Goal: Task Accomplishment & Management: Complete application form

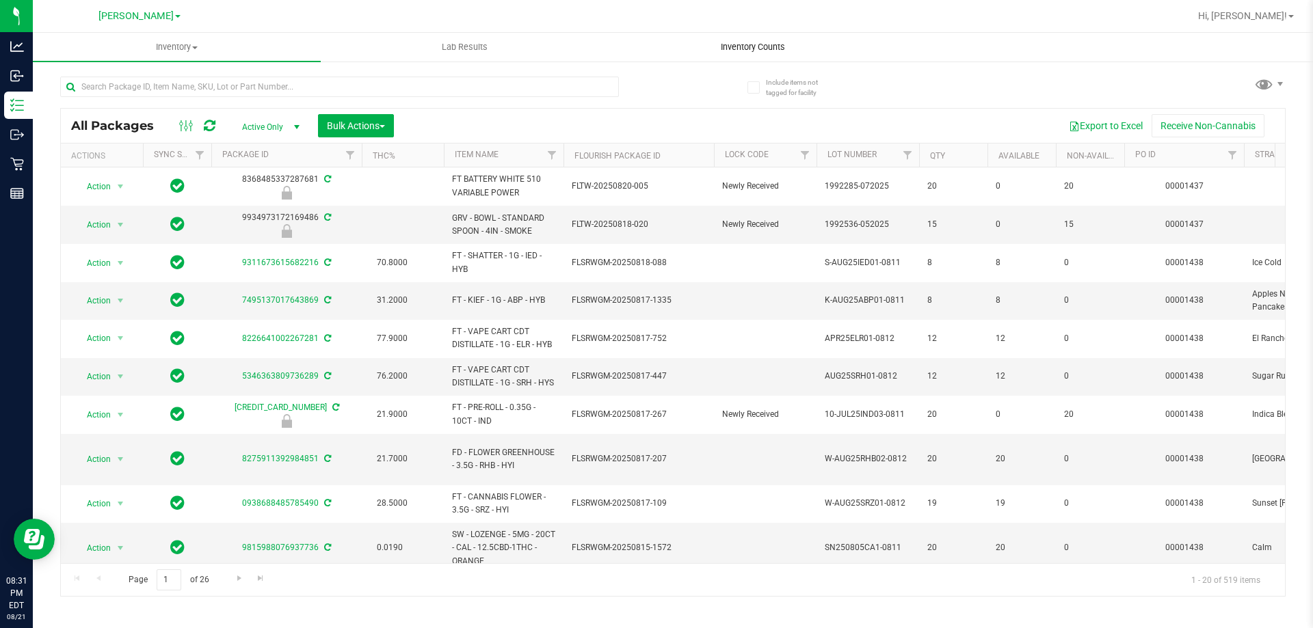
click at [746, 40] on uib-tab-heading "Inventory Counts" at bounding box center [752, 47] width 286 height 27
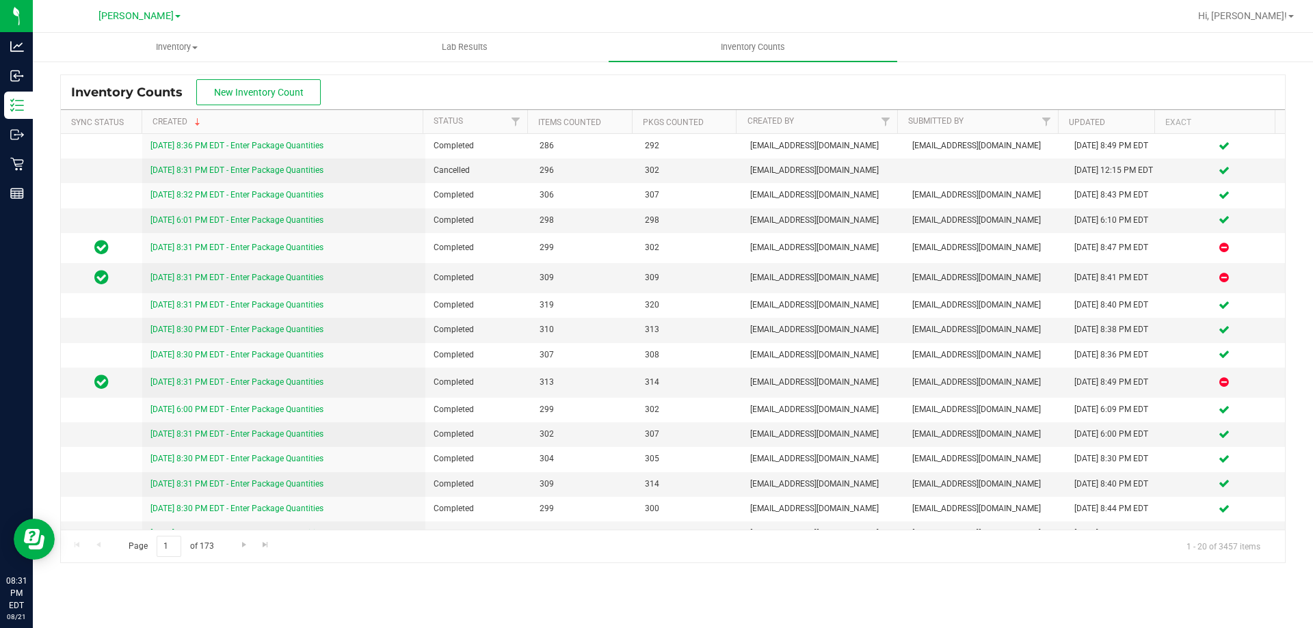
click at [392, 85] on div "Inventory Counts New Inventory Count" at bounding box center [673, 92] width 1224 height 34
click at [271, 85] on button "New Inventory Count" at bounding box center [258, 92] width 124 height 26
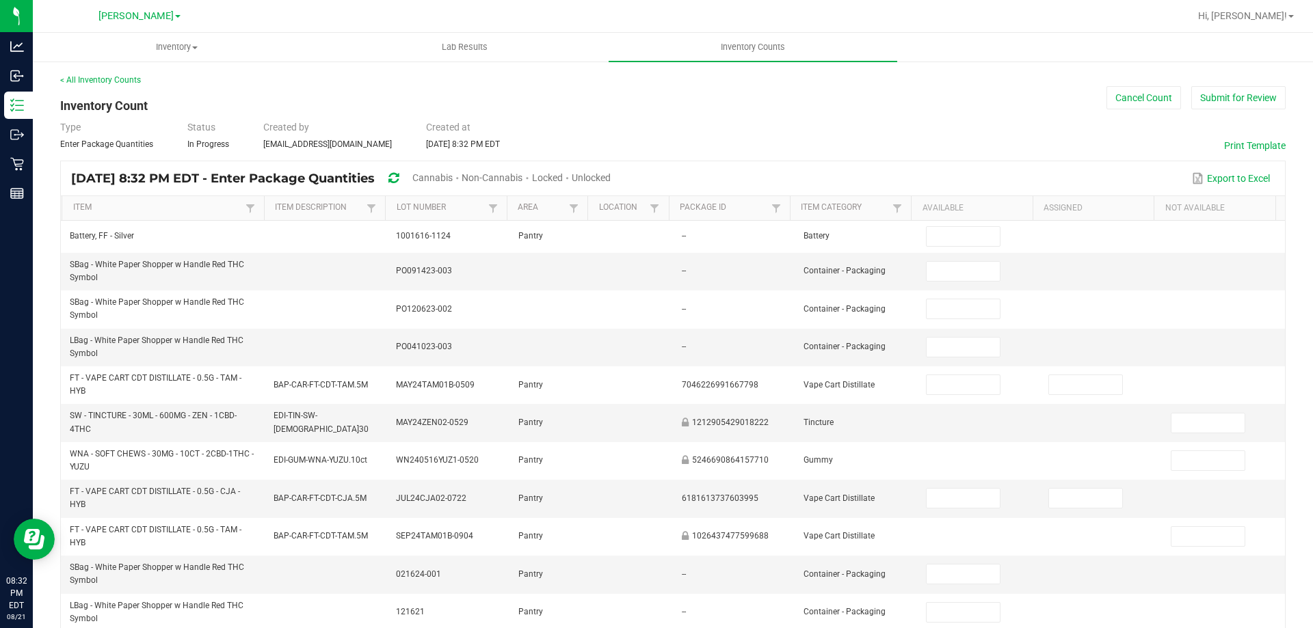
click at [611, 183] on div "Unlocked" at bounding box center [591, 178] width 39 height 25
click at [611, 181] on span "Unlocked" at bounding box center [591, 177] width 39 height 11
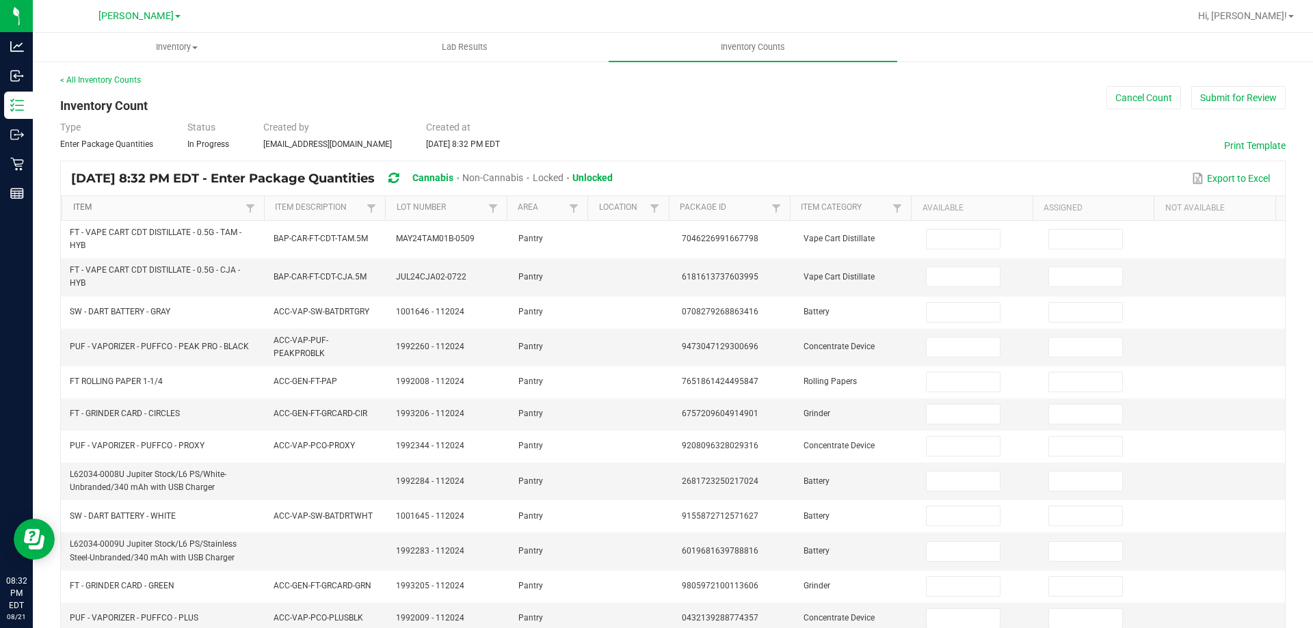
click at [93, 211] on link "Item" at bounding box center [157, 207] width 169 height 11
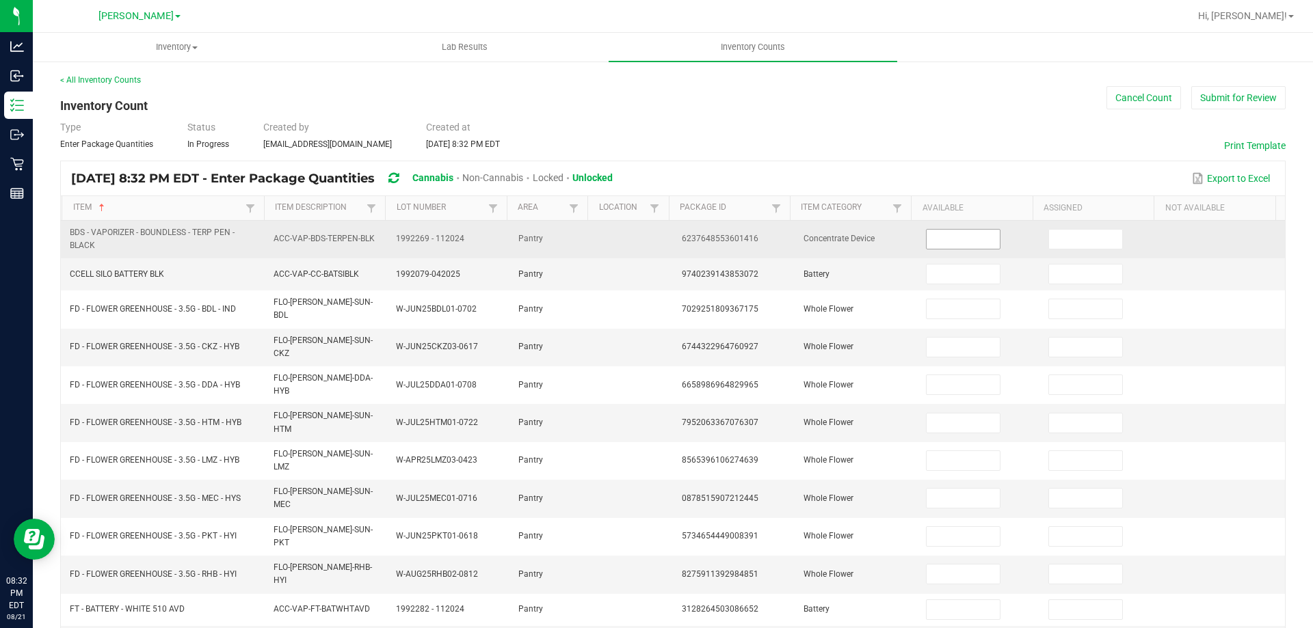
click at [939, 237] on input at bounding box center [962, 239] width 72 height 19
type input "1"
type input "10"
type input "11"
type input "17"
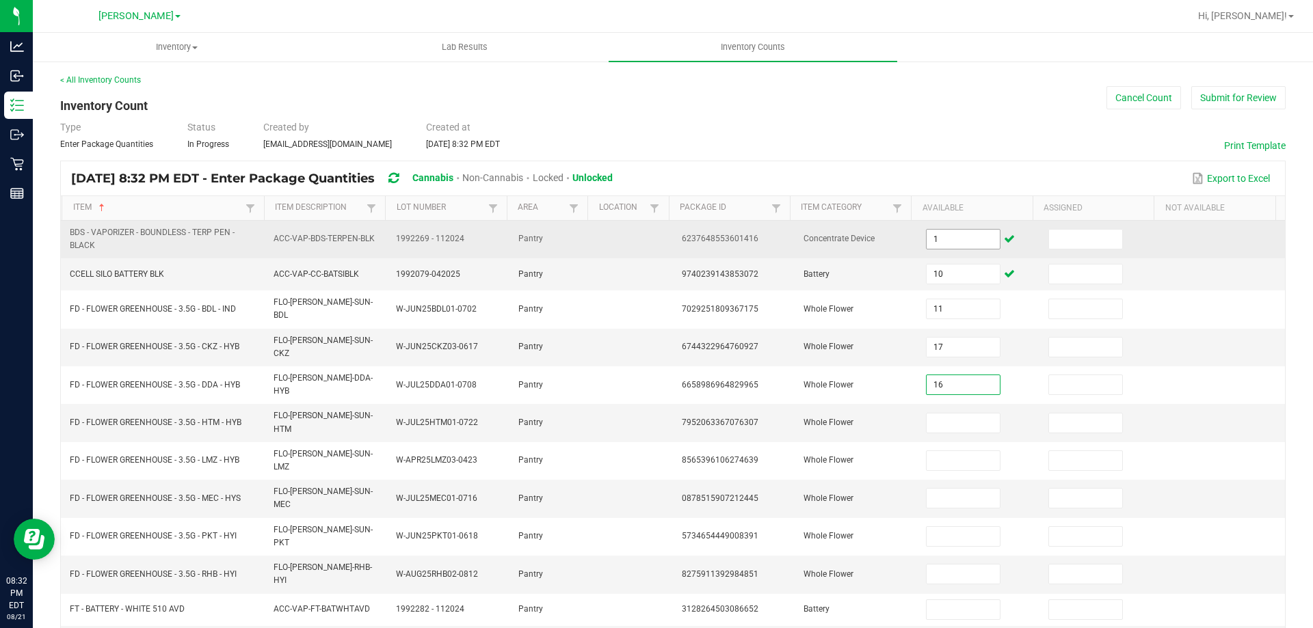
type input "16"
type input "12"
type input "2"
type input "3"
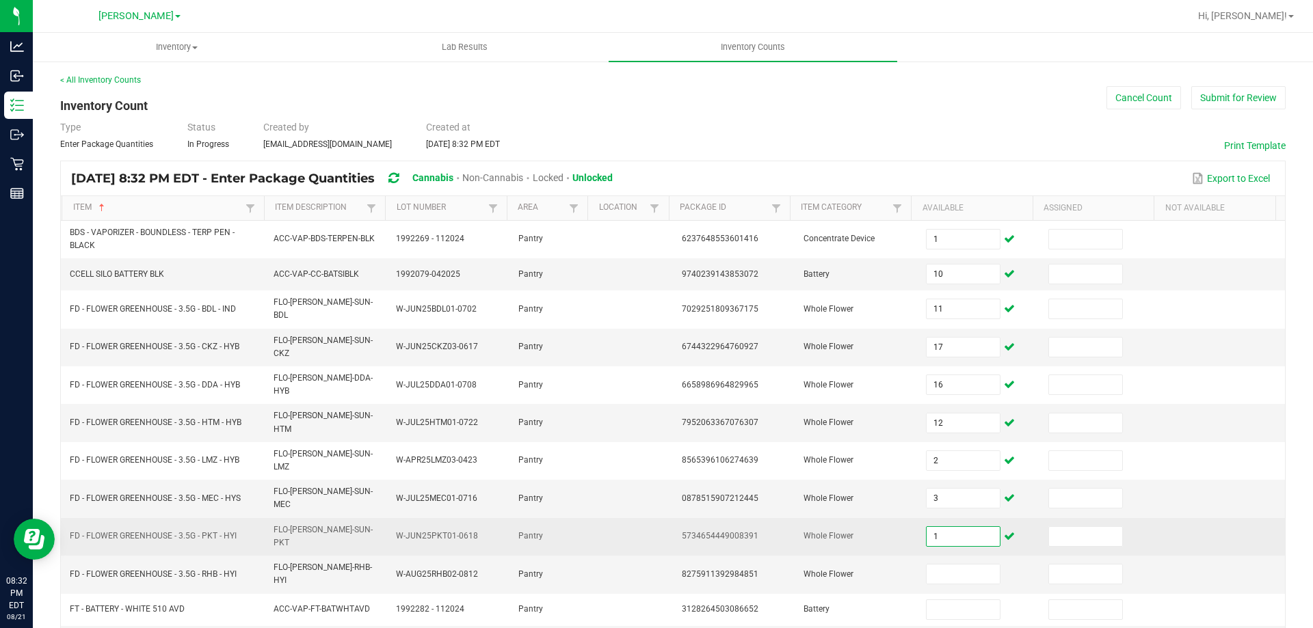
click at [941, 527] on input "1" at bounding box center [962, 536] width 72 height 19
type input "15"
type input "20"
type input "39"
type input "6"
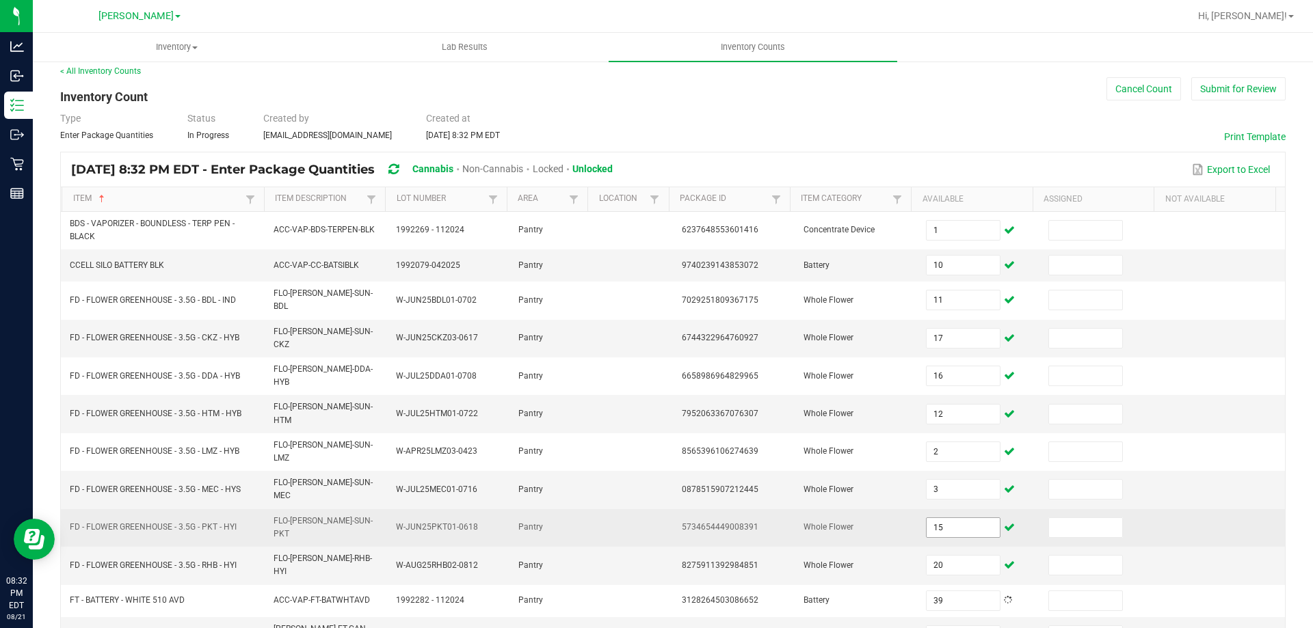
type input "8"
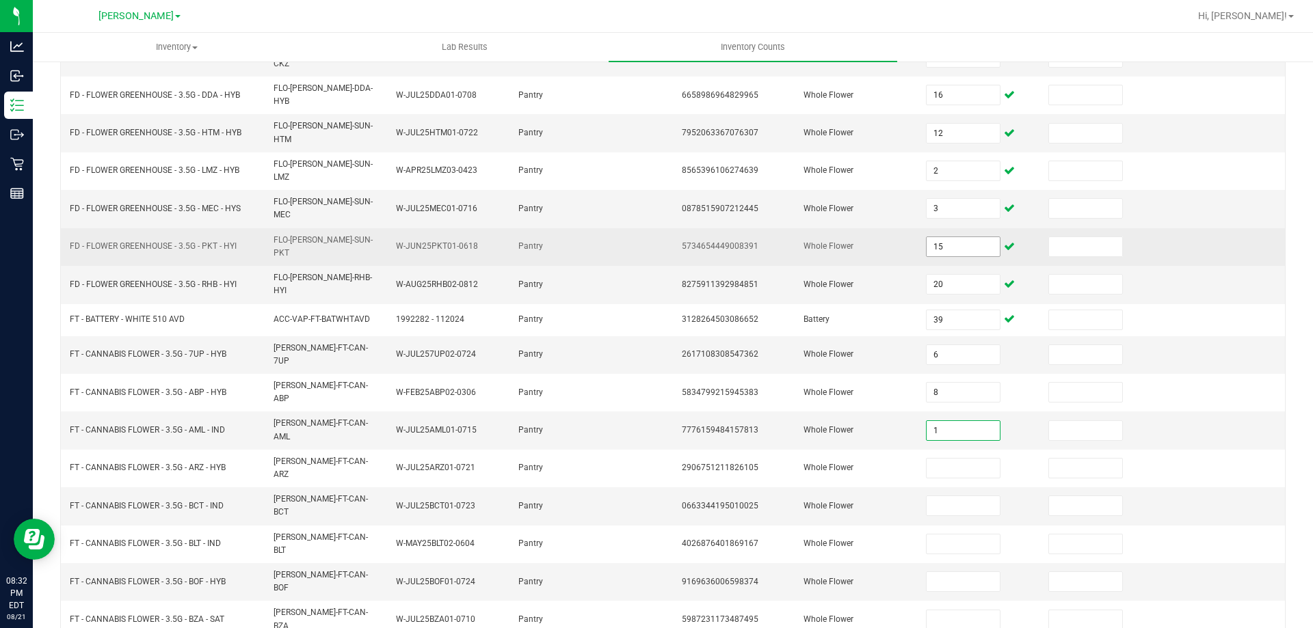
type input "1"
type input "9"
type input "6"
type input "3"
type input "6"
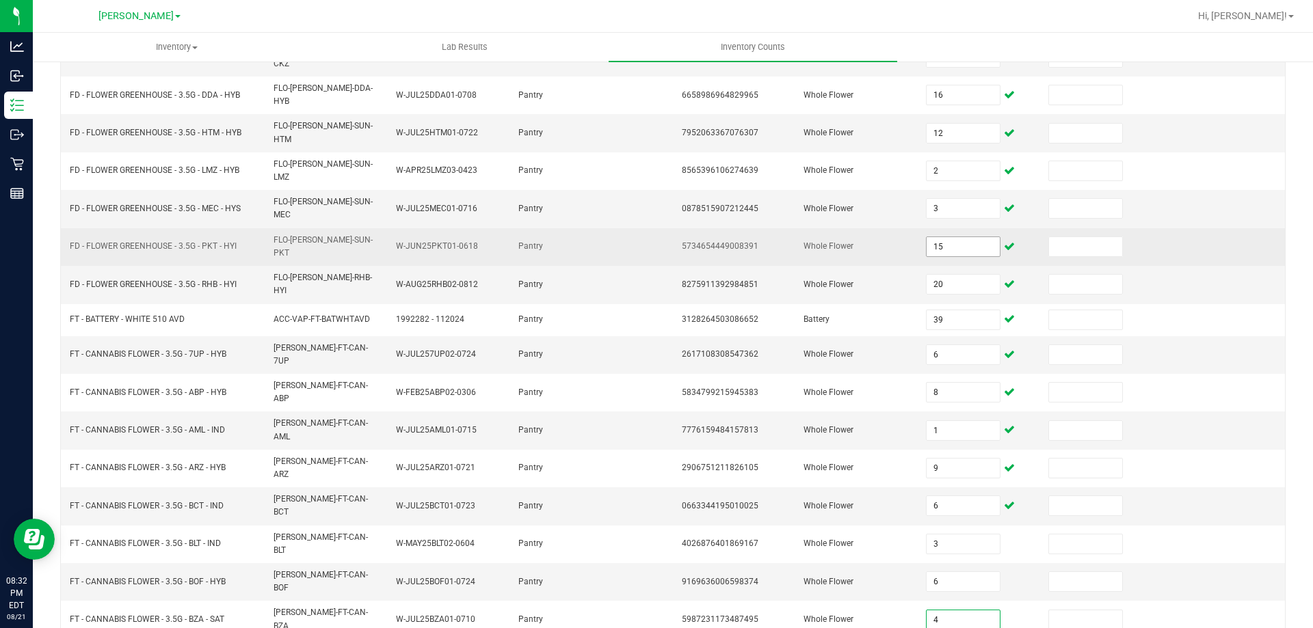
type input "4"
type input "8"
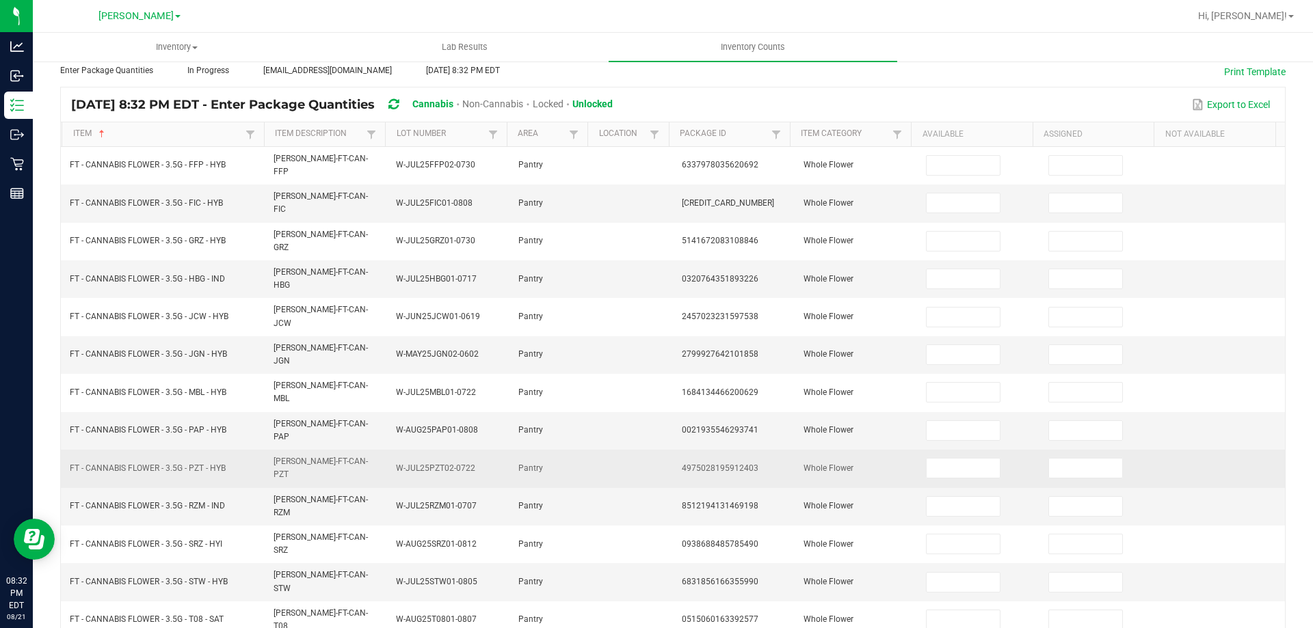
scroll to position [0, 0]
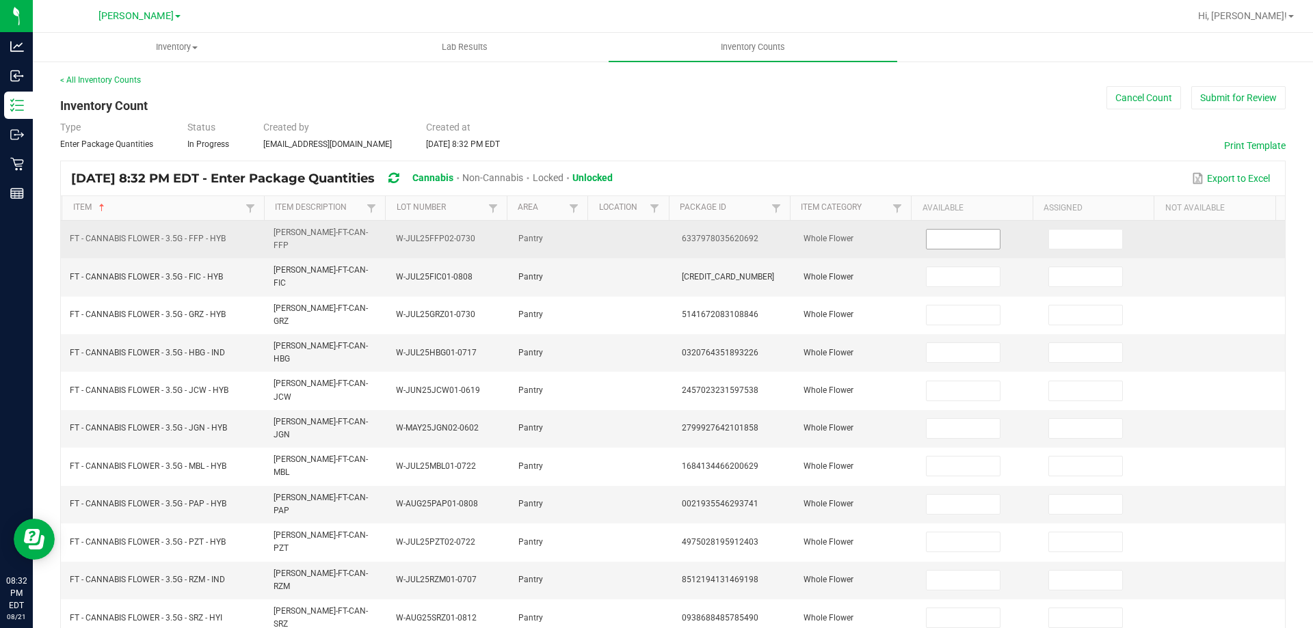
click at [932, 238] on input at bounding box center [962, 239] width 72 height 19
type input "17"
type input "9"
type input "19"
type input "5"
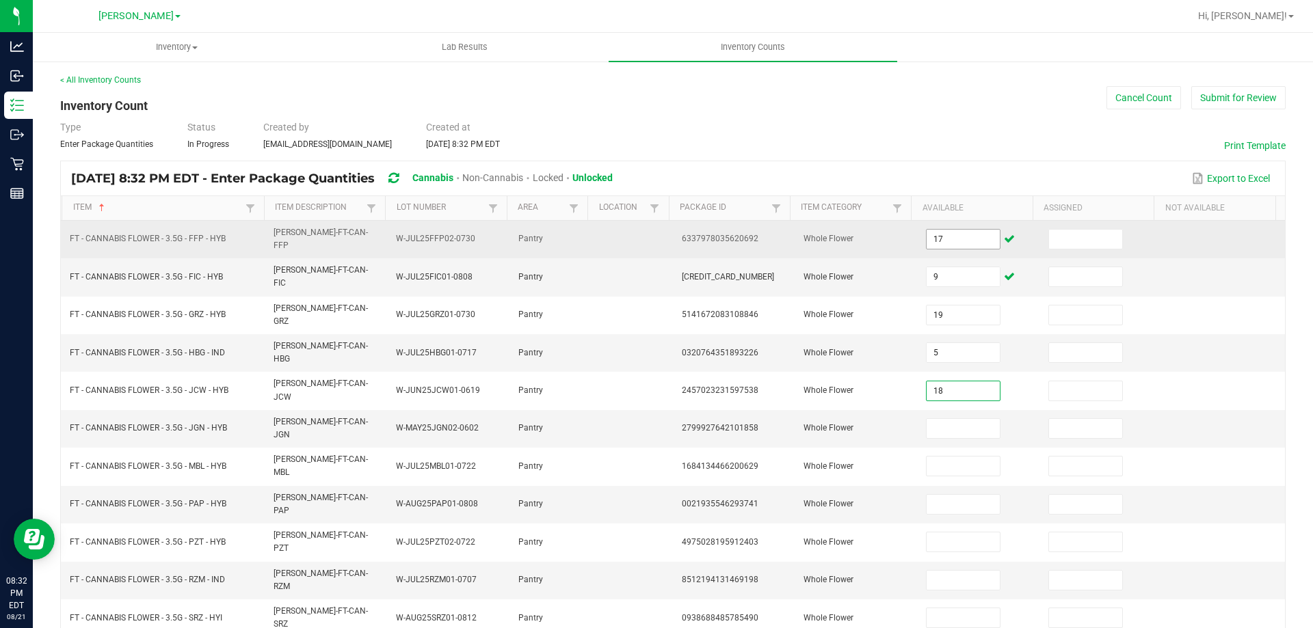
type input "18"
type input "2"
type input "1"
type input "20"
type input "15"
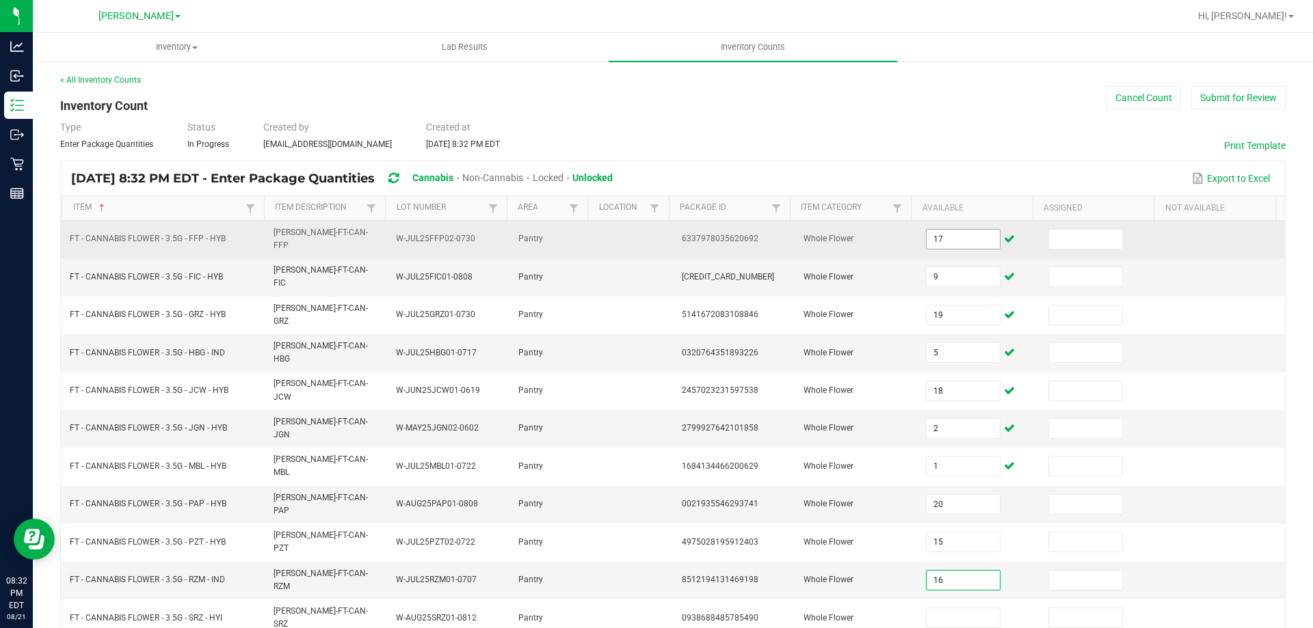
type input "16"
type input "19"
type input "20"
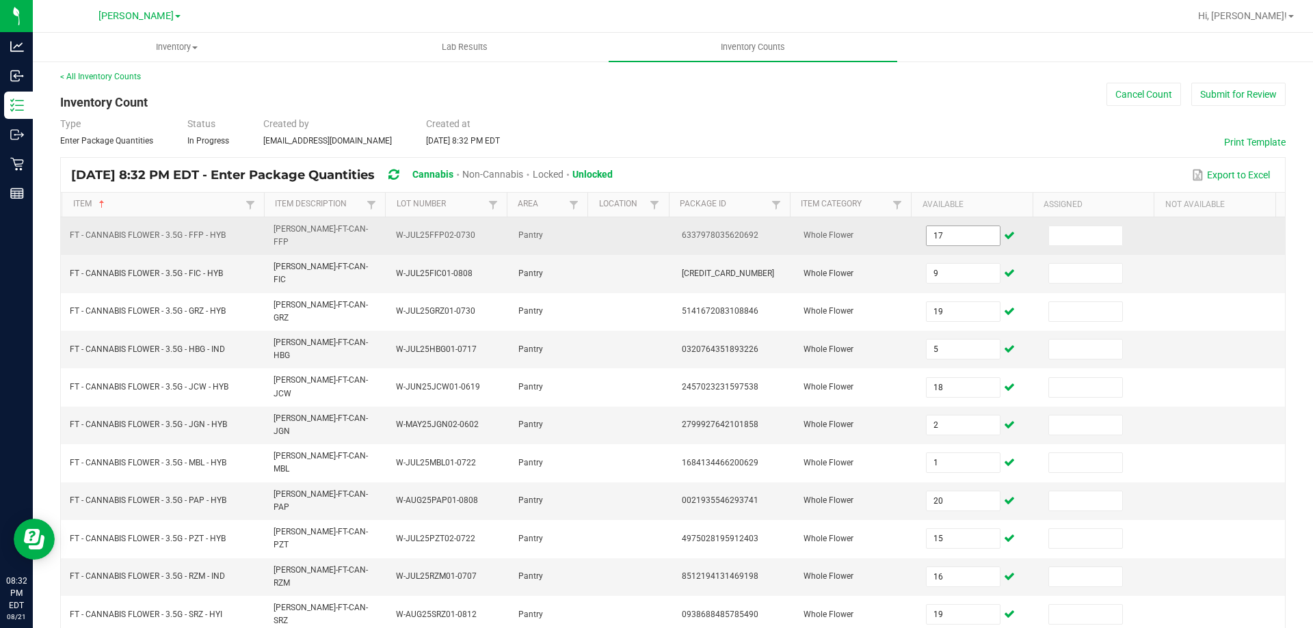
type input "13"
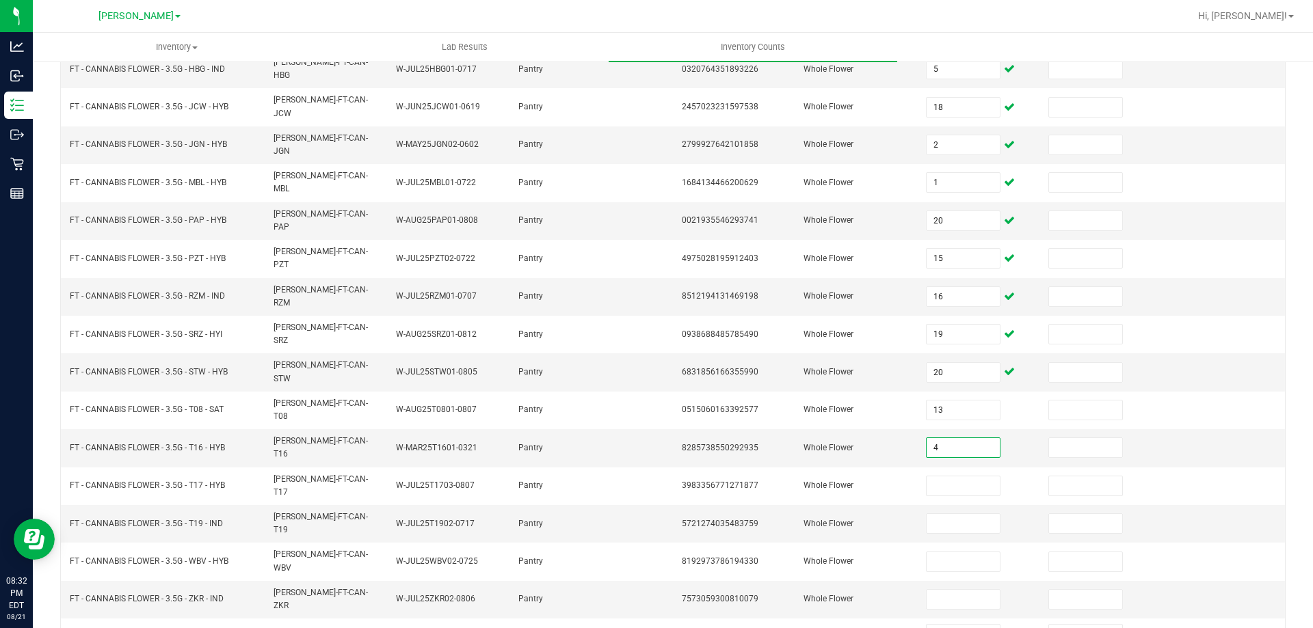
type input "4"
type input "14"
type input "20"
type input "19"
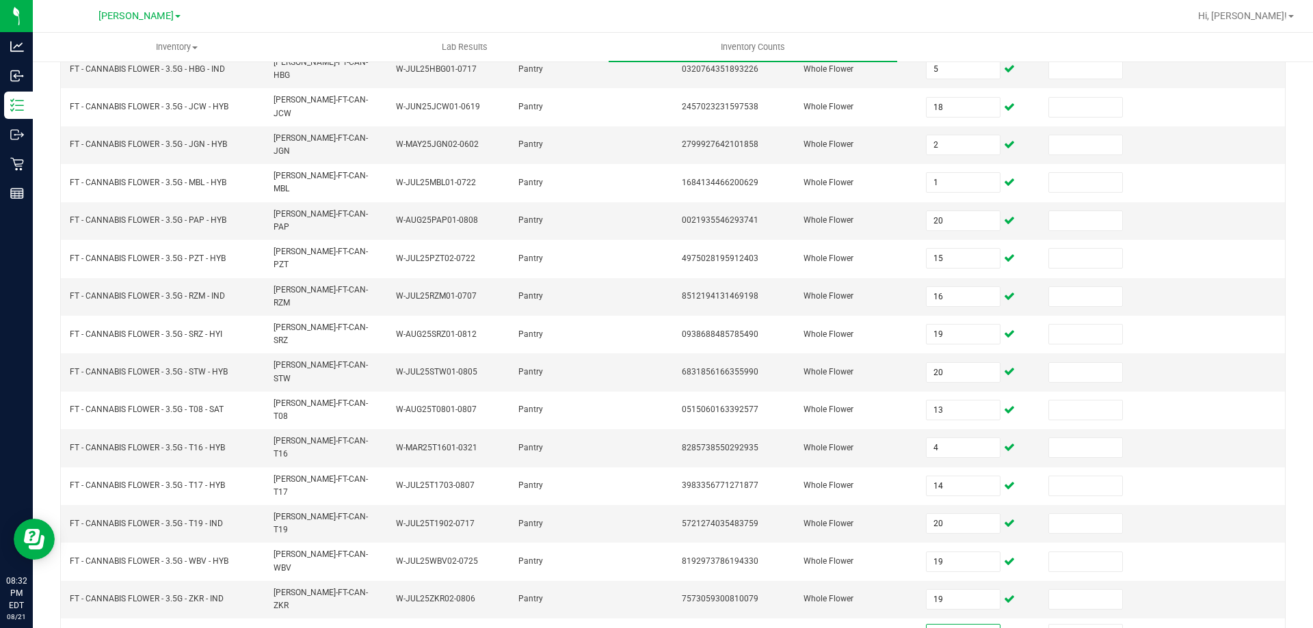
type input "7"
type input "2"
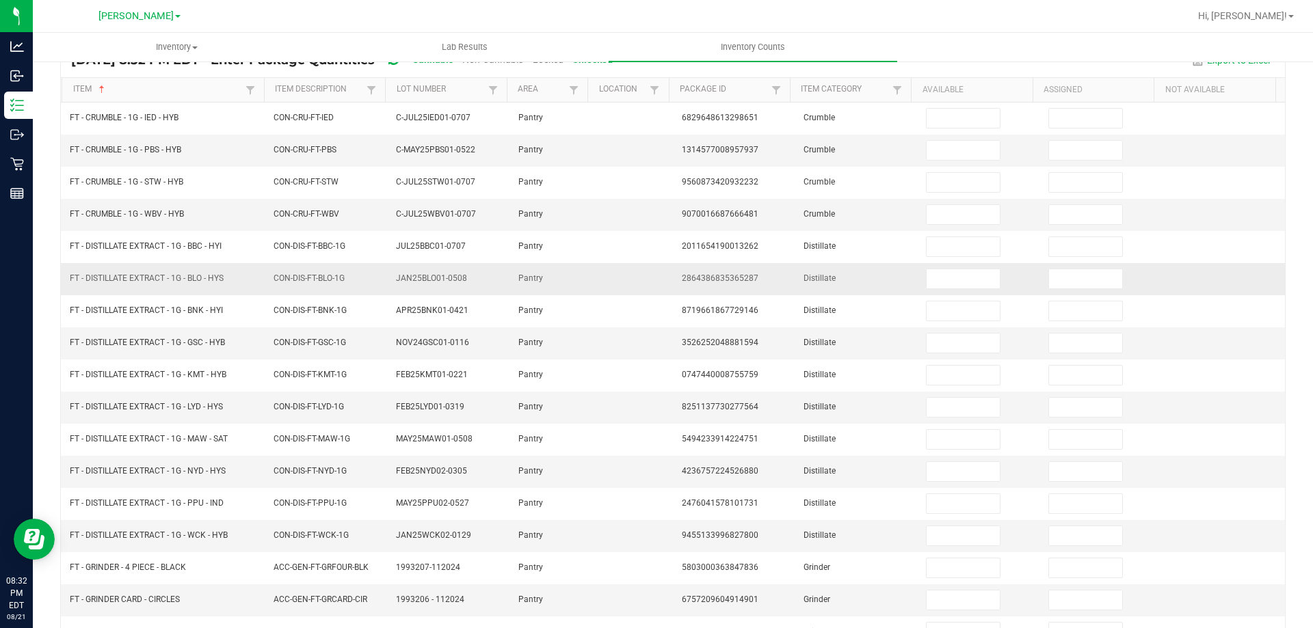
scroll to position [0, 0]
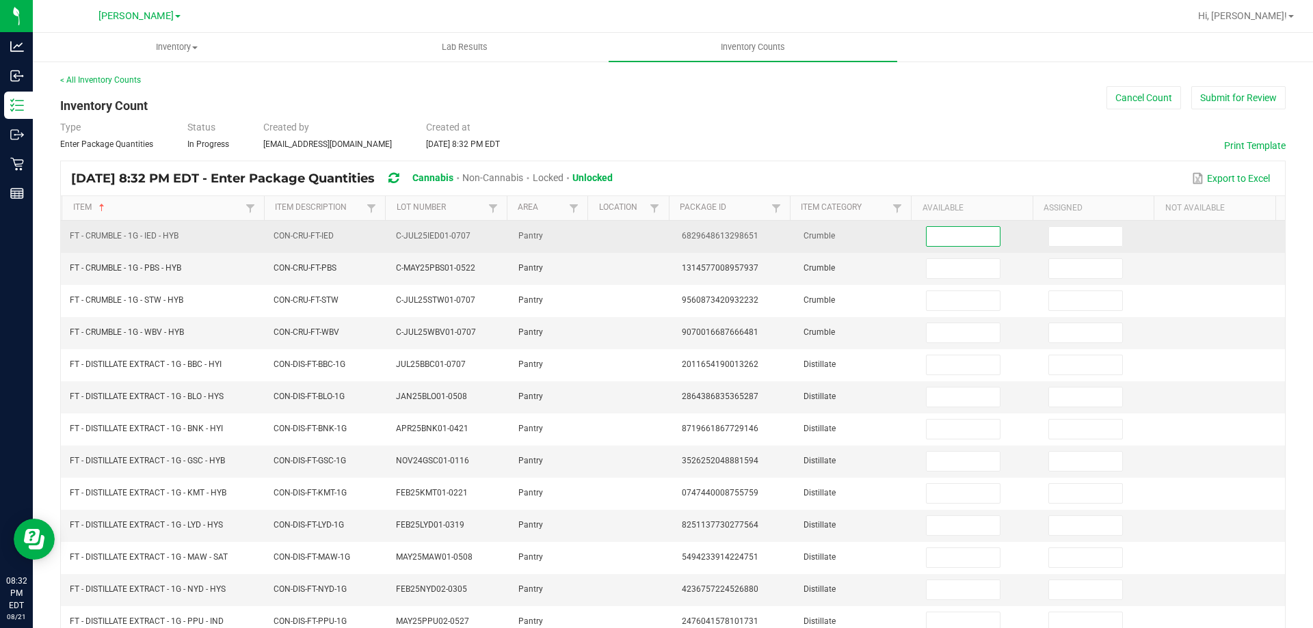
click at [959, 243] on input at bounding box center [962, 236] width 72 height 19
type input "3"
type input "5"
type input "7"
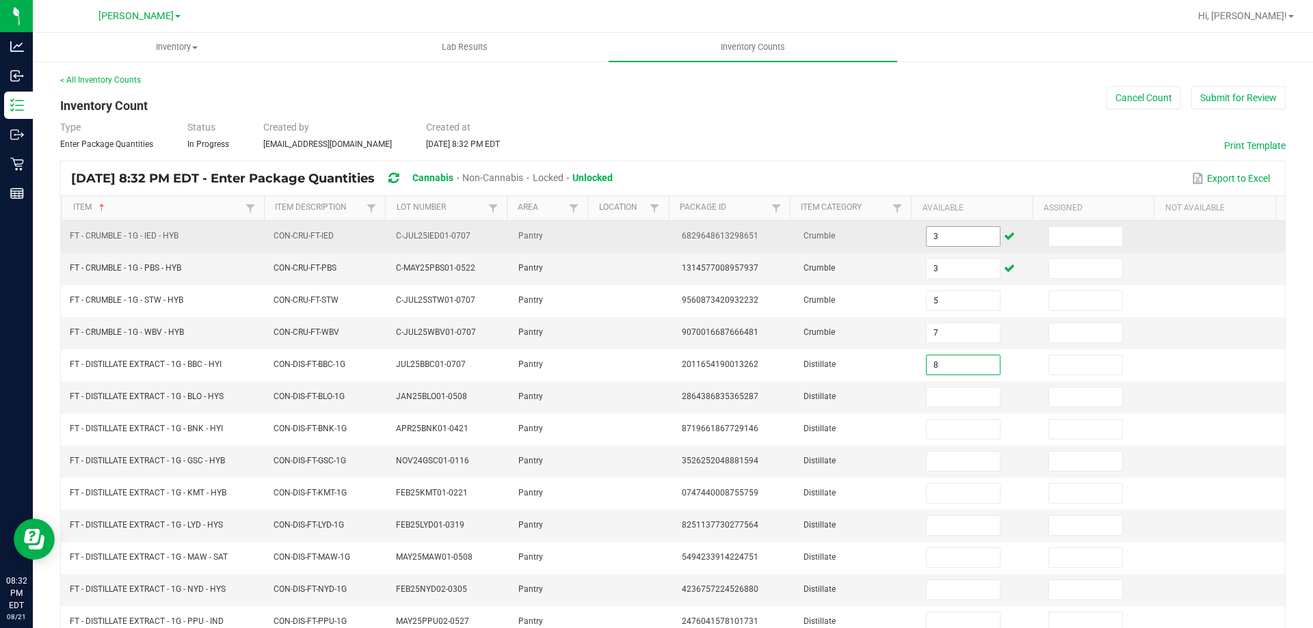
type input "8"
type input "1"
type input "6"
type input "4"
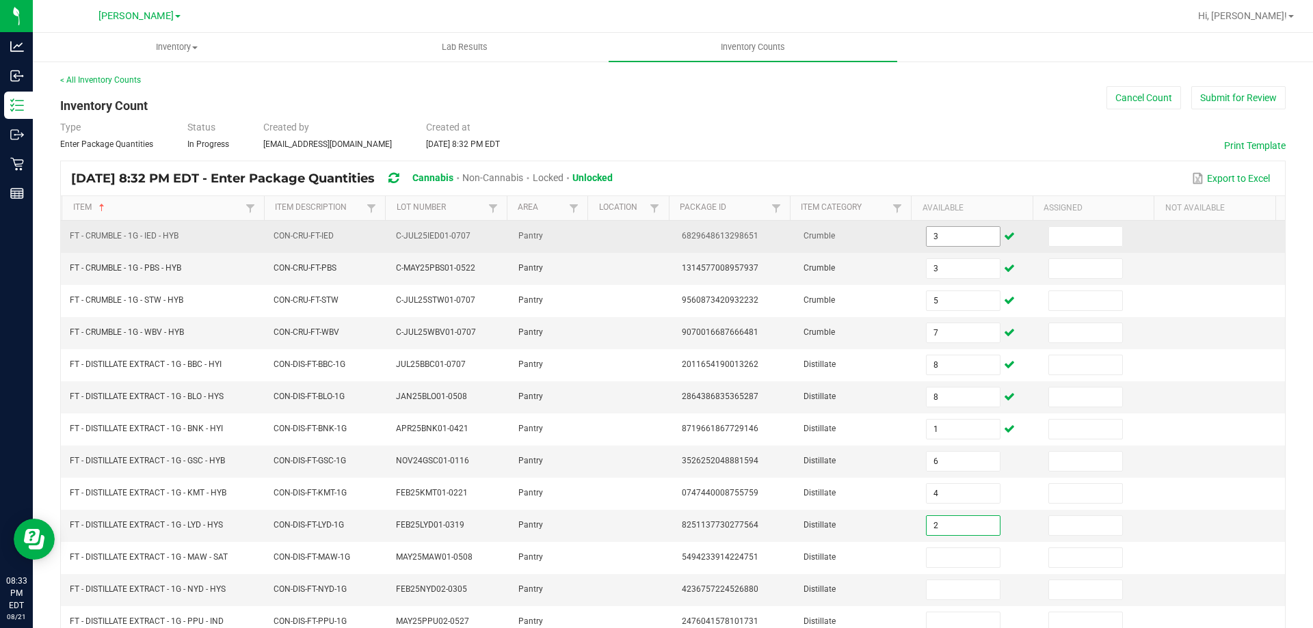
type input "2"
type input "1"
type input "9"
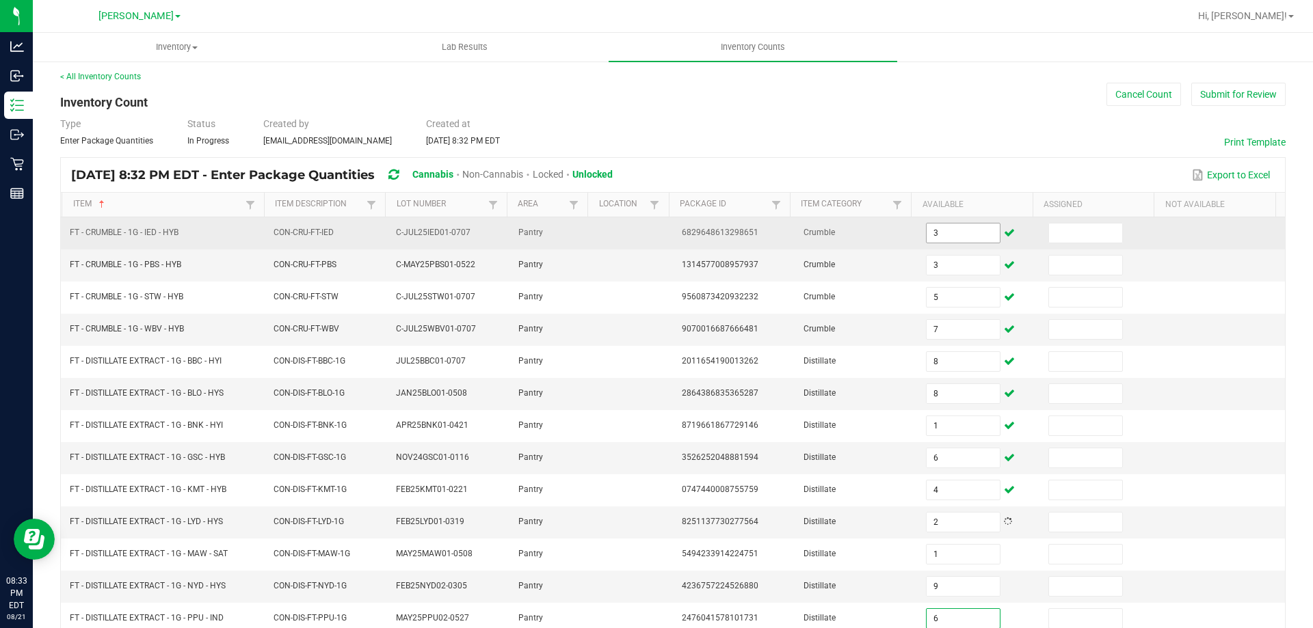
type input "6"
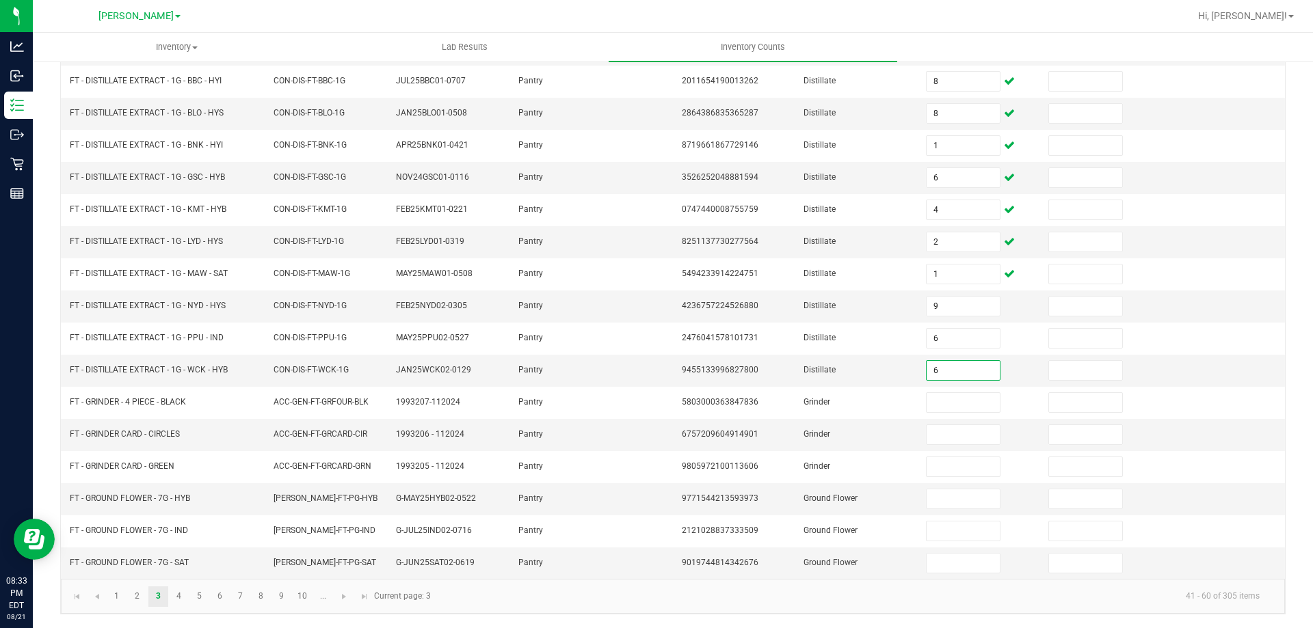
type input "6"
type input "2"
type input "1"
type input "18"
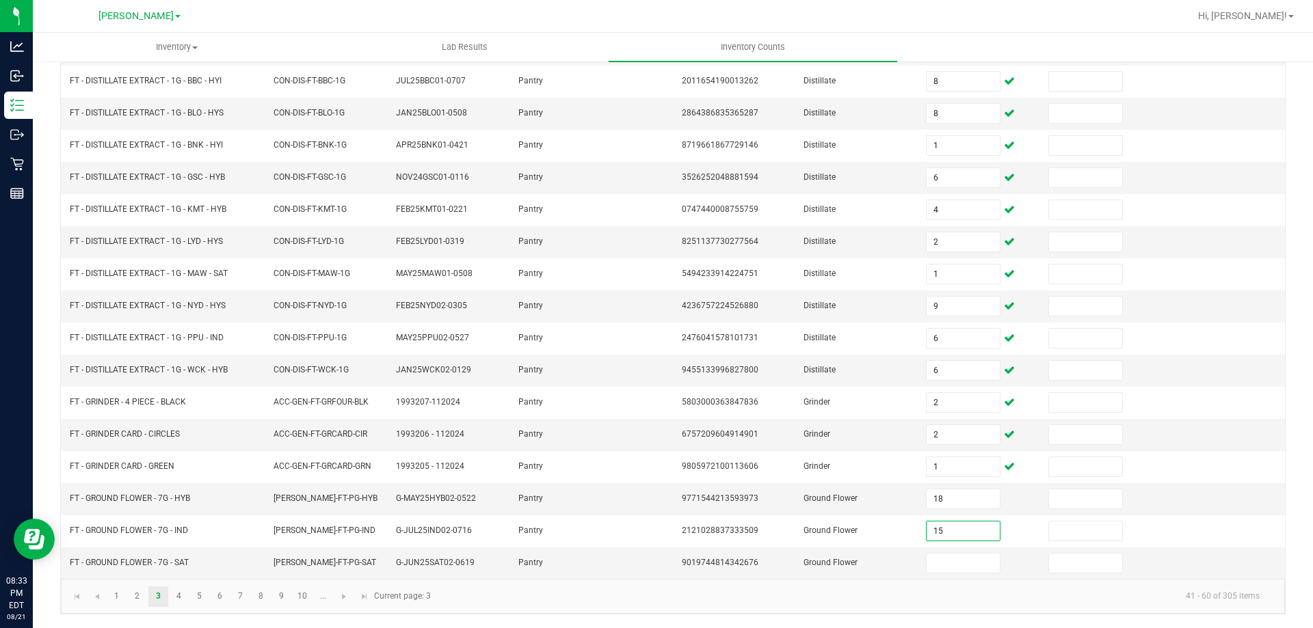
type input "15"
type input "7"
click at [176, 601] on link "4" at bounding box center [179, 597] width 20 height 21
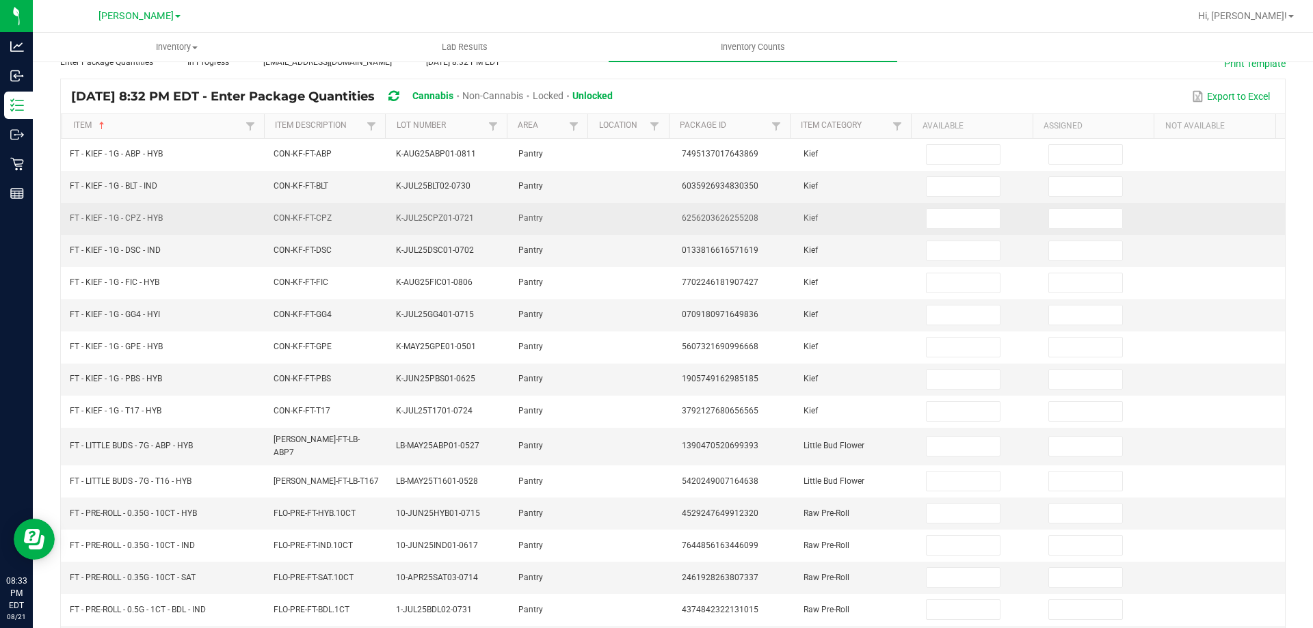
scroll to position [0, 0]
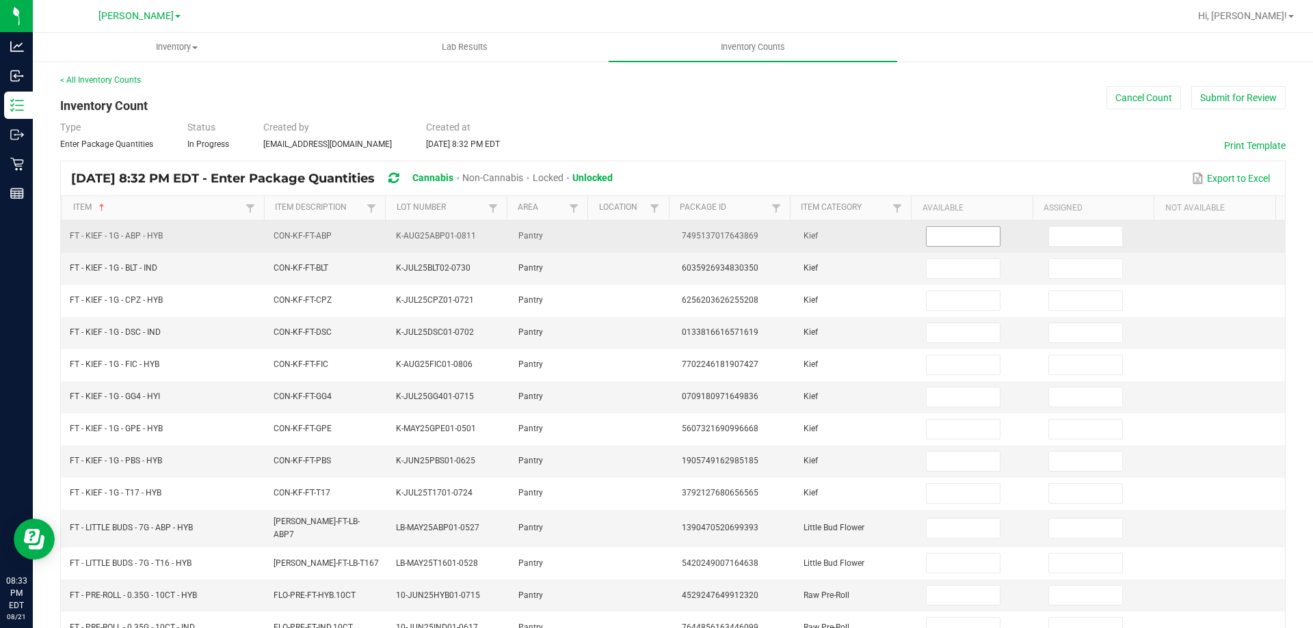
click at [946, 231] on input at bounding box center [962, 236] width 72 height 19
type input "8"
type input "7"
type input "5"
type input "2"
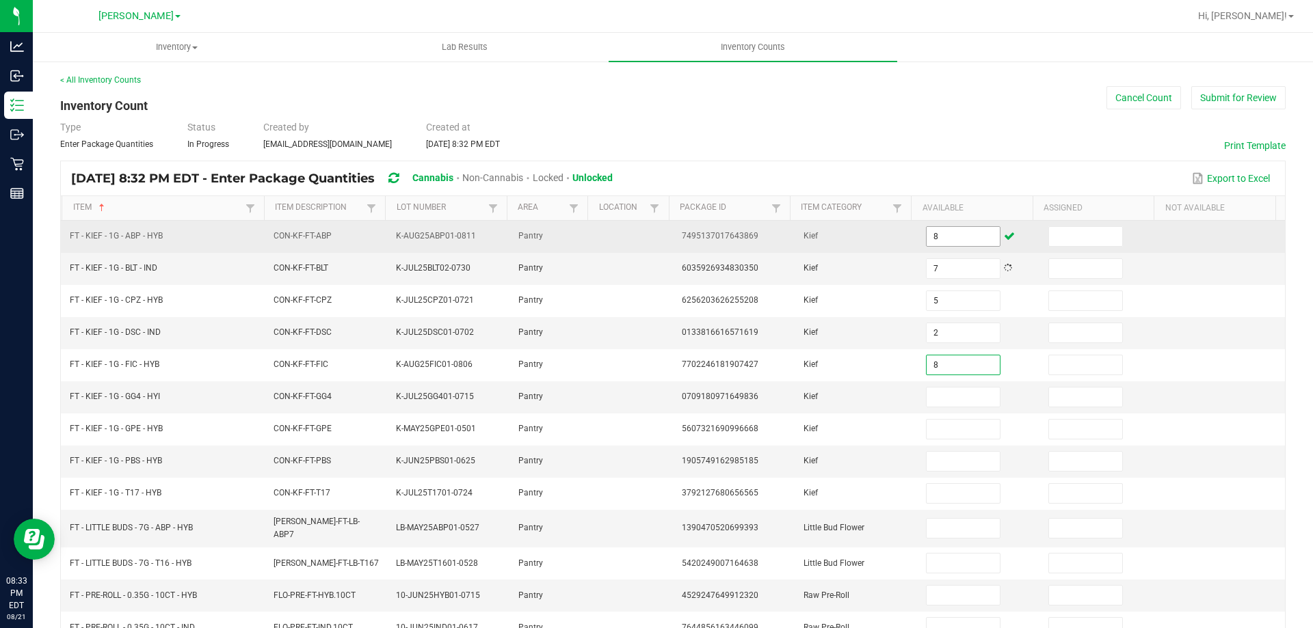
type input "8"
type input "4"
type input "2"
type input "8"
type input "5"
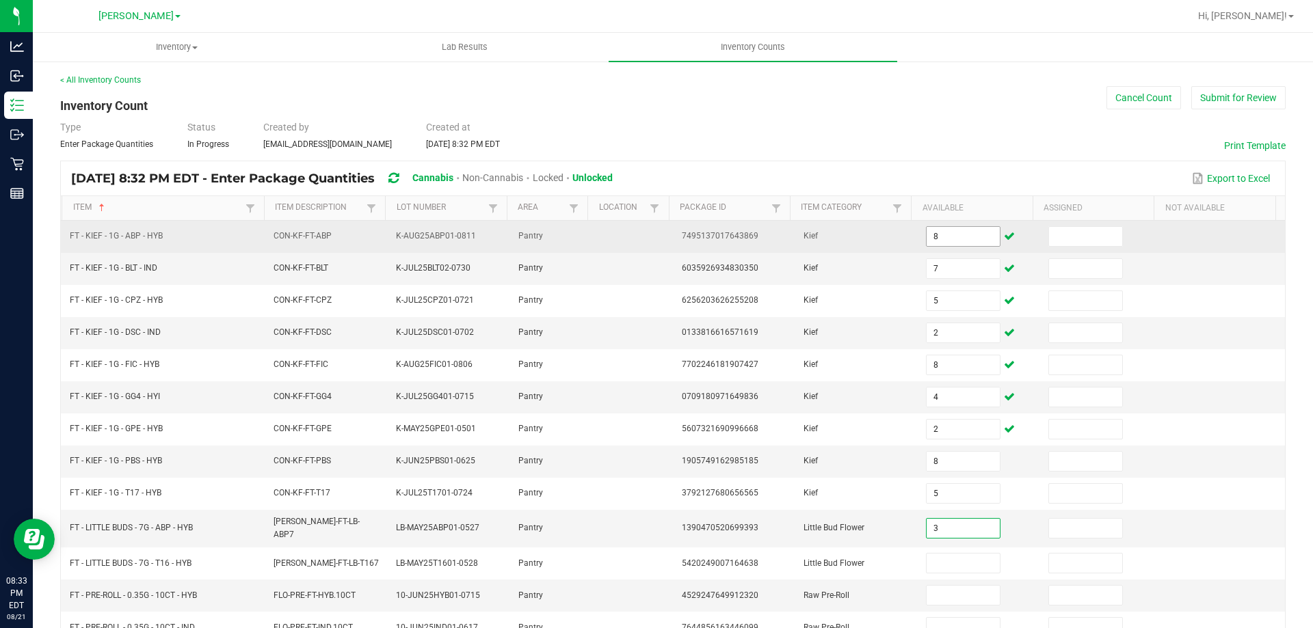
type input "3"
type input "1"
type input "14"
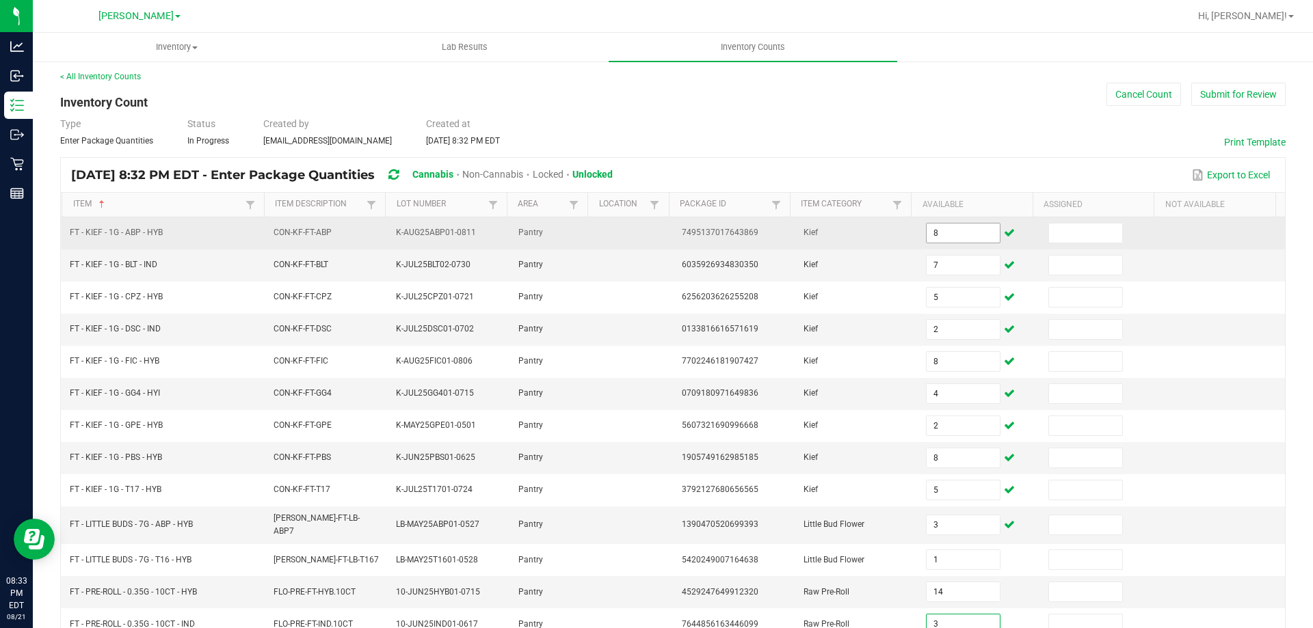
type input "3"
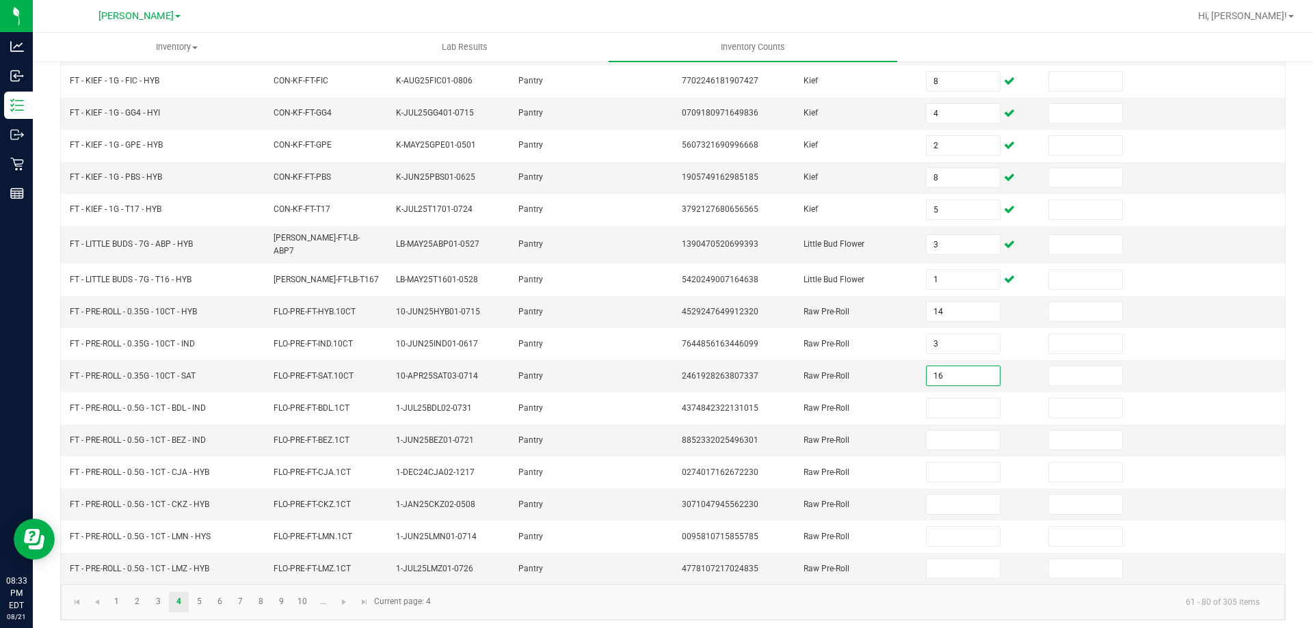
type input "16"
type input "22"
type input "4"
type input "2"
type input "25"
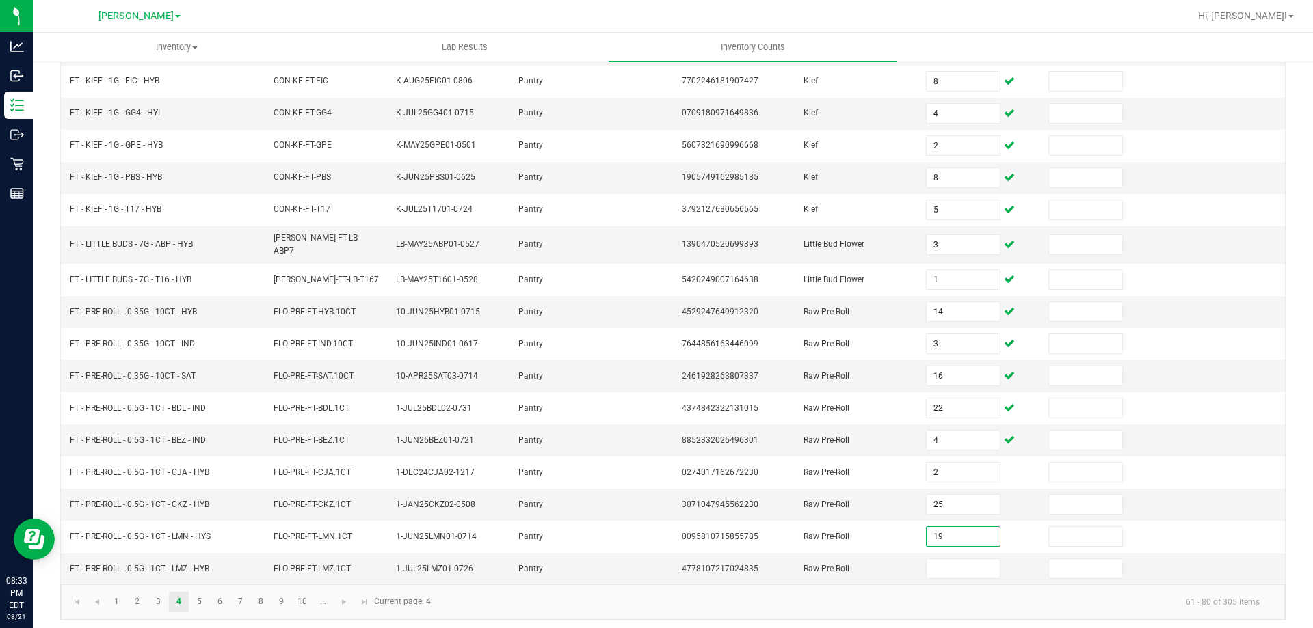
type input "19"
type input "7"
click at [210, 593] on link "6" at bounding box center [220, 602] width 20 height 21
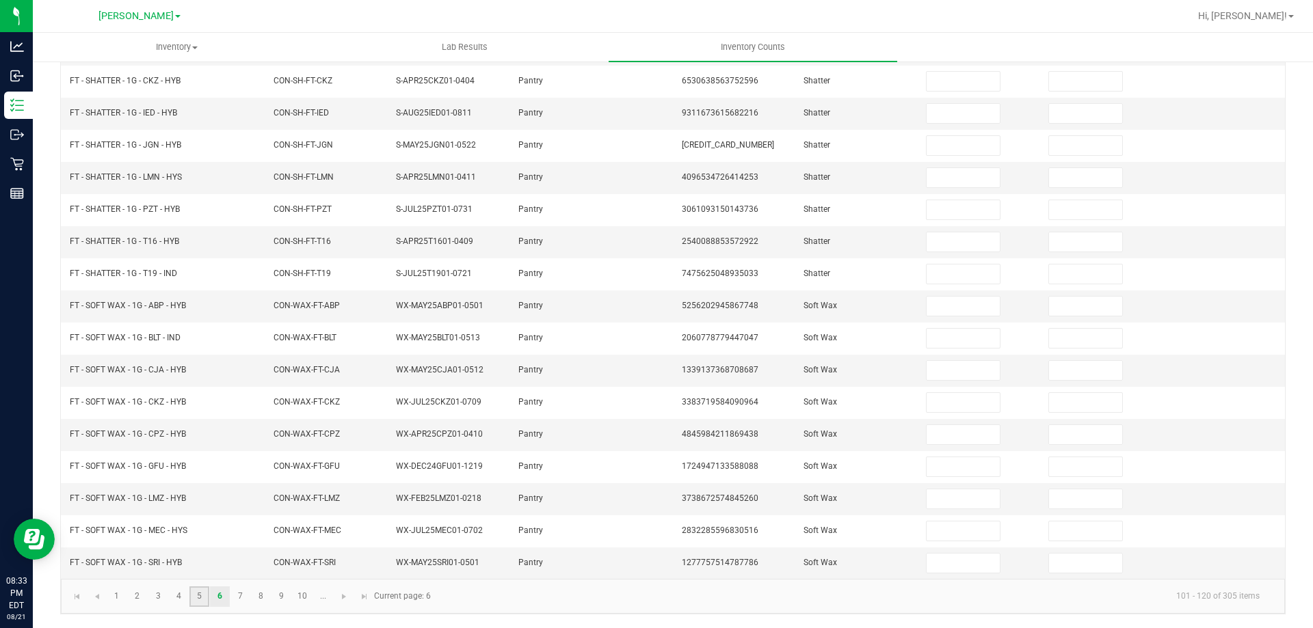
click at [204, 593] on link "5" at bounding box center [199, 597] width 20 height 21
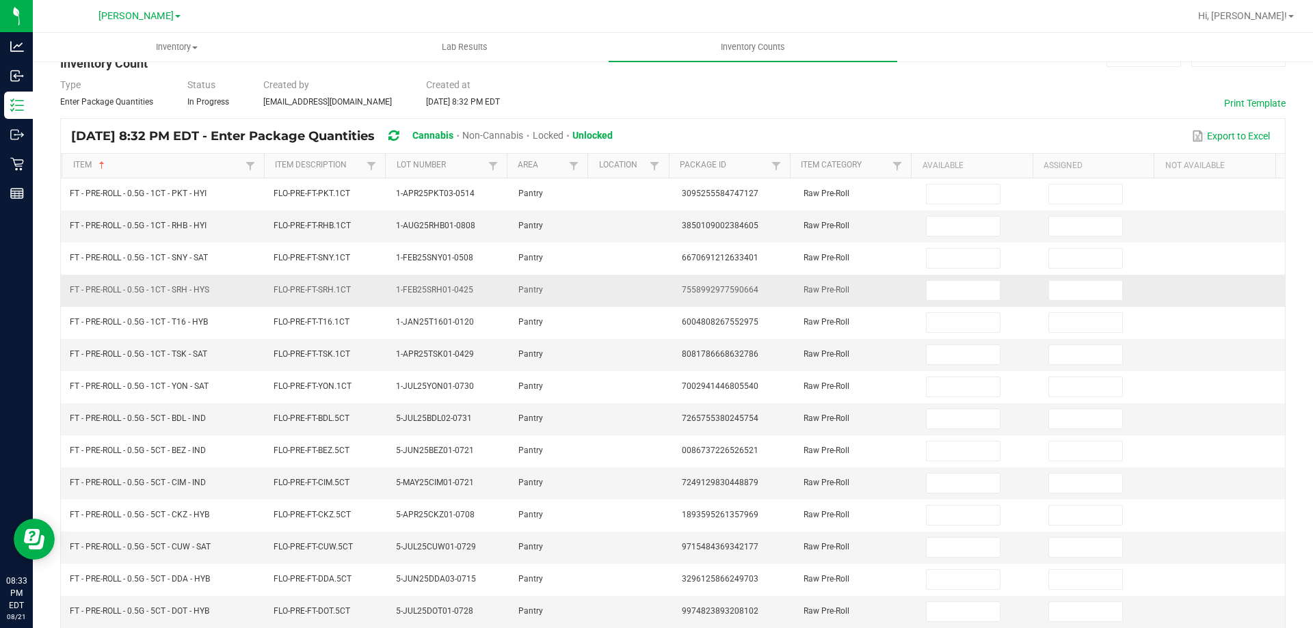
scroll to position [0, 0]
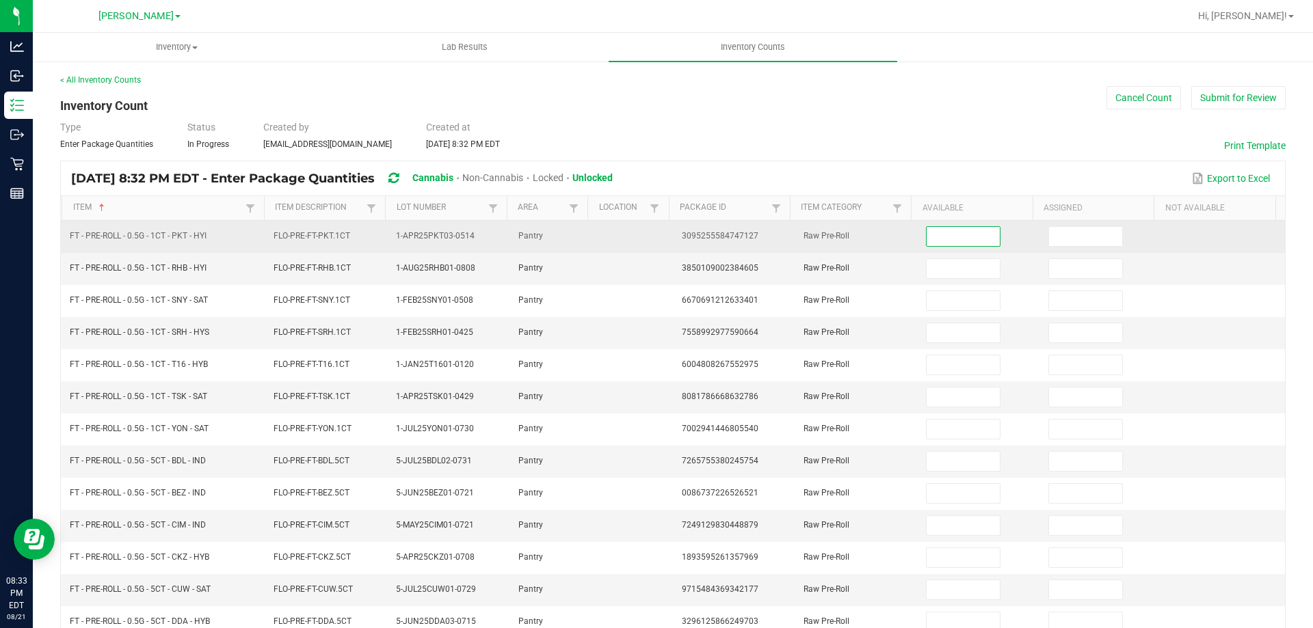
click at [936, 237] on input at bounding box center [962, 236] width 72 height 19
type input "21"
type input "25"
type input "9"
type input "4"
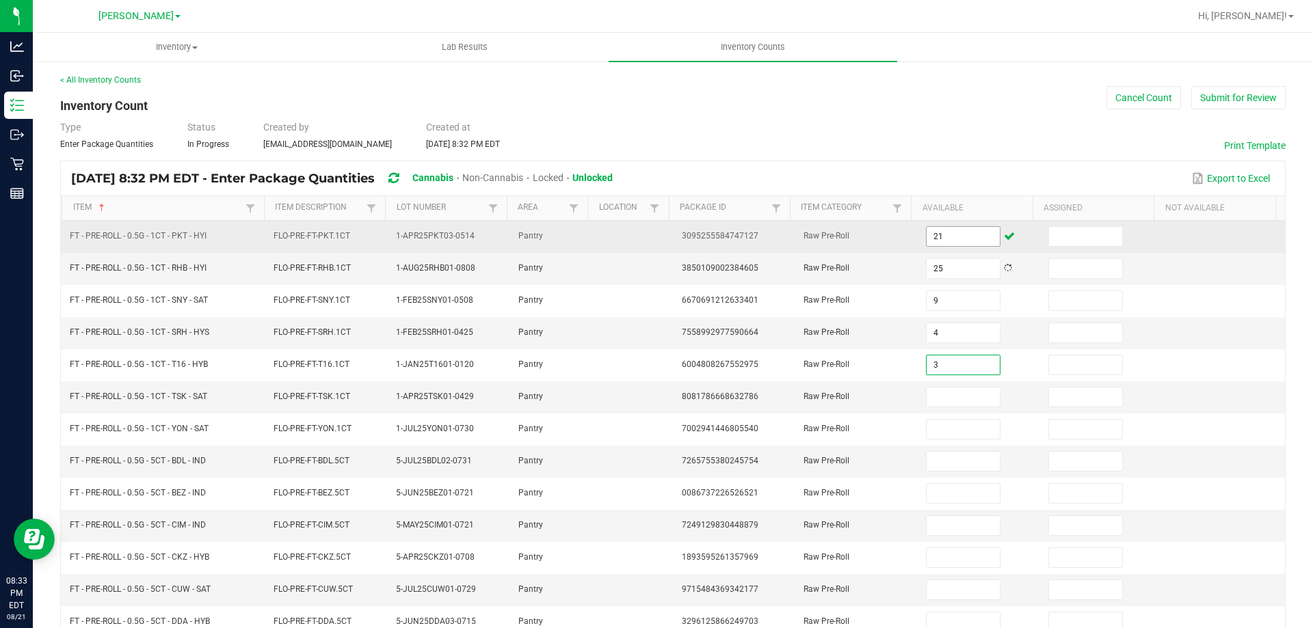
type input "3"
type input "6"
type input "19"
type input "12"
type input "9"
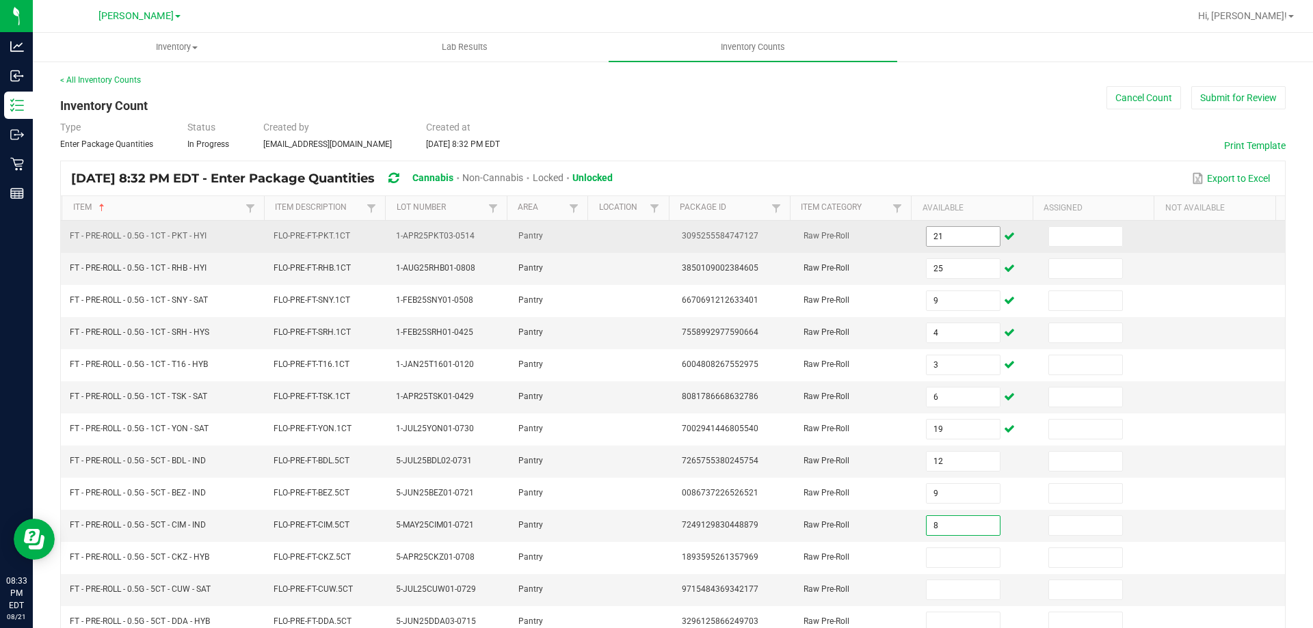
type input "8"
type input "6"
type input "7"
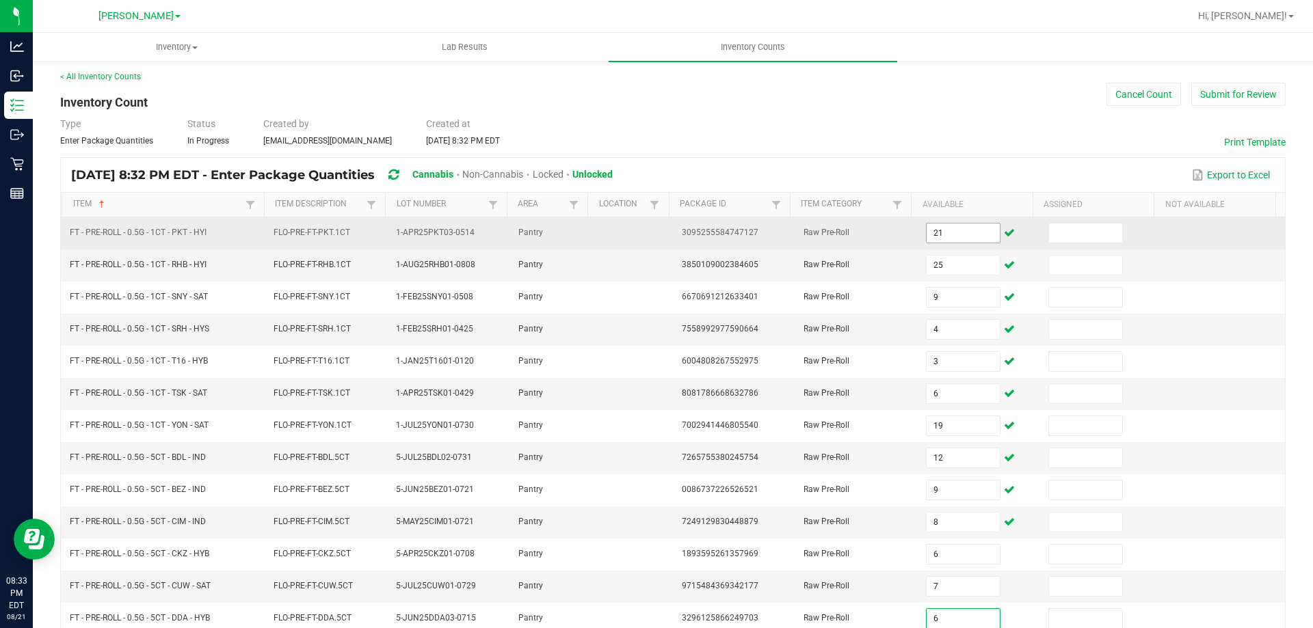
type input "6"
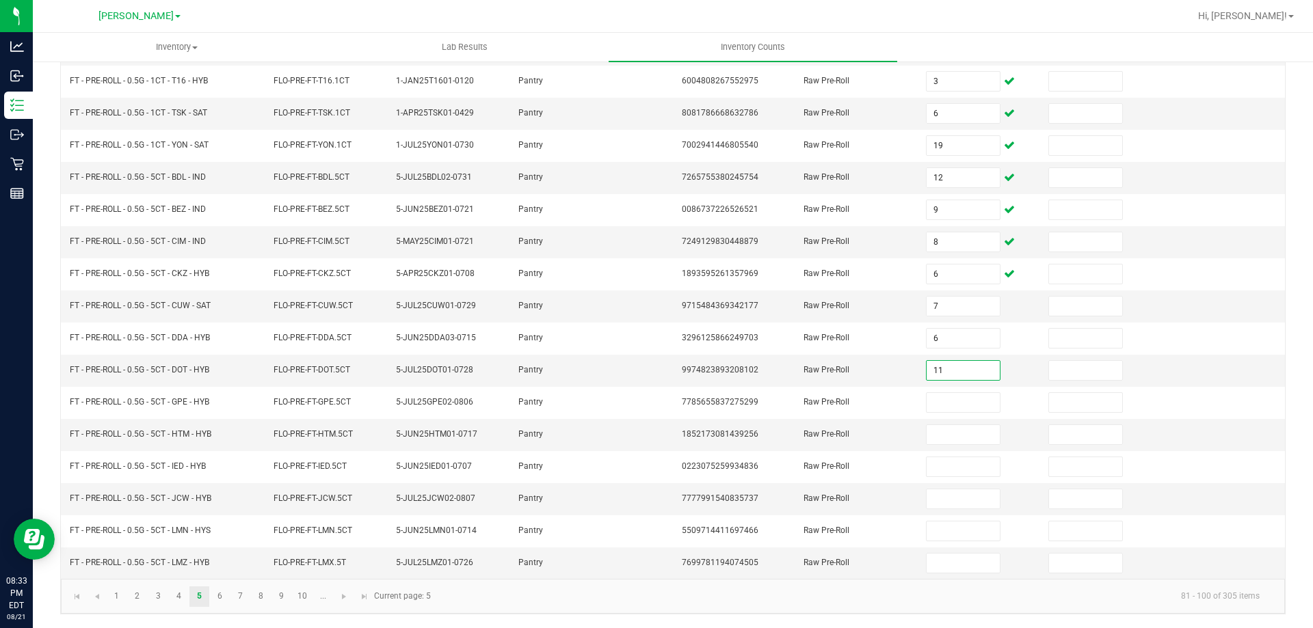
type input "11"
type input "9"
type input "4"
type input "6"
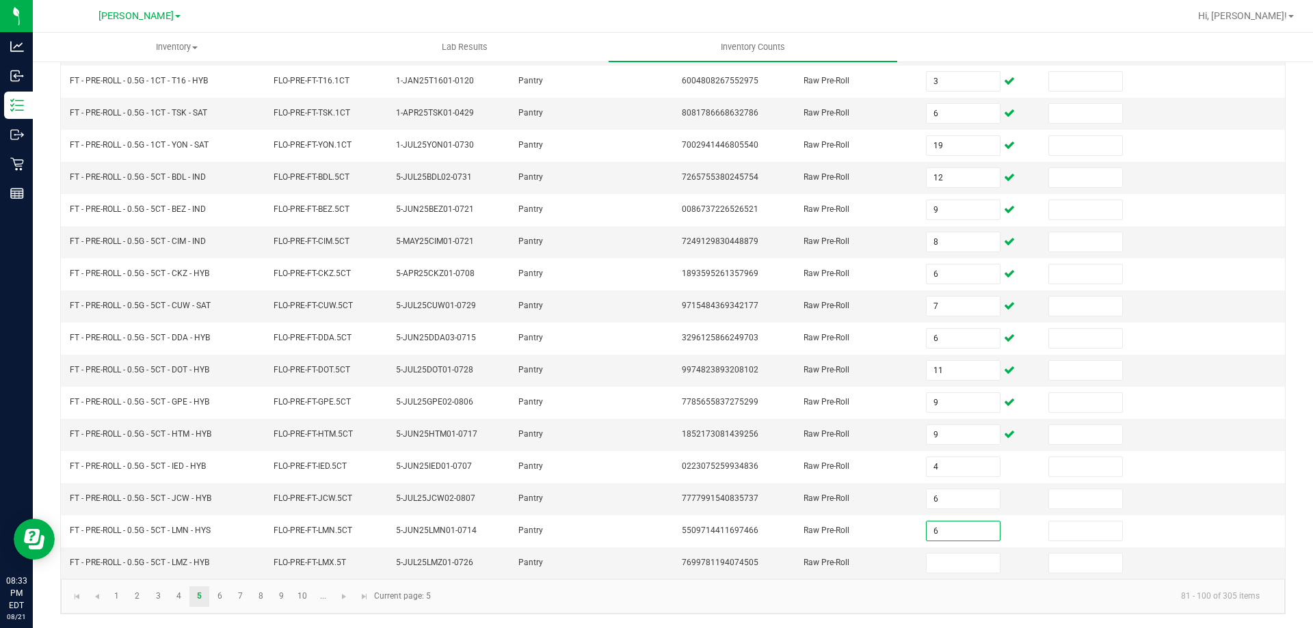
type input "6"
type input "7"
drag, startPoint x: 192, startPoint y: 601, endPoint x: 204, endPoint y: 602, distance: 11.6
click at [192, 602] on link "5" at bounding box center [199, 597] width 20 height 21
click at [222, 598] on link "6" at bounding box center [220, 597] width 20 height 21
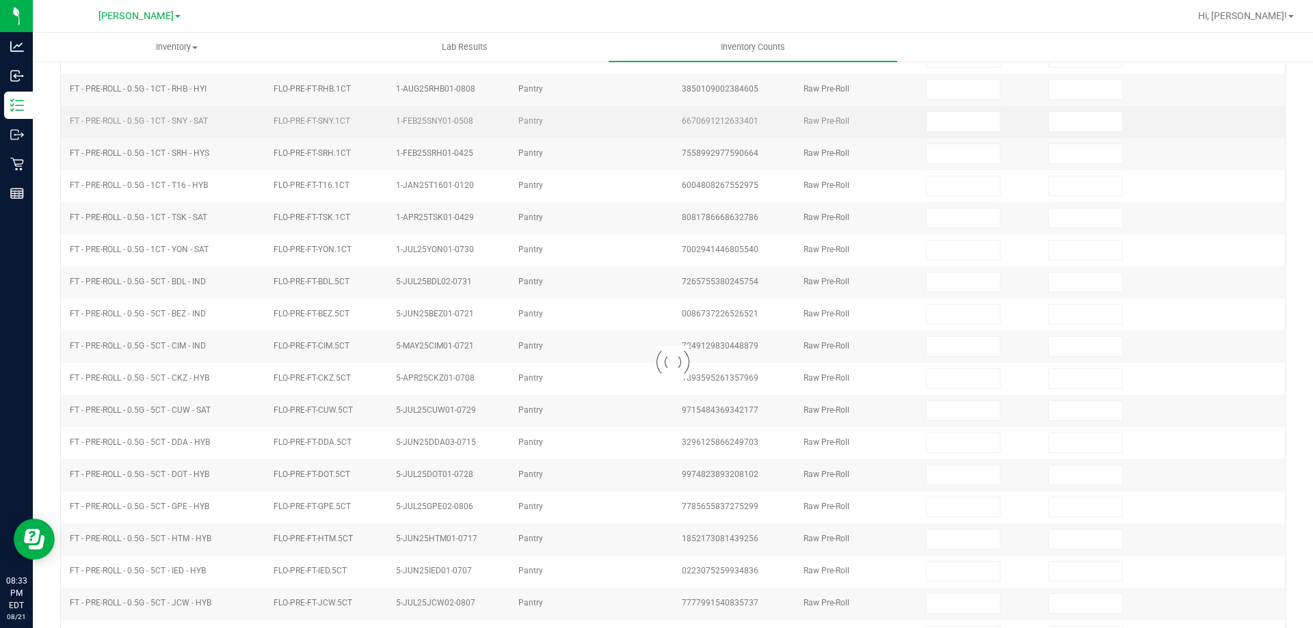
scroll to position [0, 0]
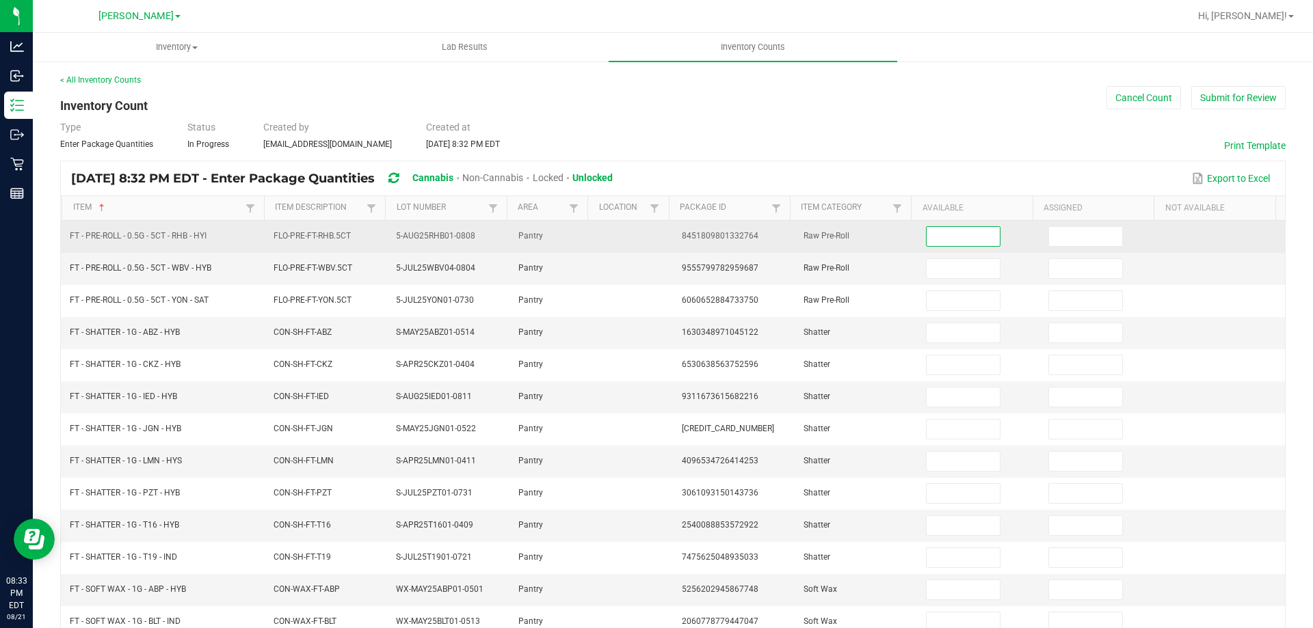
click at [936, 237] on input at bounding box center [962, 236] width 72 height 19
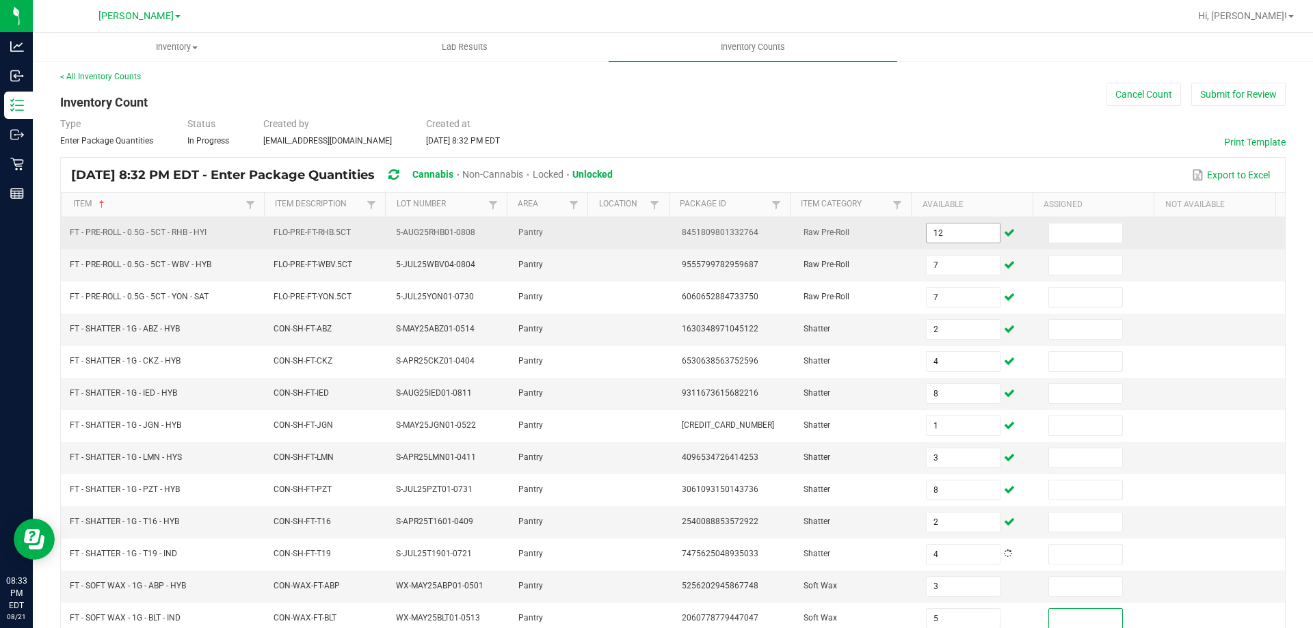
scroll to position [284, 0]
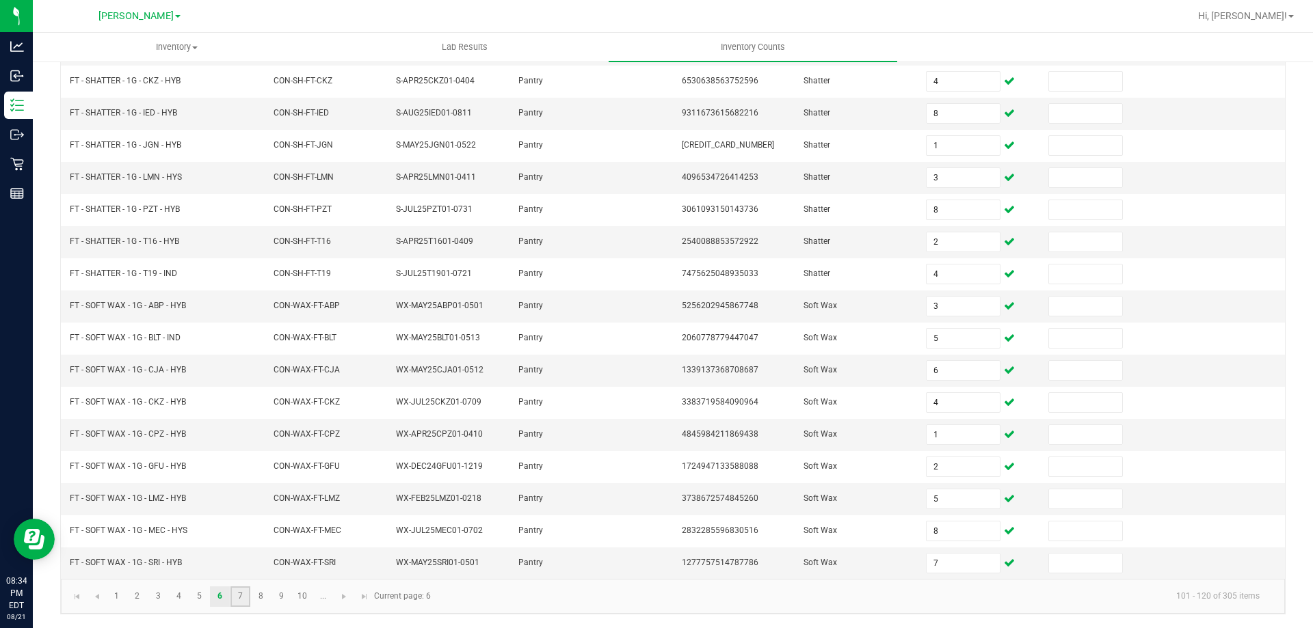
click at [237, 593] on link "7" at bounding box center [240, 597] width 20 height 21
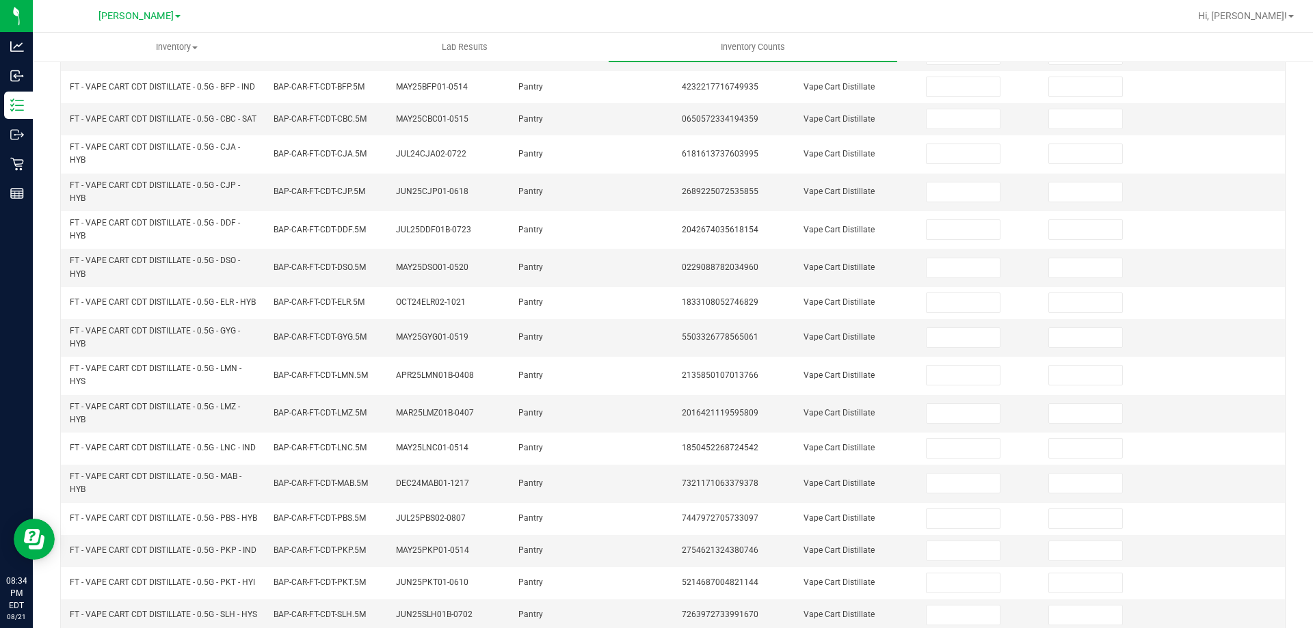
scroll to position [0, 0]
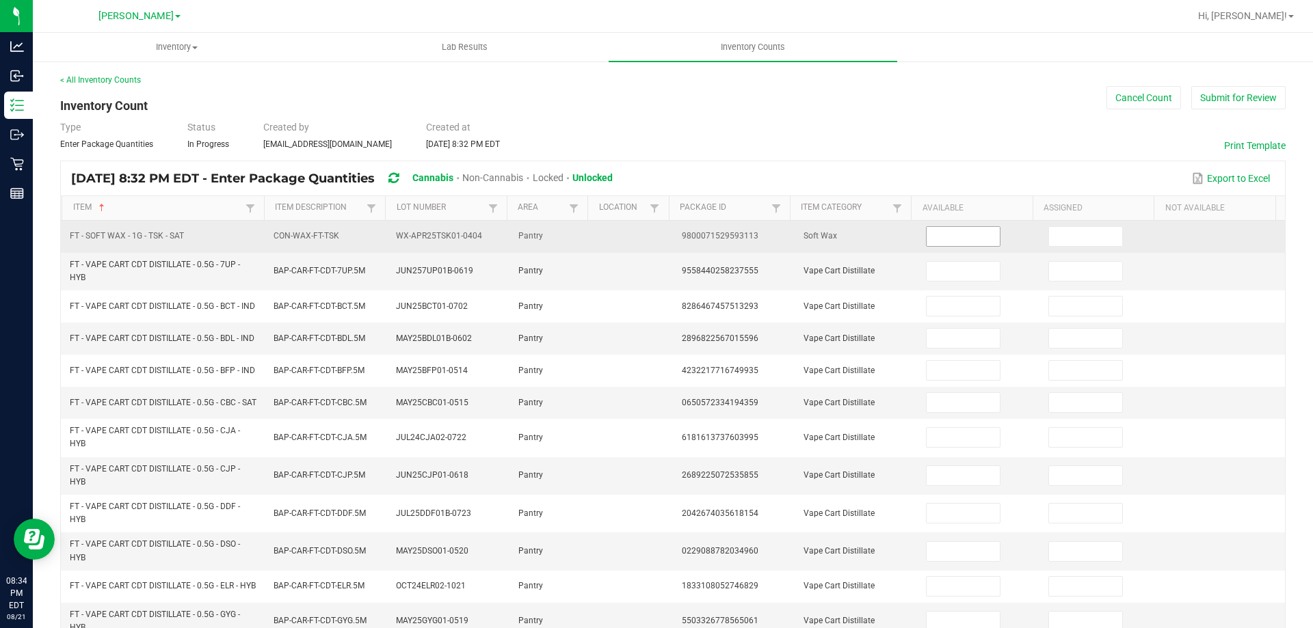
click at [941, 230] on input at bounding box center [962, 236] width 72 height 19
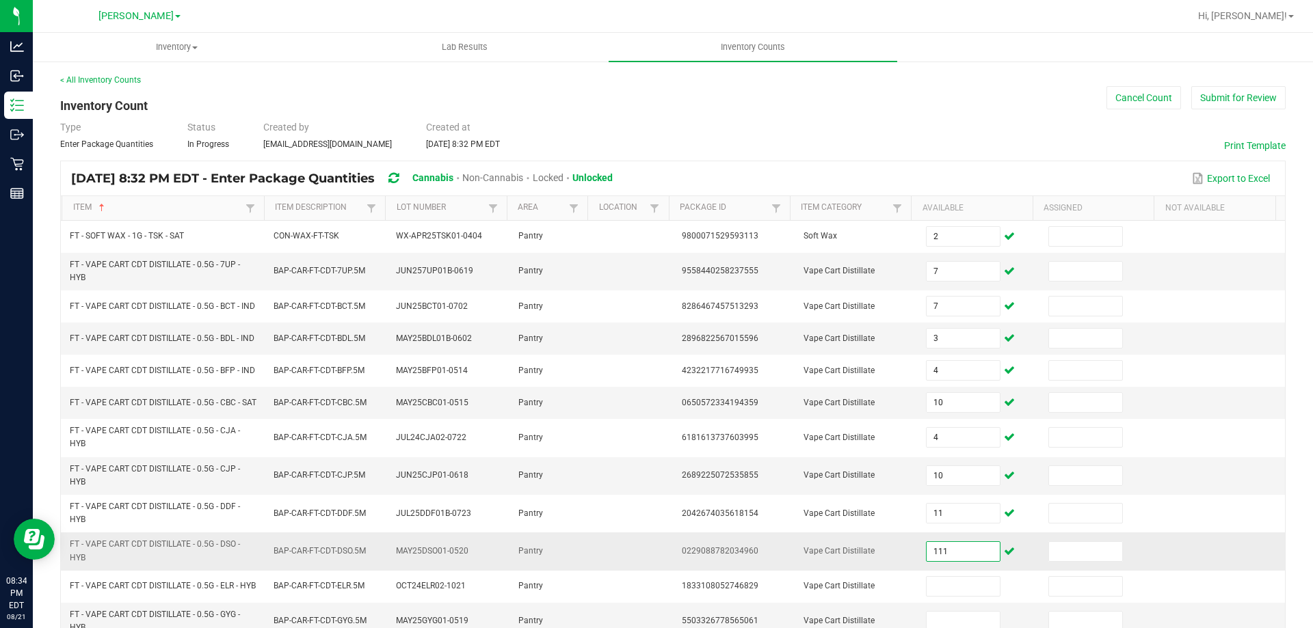
click at [935, 561] on input "111" at bounding box center [962, 551] width 72 height 19
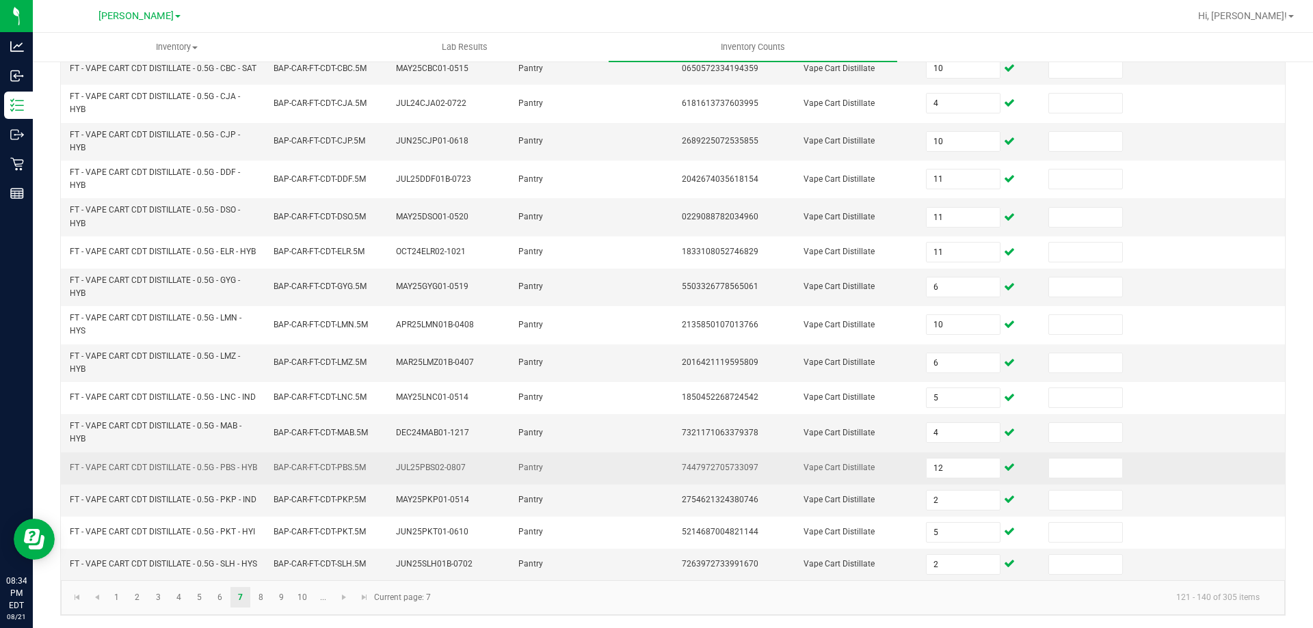
scroll to position [393, 0]
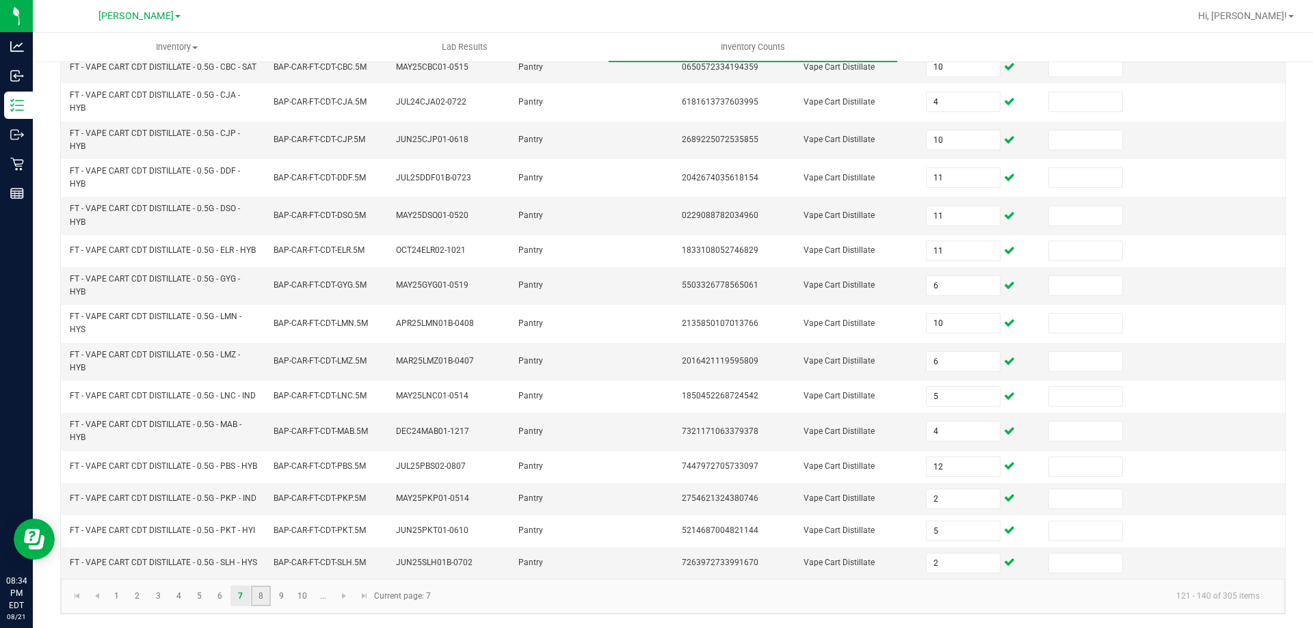
click at [258, 593] on link "8" at bounding box center [261, 596] width 20 height 21
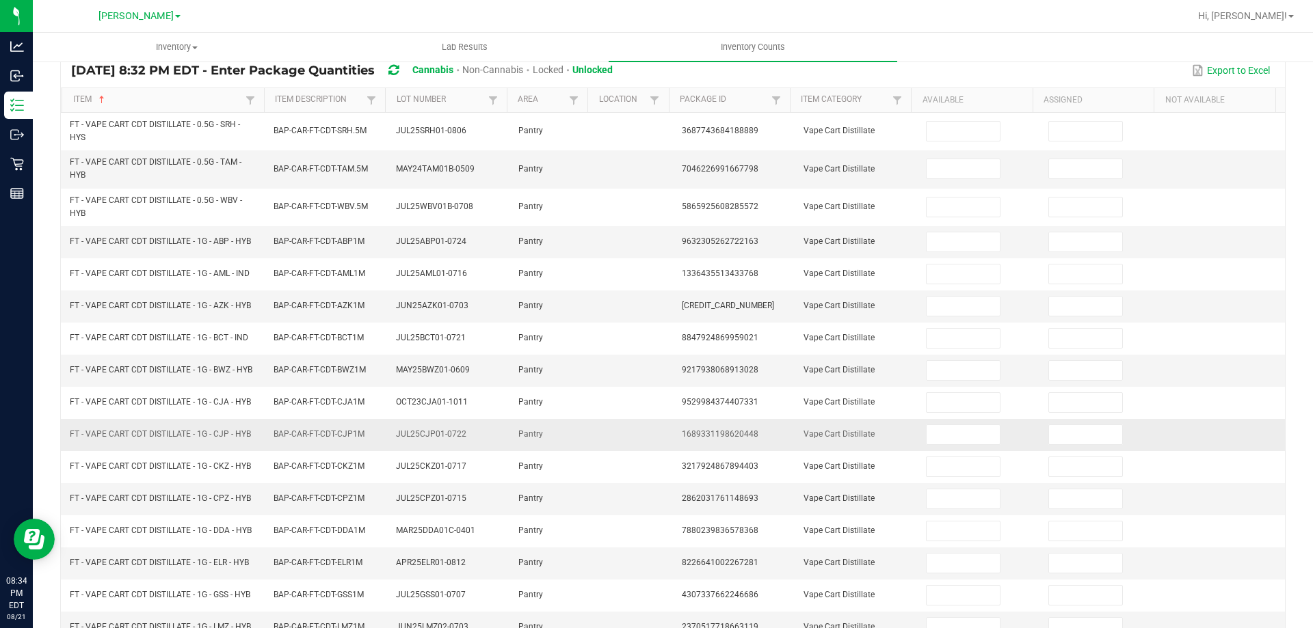
scroll to position [0, 0]
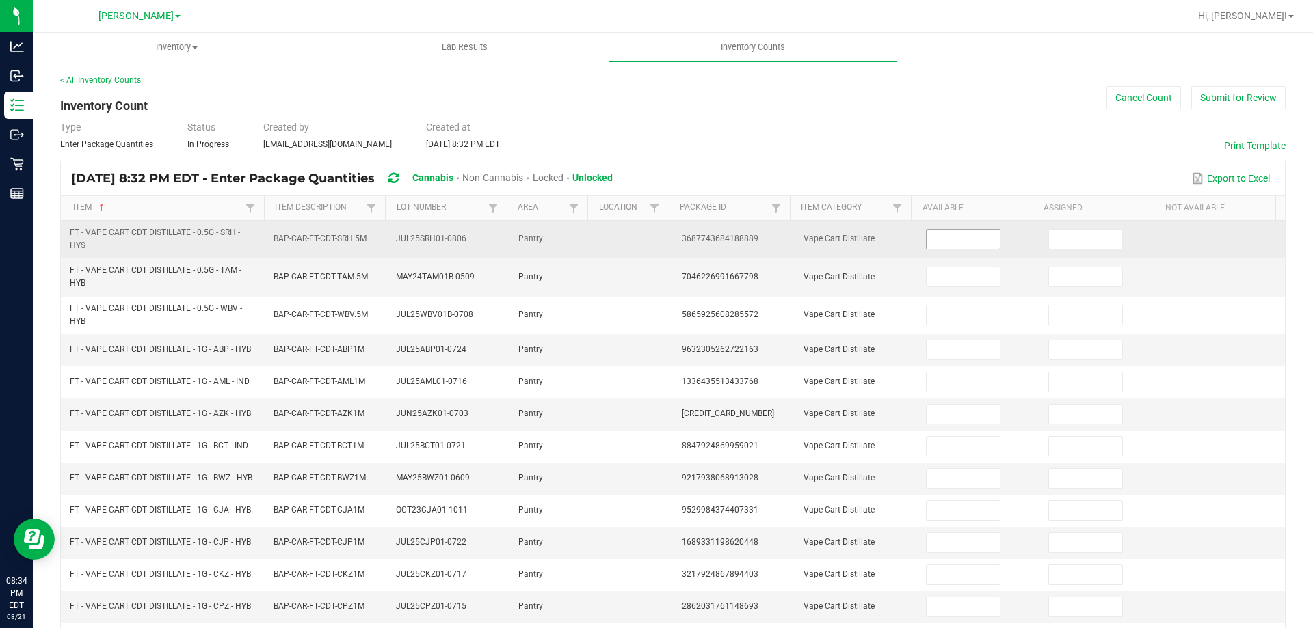
click at [934, 232] on input at bounding box center [962, 239] width 72 height 19
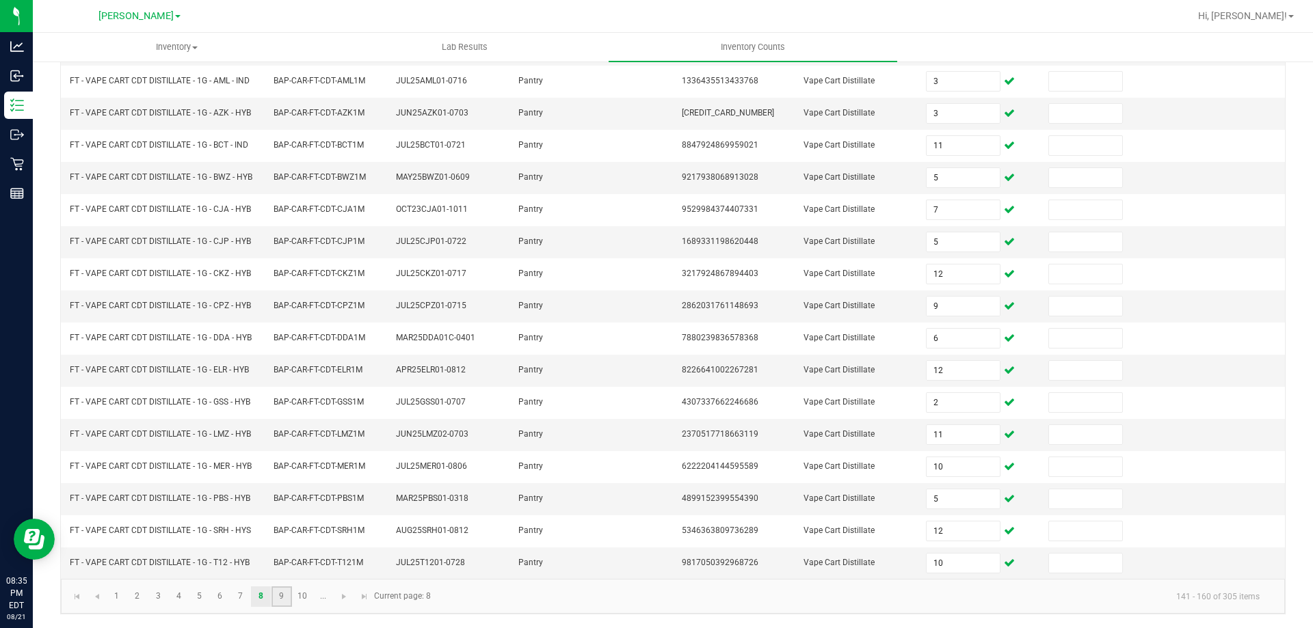
click at [284, 598] on link "9" at bounding box center [281, 597] width 20 height 21
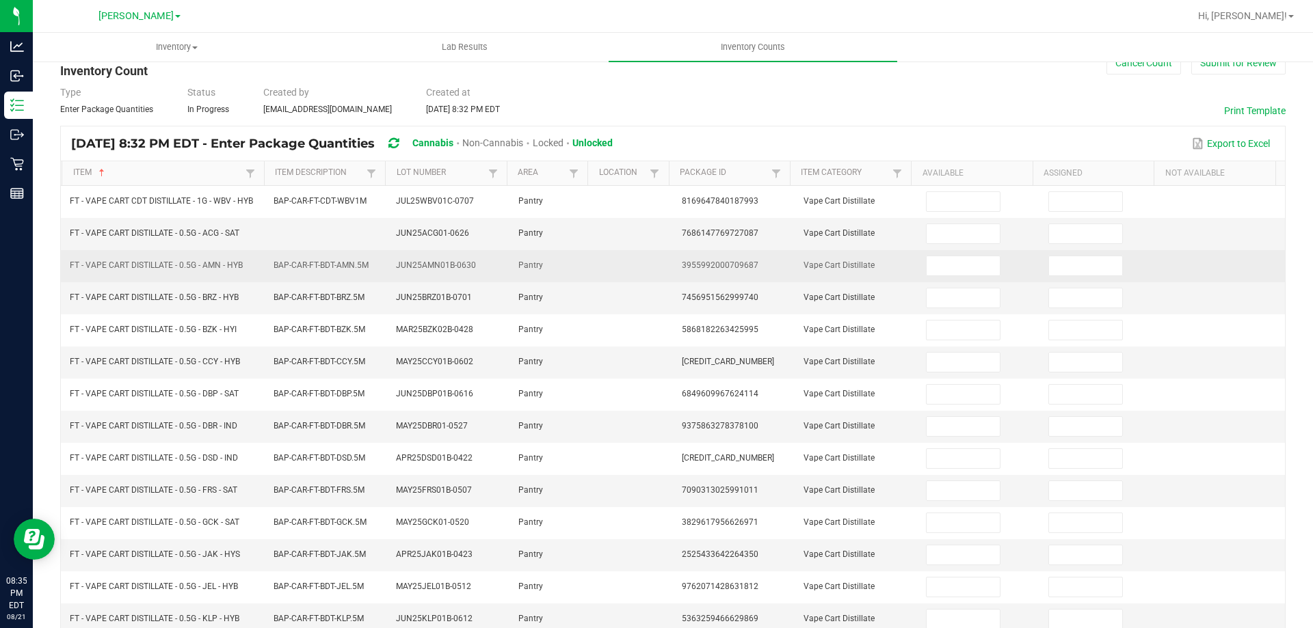
scroll to position [0, 0]
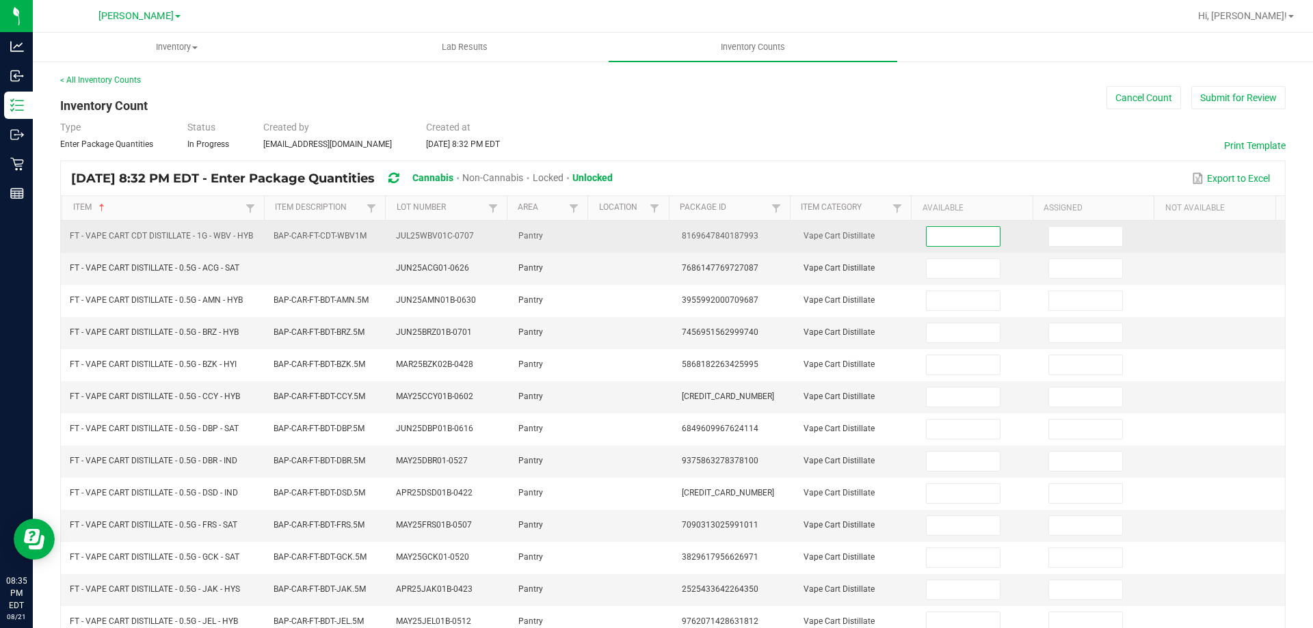
click at [954, 236] on input at bounding box center [962, 236] width 72 height 19
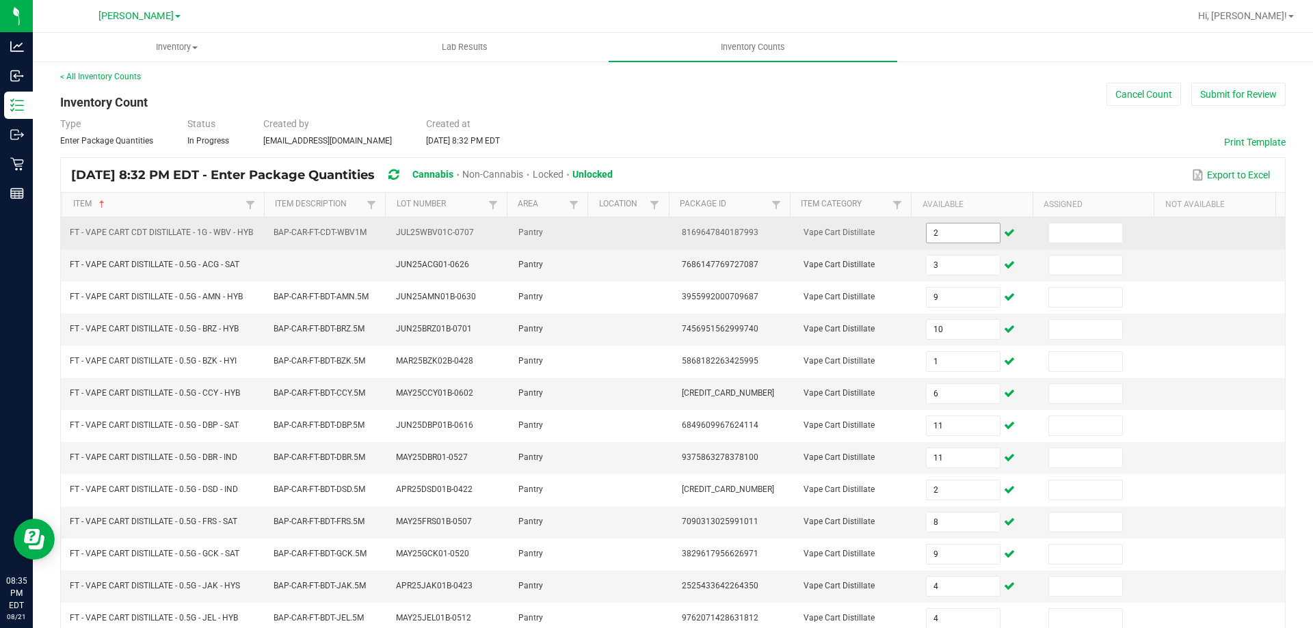
scroll to position [284, 0]
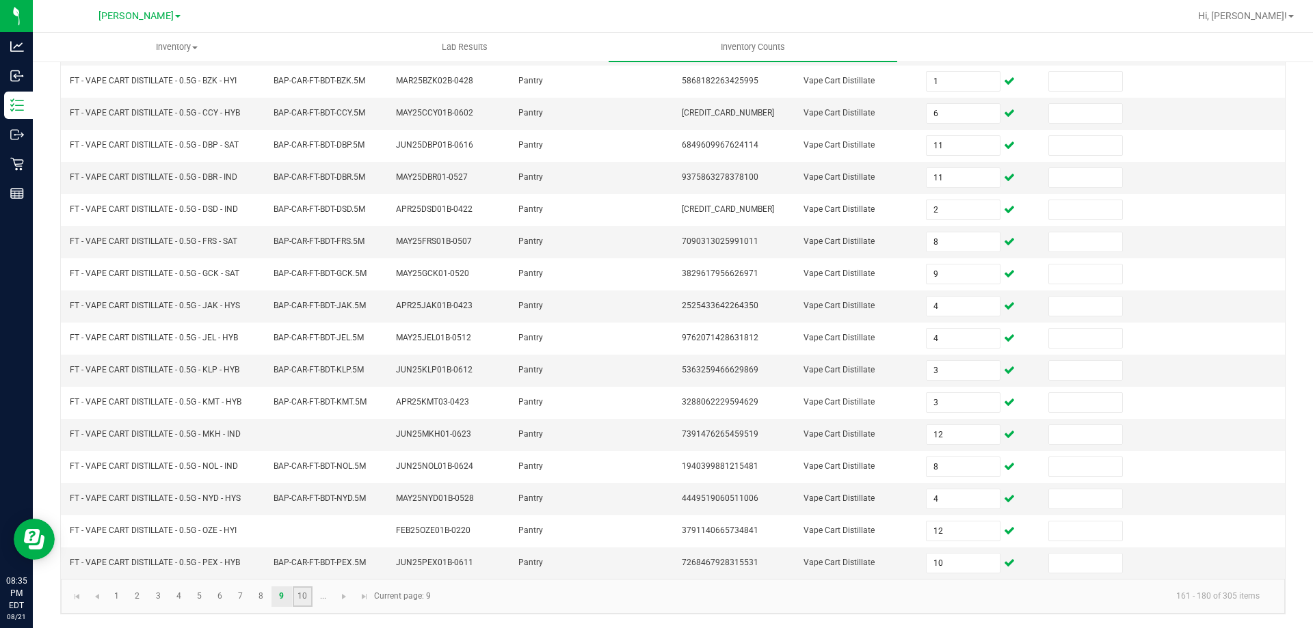
click at [302, 599] on link "10" at bounding box center [303, 597] width 20 height 21
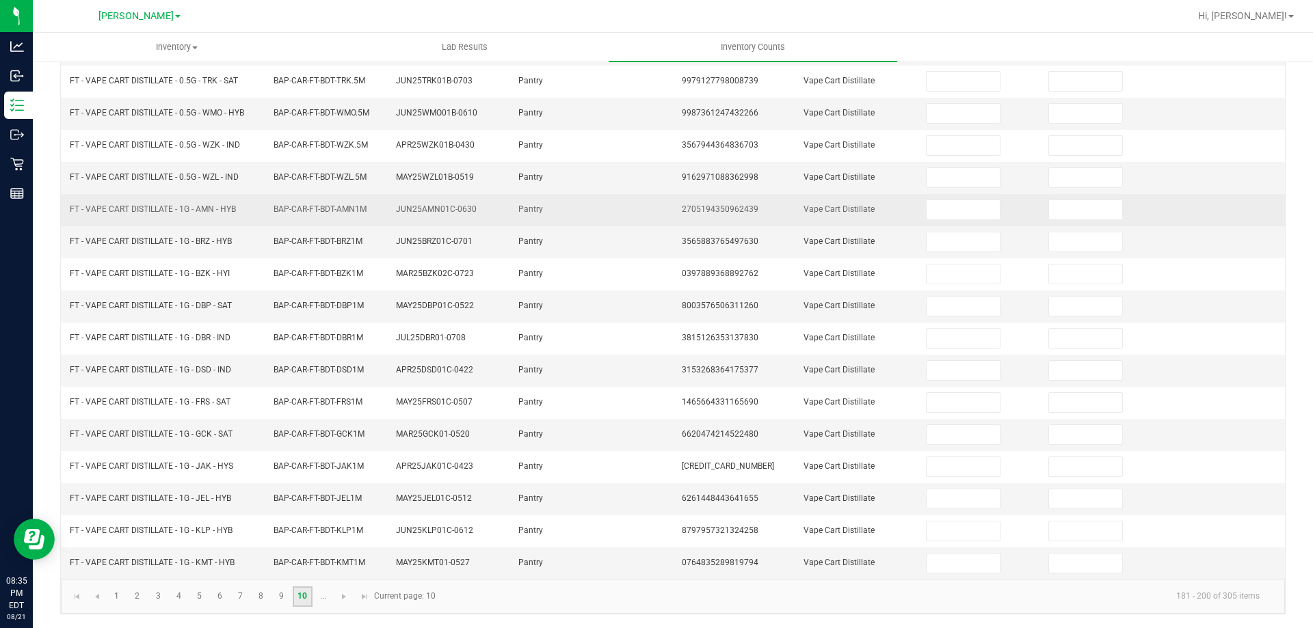
scroll to position [0, 0]
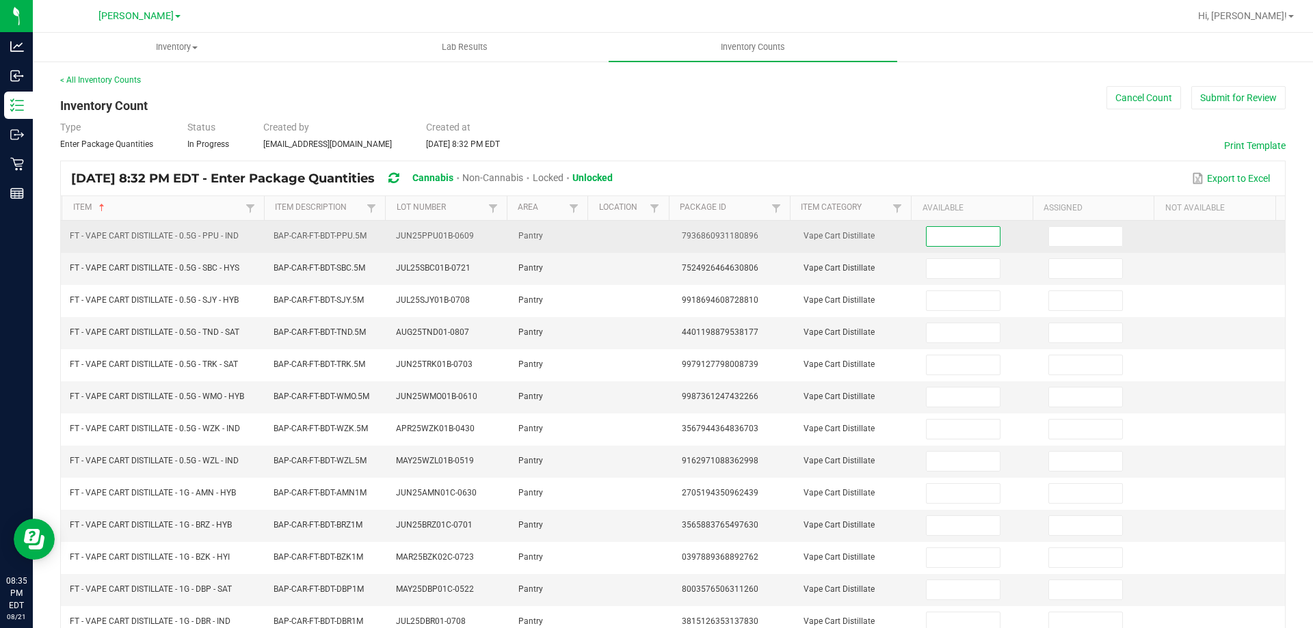
click at [946, 244] on input at bounding box center [962, 236] width 72 height 19
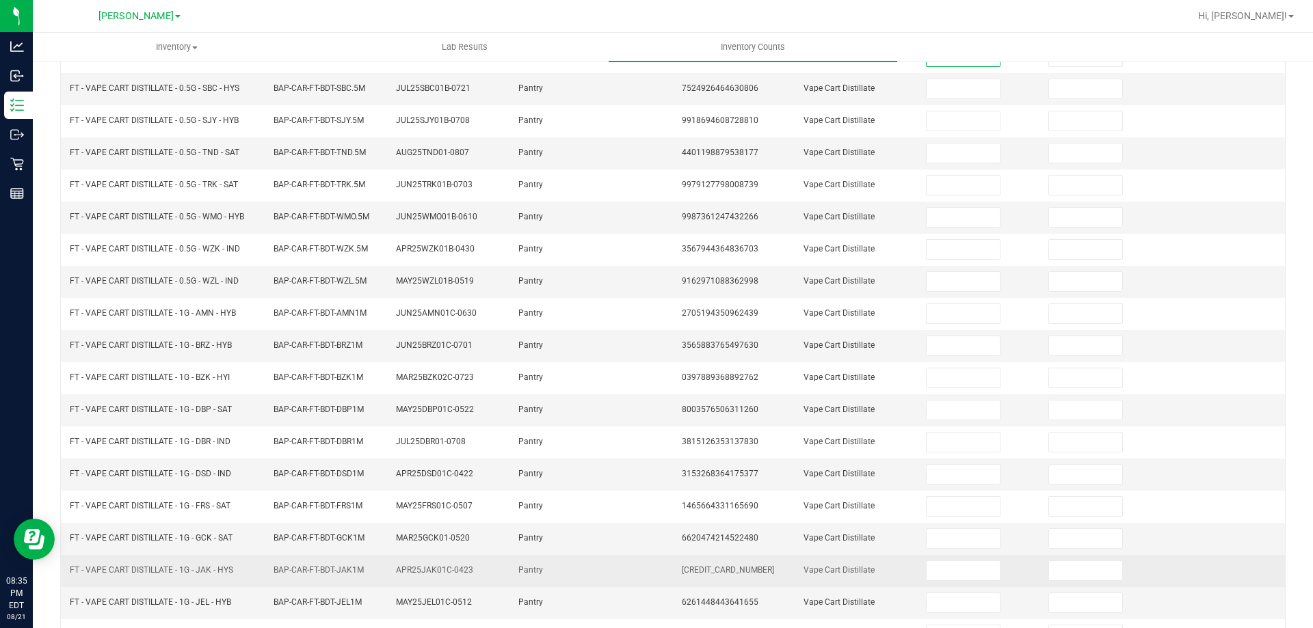
scroll to position [284, 0]
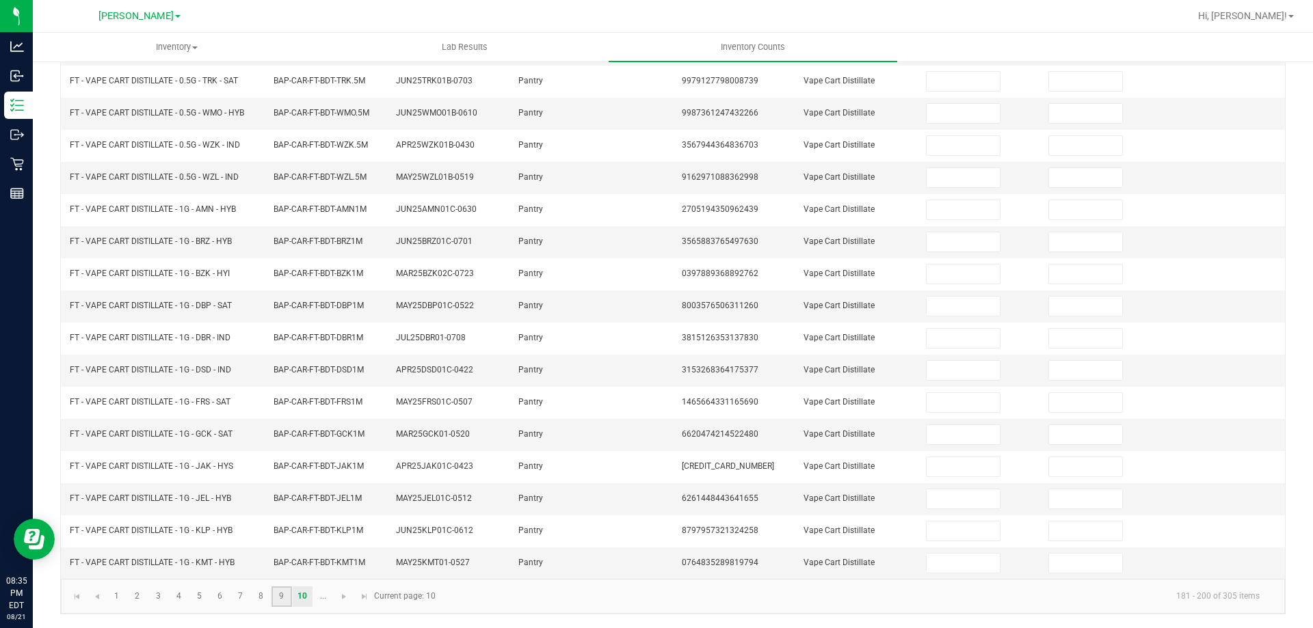
click at [280, 596] on link "9" at bounding box center [281, 597] width 20 height 21
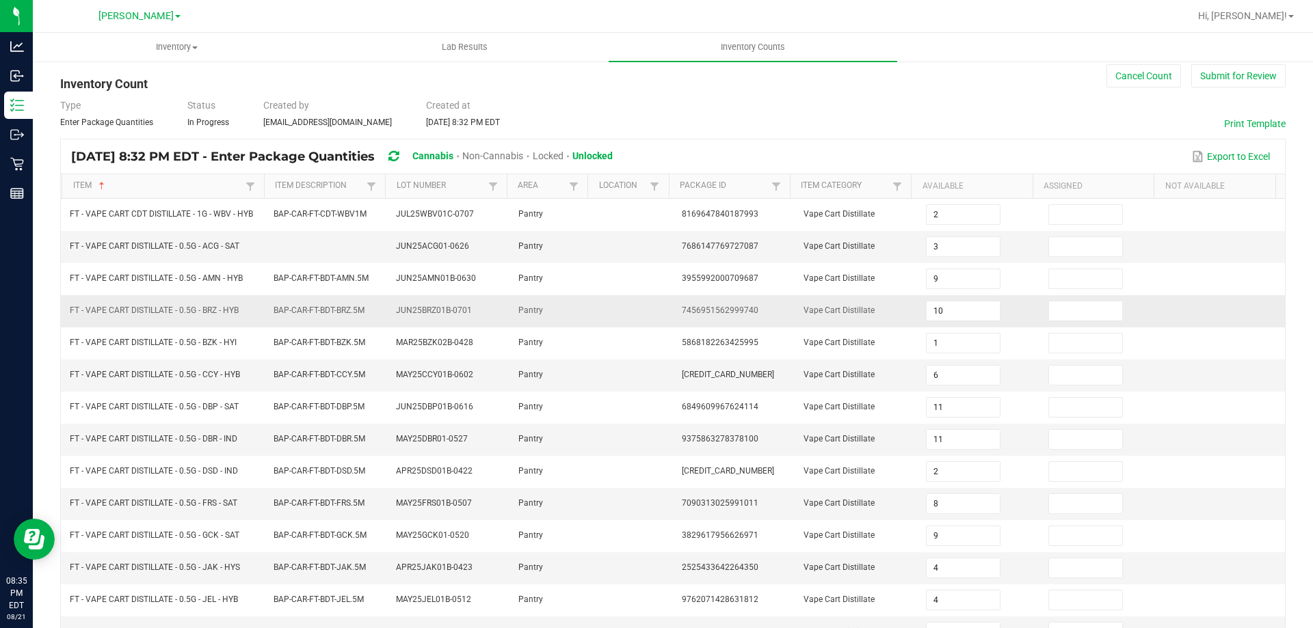
scroll to position [10, 0]
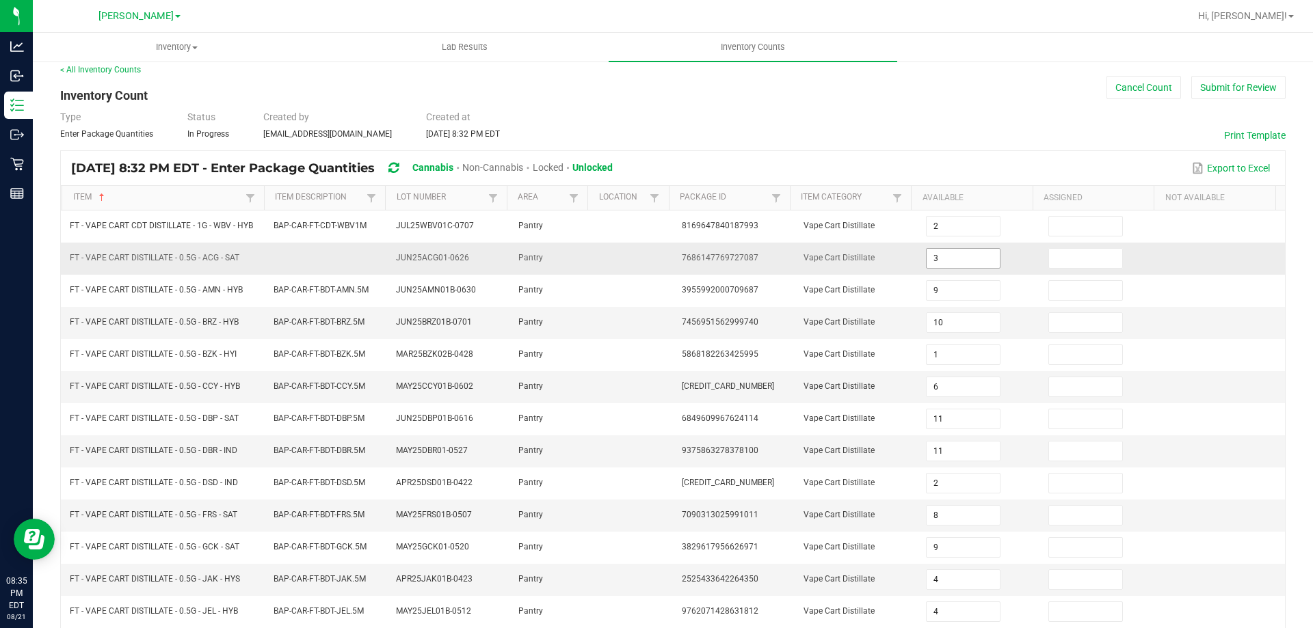
click at [926, 251] on input "3" at bounding box center [962, 258] width 72 height 19
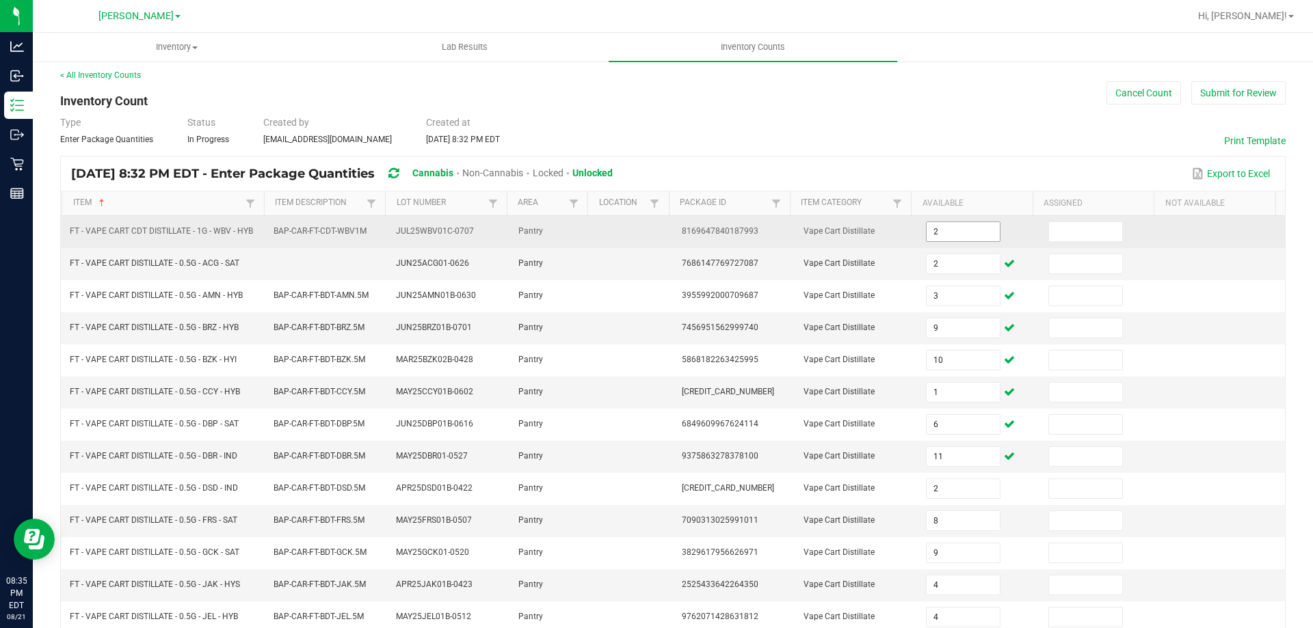
scroll to position [0, 0]
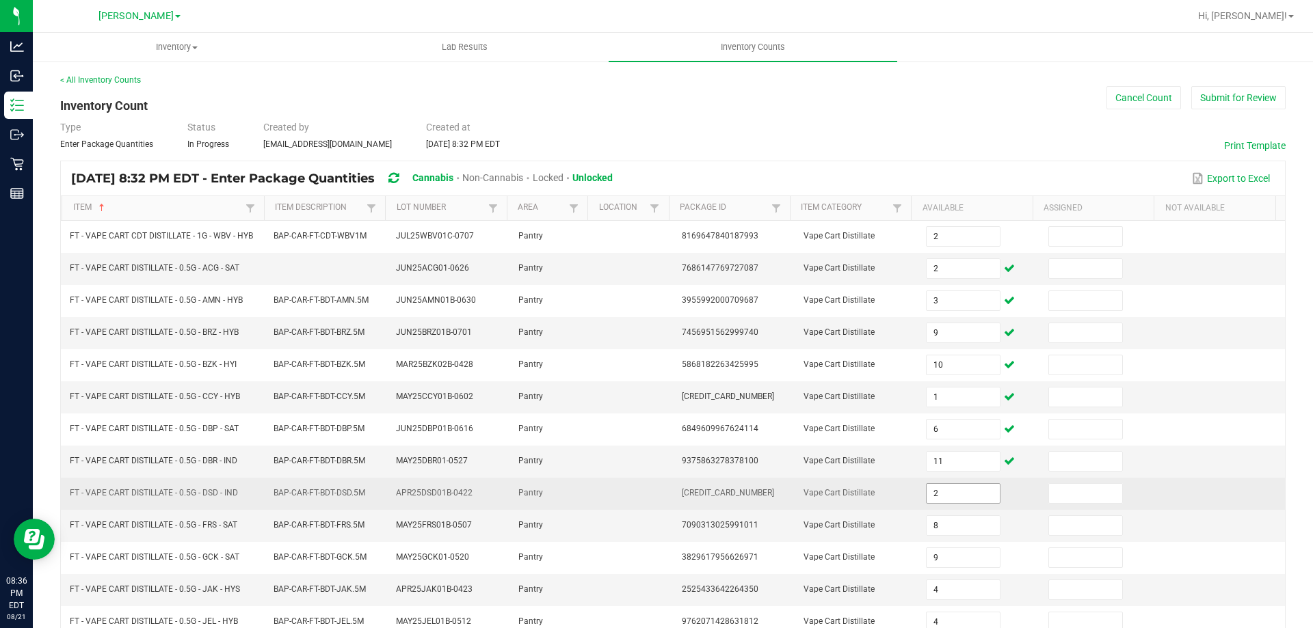
click at [939, 485] on input "2" at bounding box center [962, 493] width 72 height 19
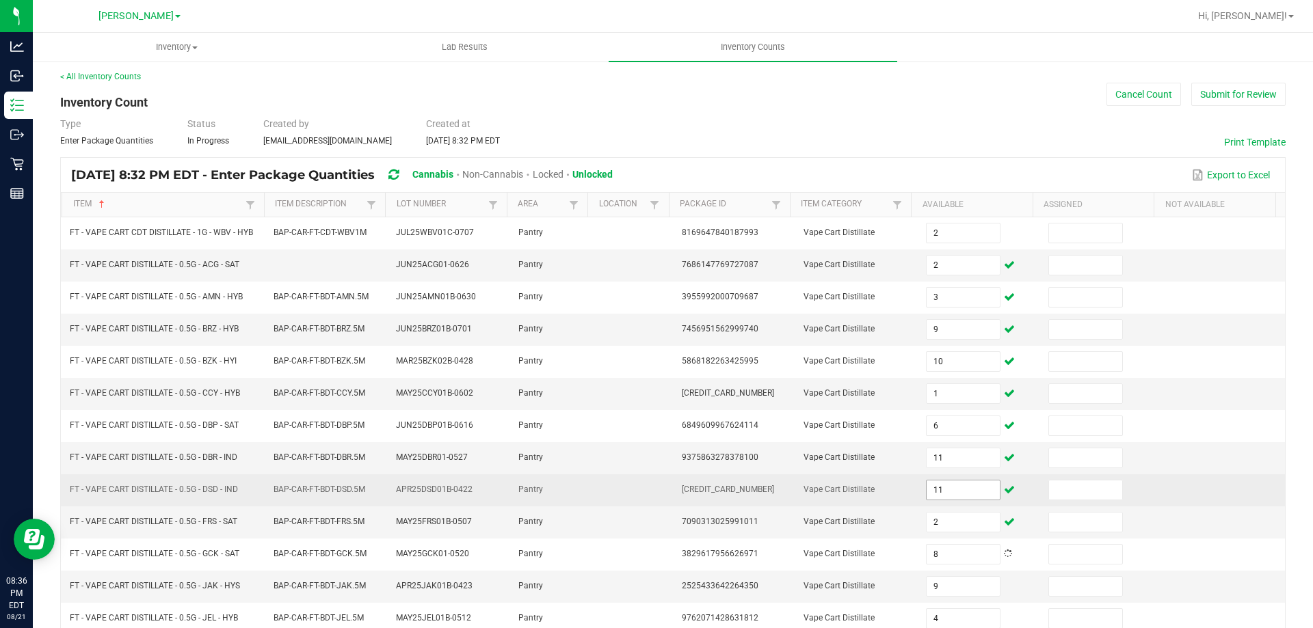
scroll to position [284, 0]
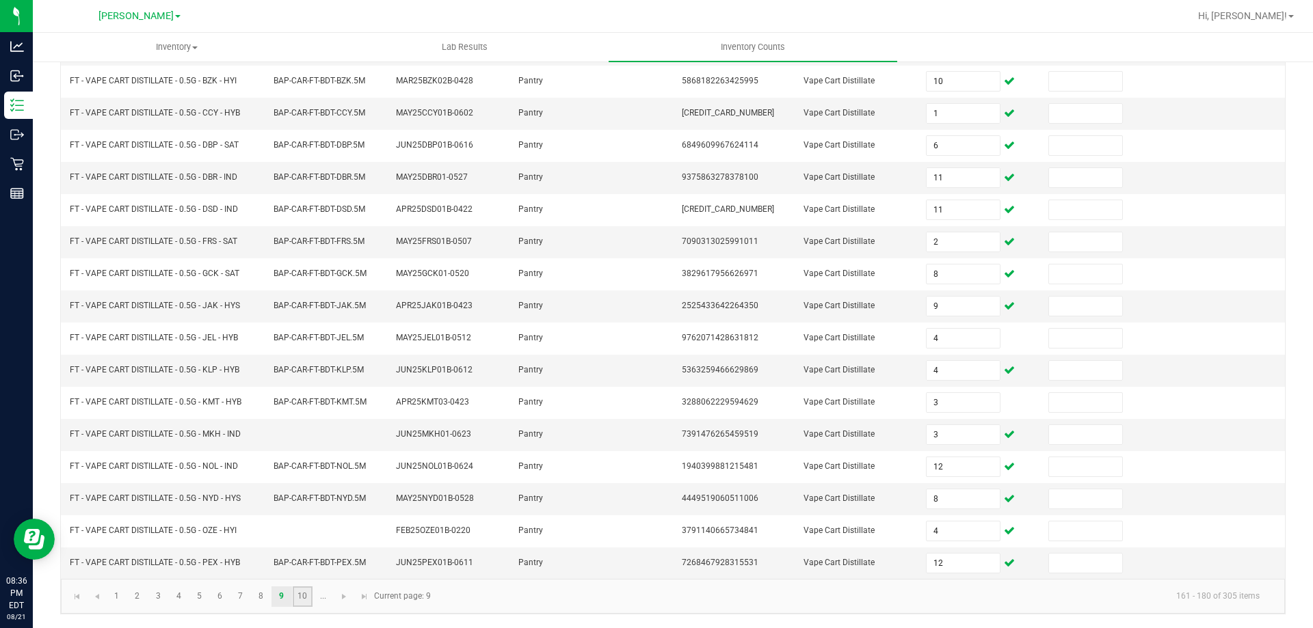
click at [305, 599] on link "10" at bounding box center [303, 597] width 20 height 21
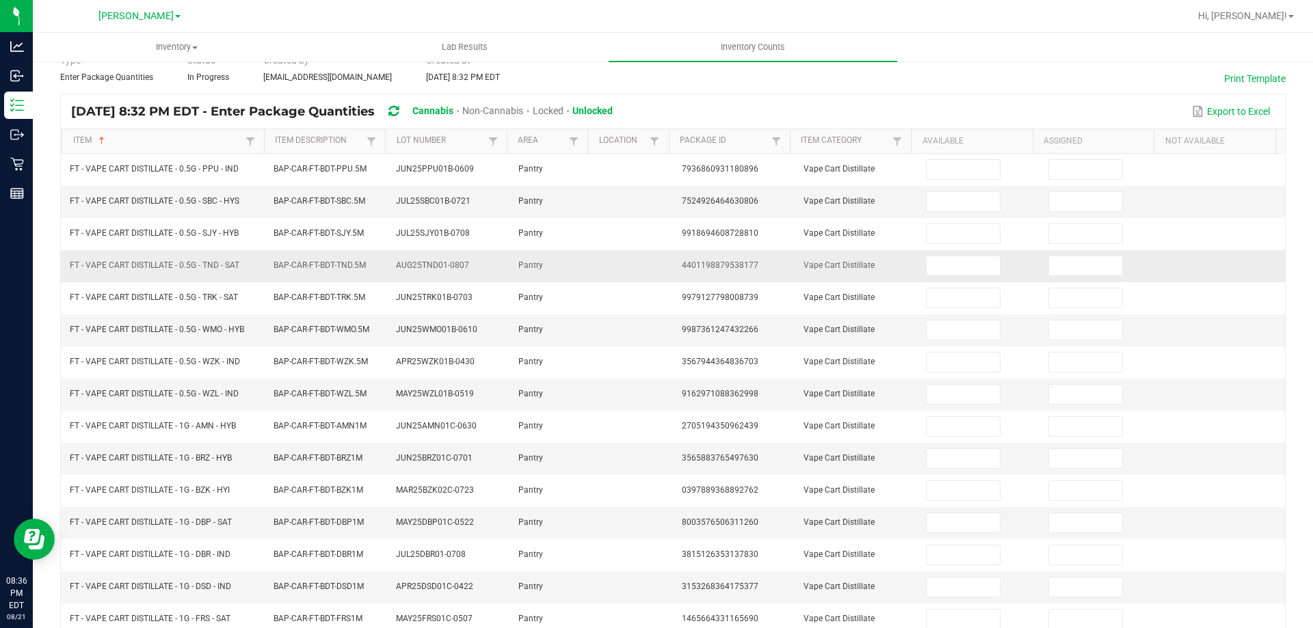
scroll to position [0, 0]
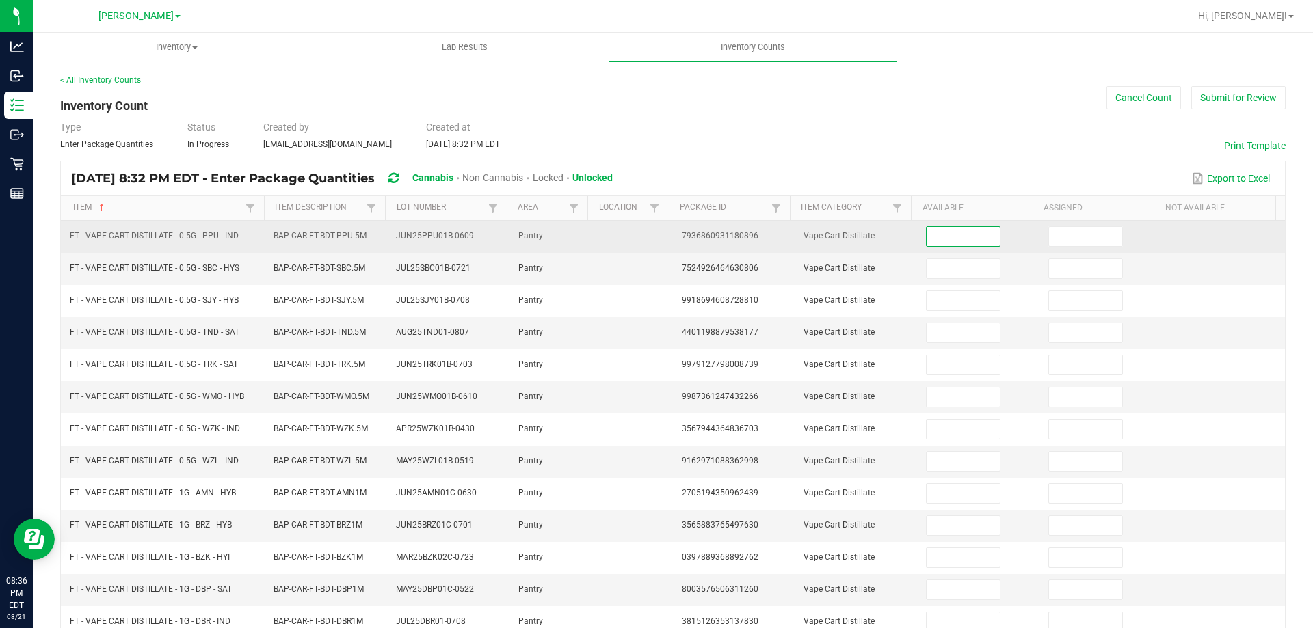
click at [948, 232] on input at bounding box center [962, 236] width 72 height 19
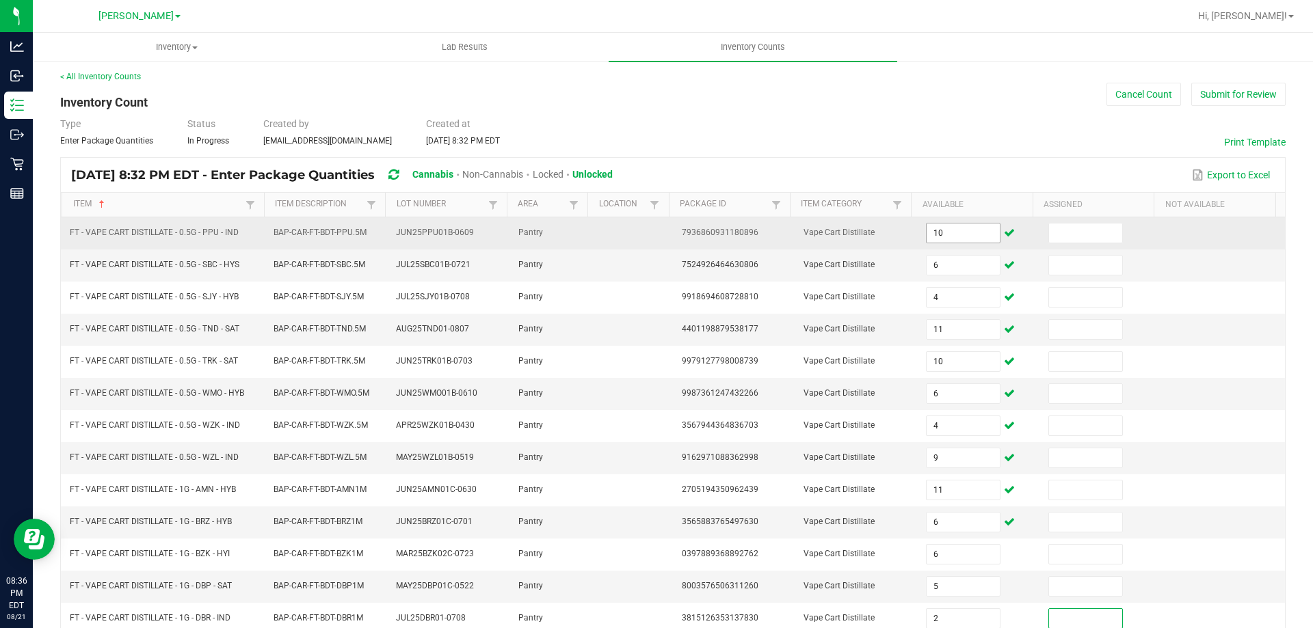
scroll to position [284, 0]
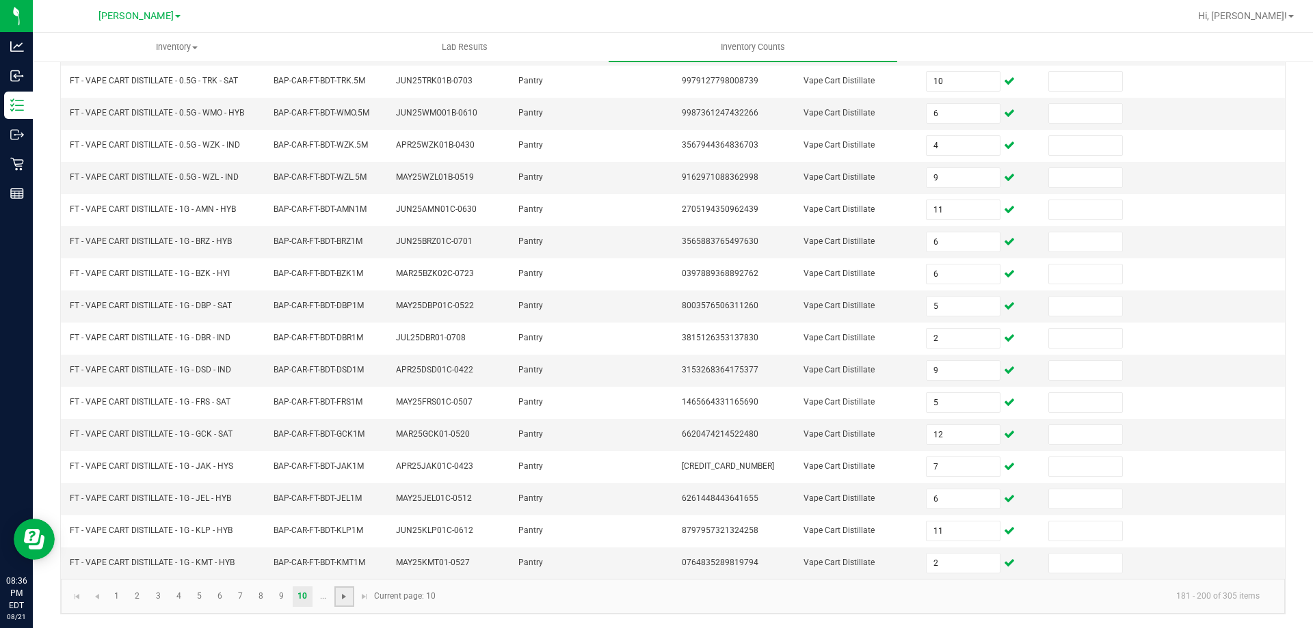
click at [343, 598] on span "Go to the next page" at bounding box center [343, 596] width 11 height 11
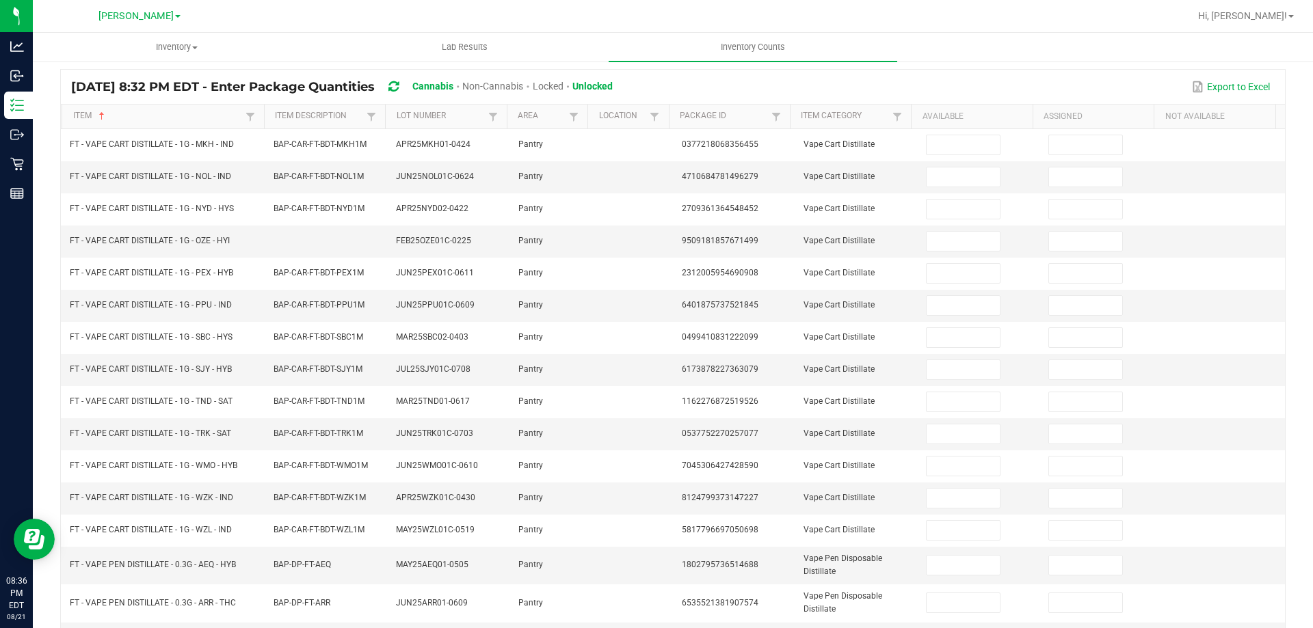
scroll to position [0, 0]
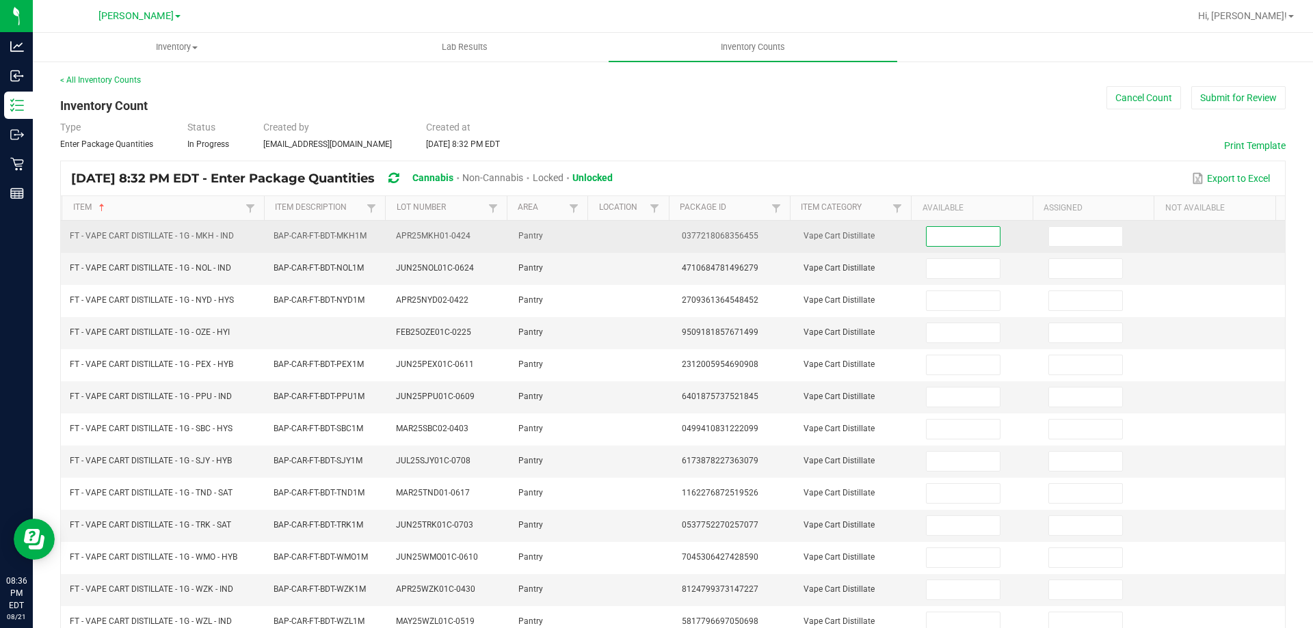
click at [937, 237] on input at bounding box center [962, 236] width 72 height 19
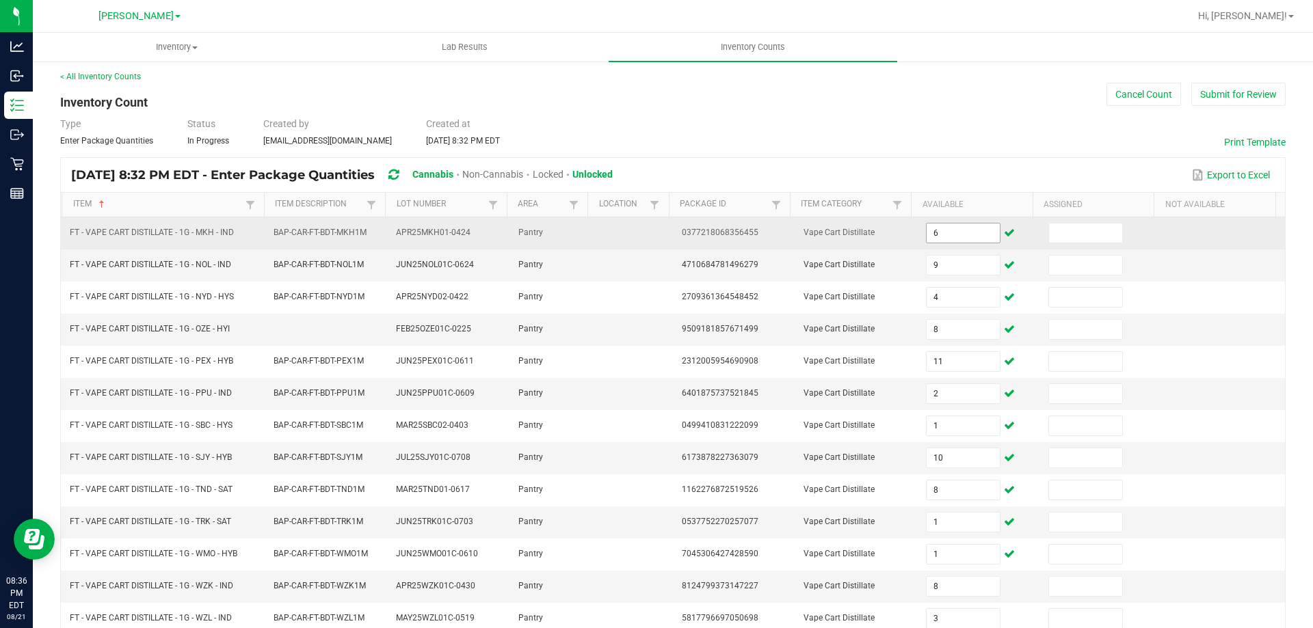
scroll to position [319, 0]
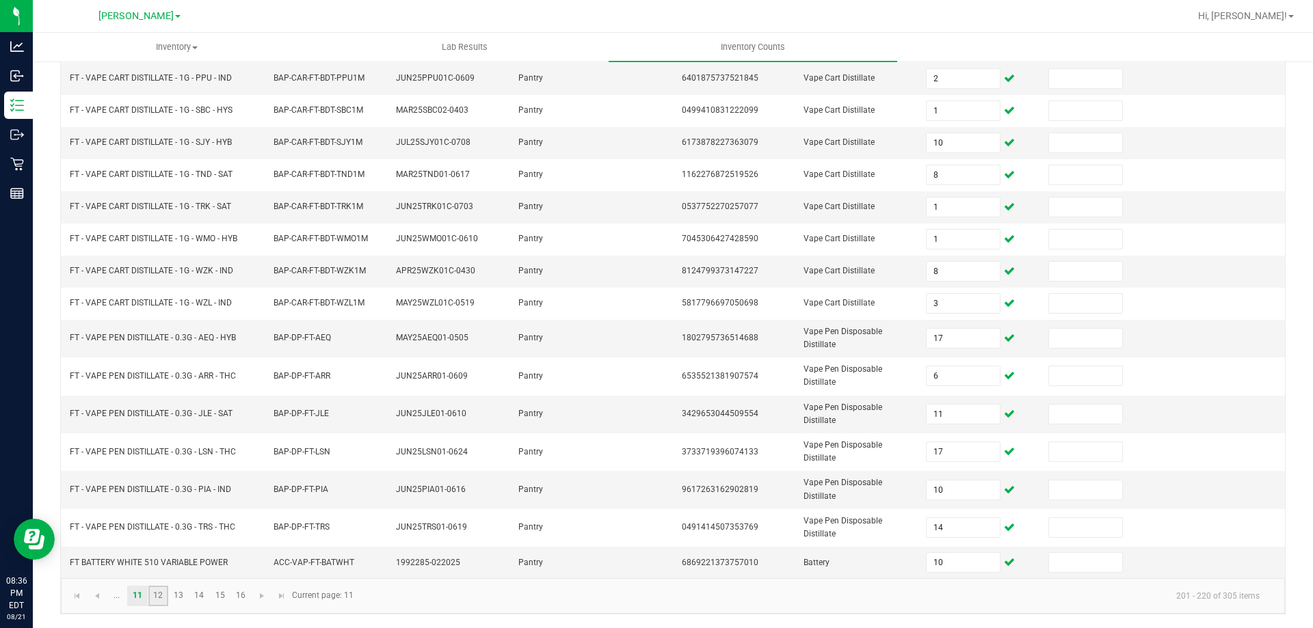
click at [156, 593] on link "12" at bounding box center [158, 596] width 20 height 21
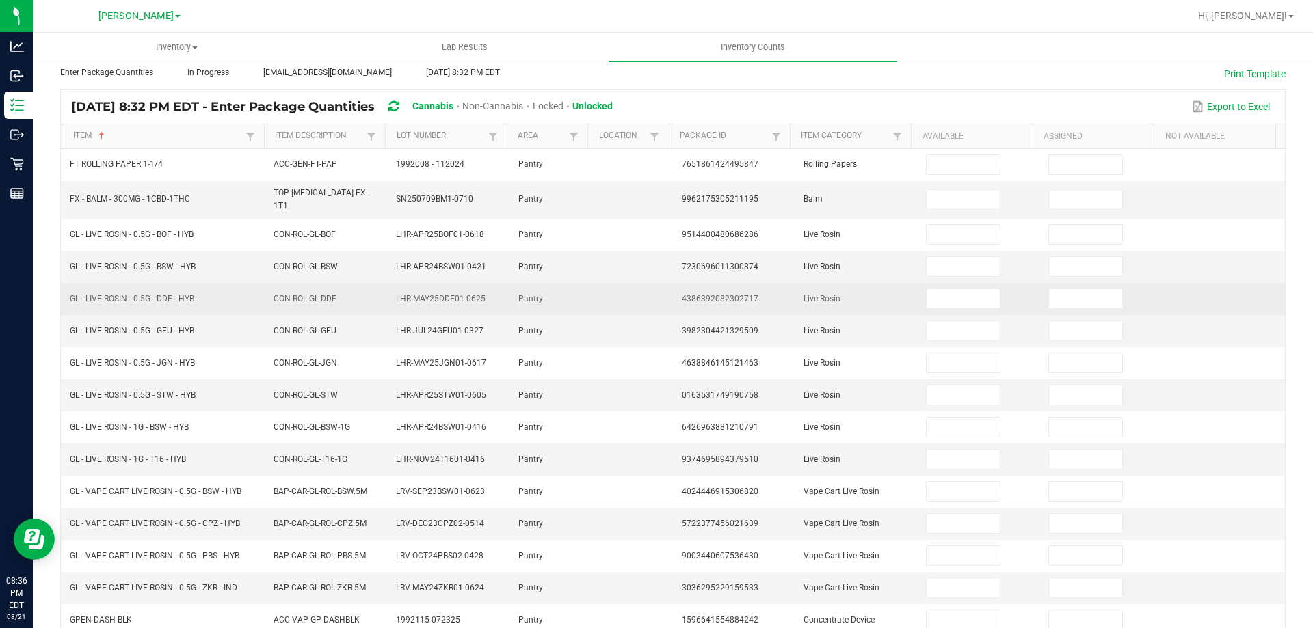
scroll to position [0, 0]
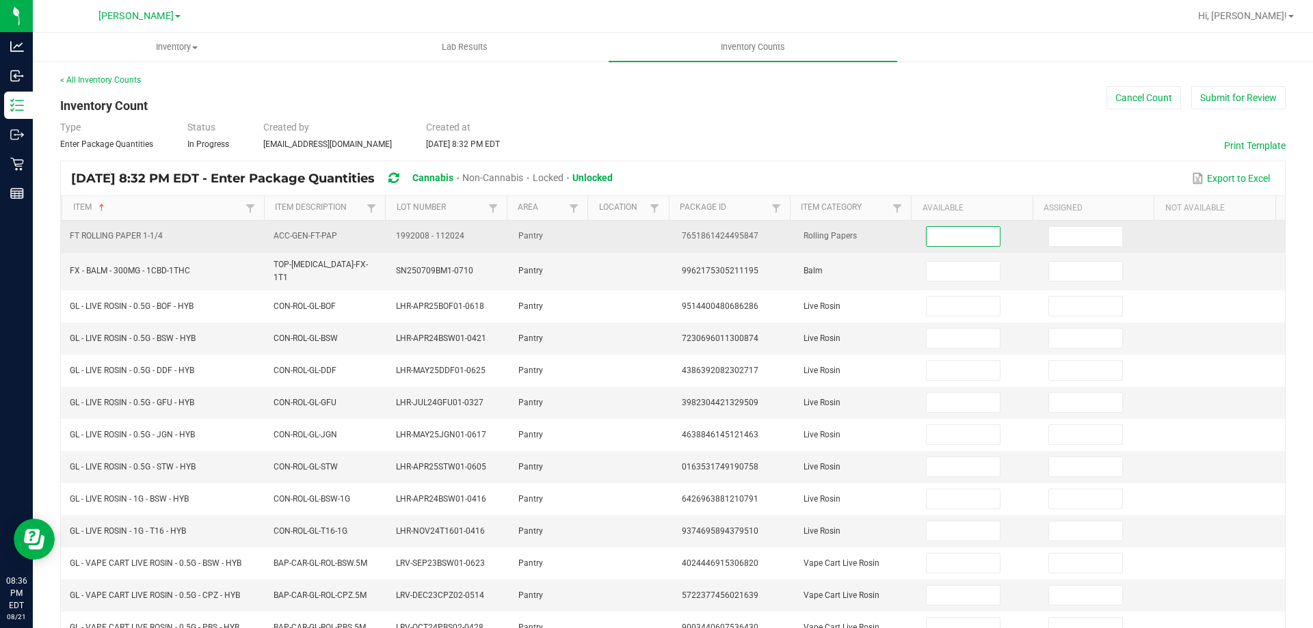
click at [926, 232] on input at bounding box center [962, 236] width 72 height 19
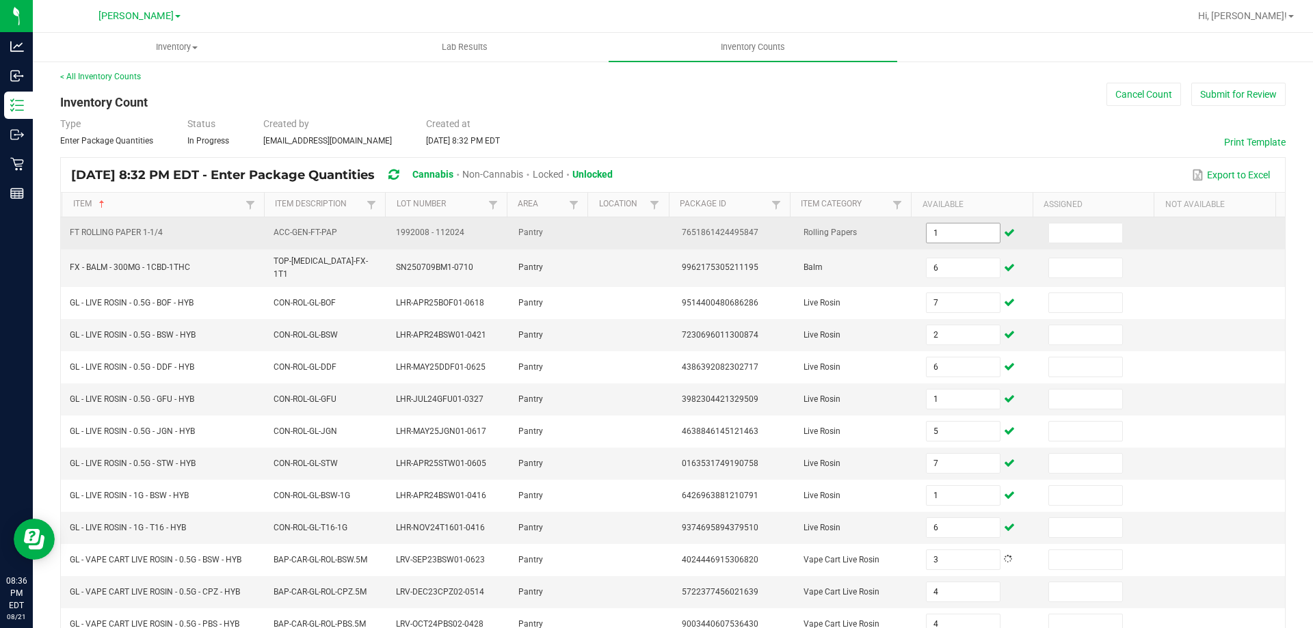
scroll to position [312, 0]
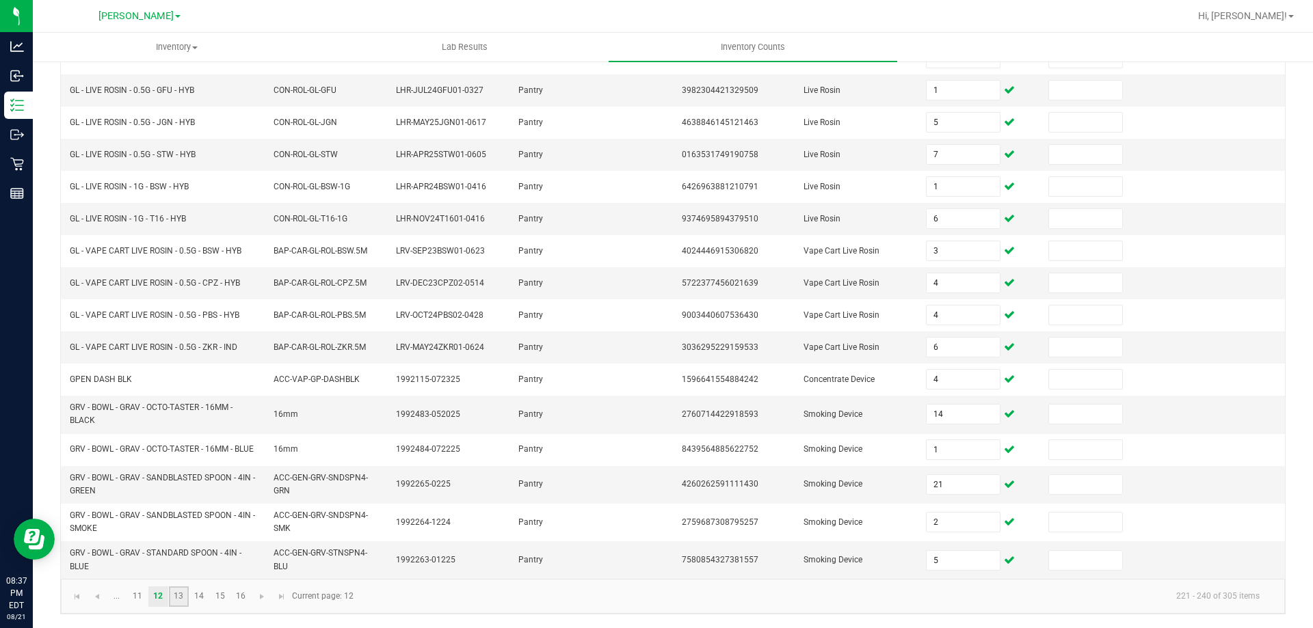
click at [178, 597] on link "13" at bounding box center [179, 597] width 20 height 21
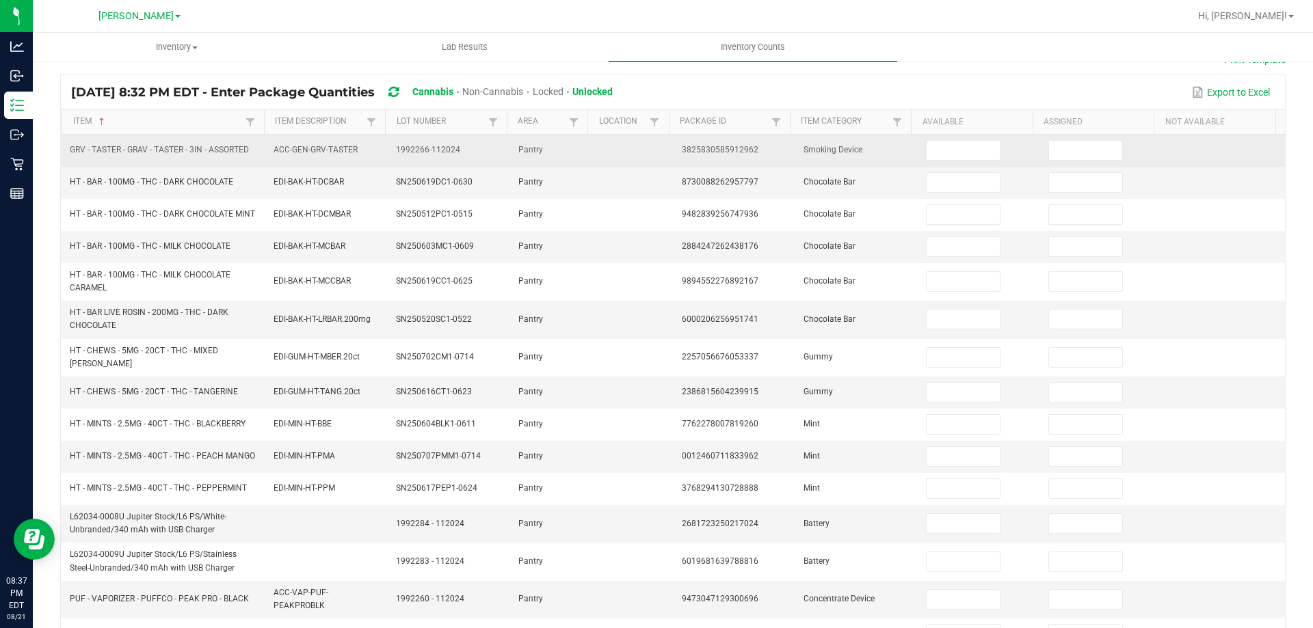
scroll to position [0, 0]
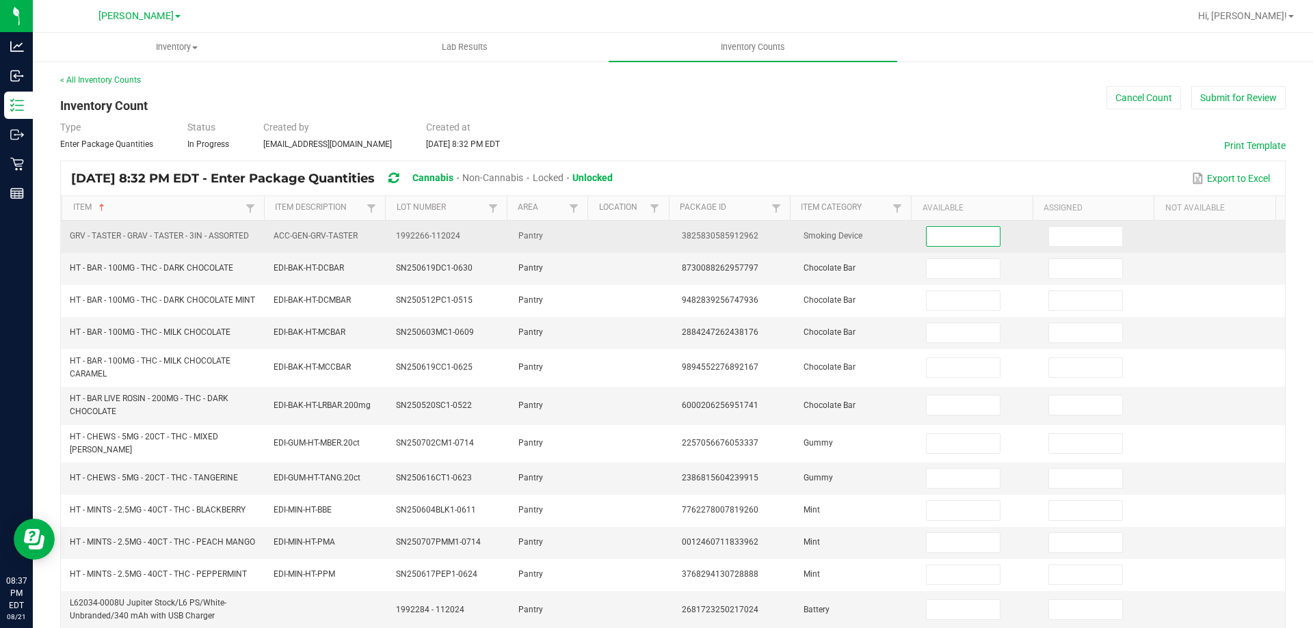
click at [954, 233] on input at bounding box center [962, 236] width 72 height 19
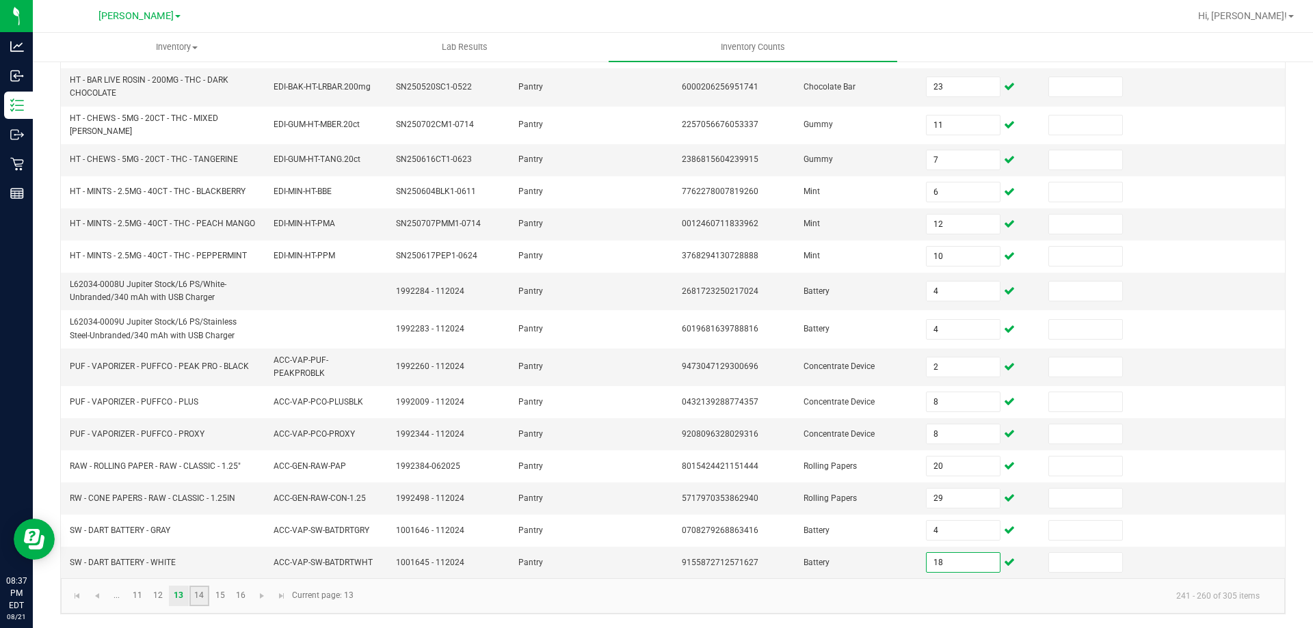
click at [194, 594] on link "14" at bounding box center [199, 596] width 20 height 21
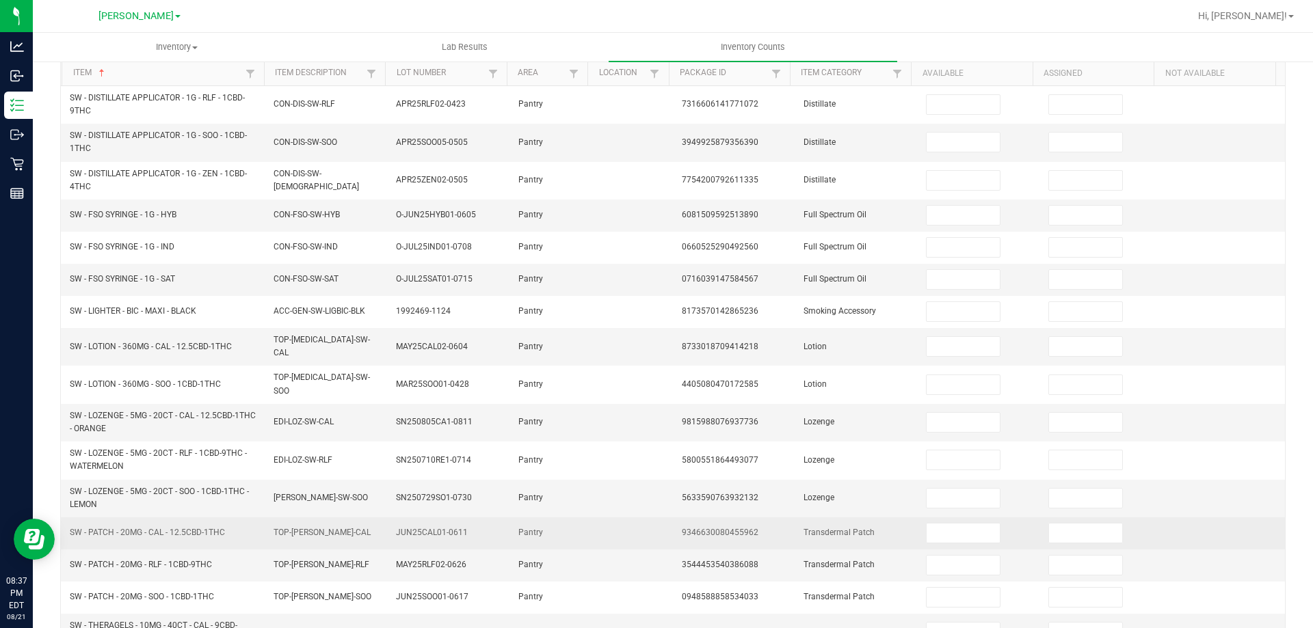
scroll to position [0, 0]
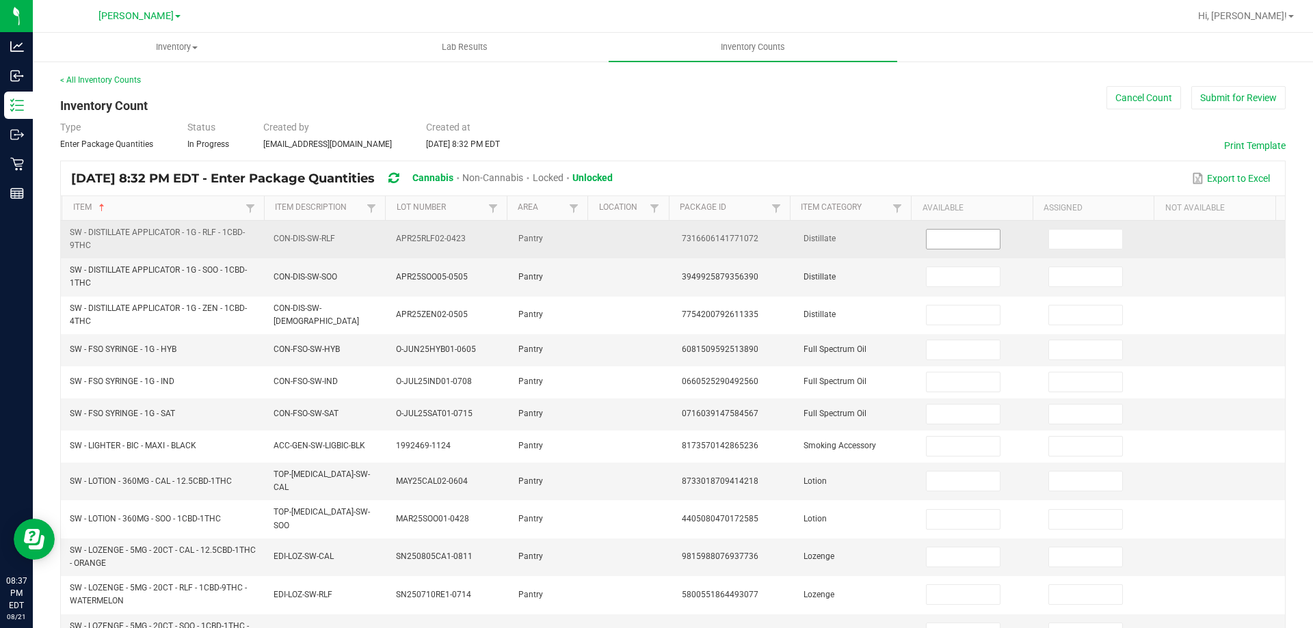
click at [948, 241] on input at bounding box center [962, 239] width 72 height 19
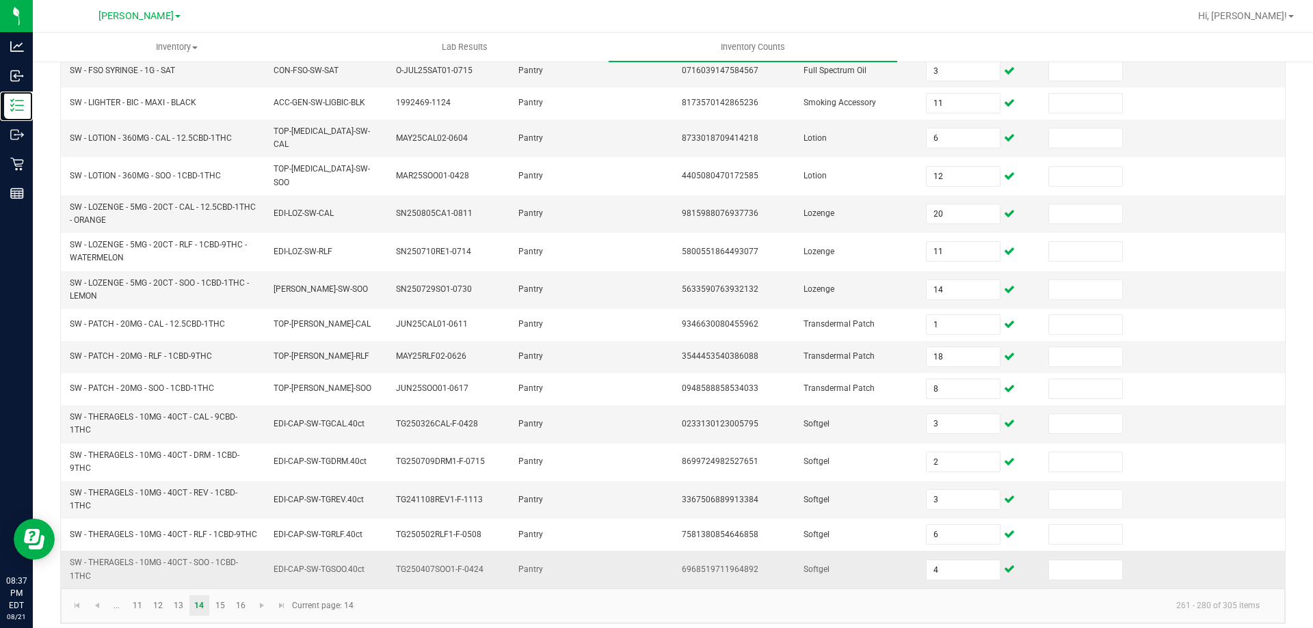
scroll to position [347, 0]
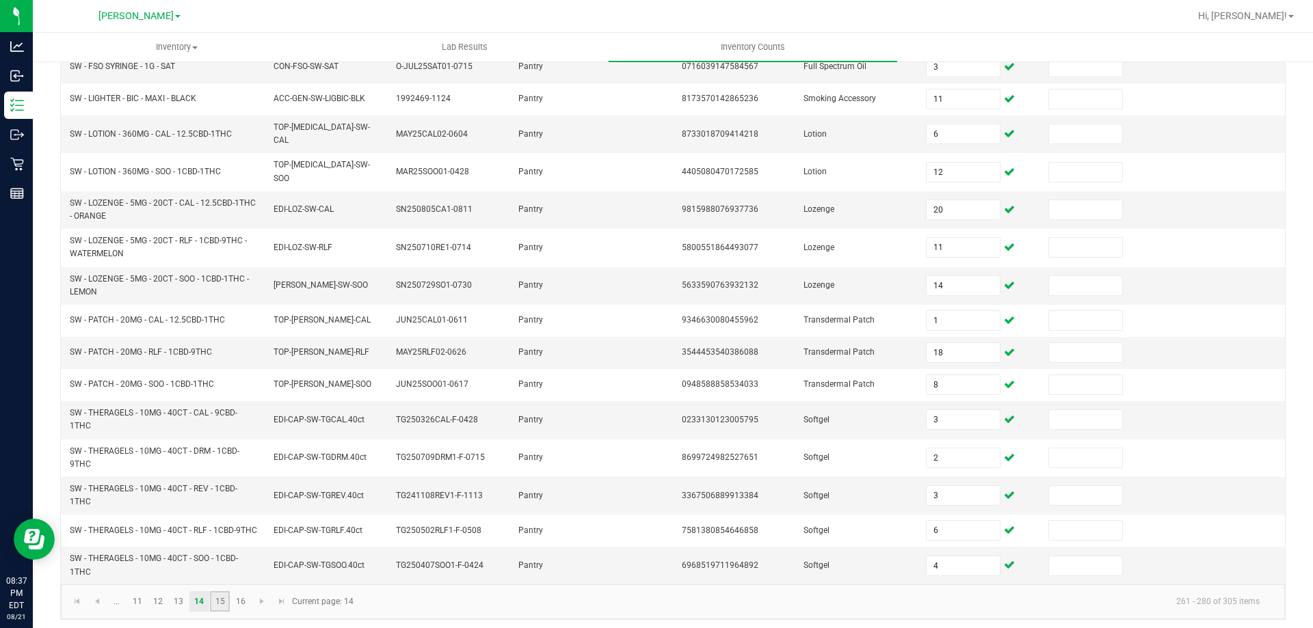
click at [222, 591] on link "15" at bounding box center [220, 601] width 20 height 21
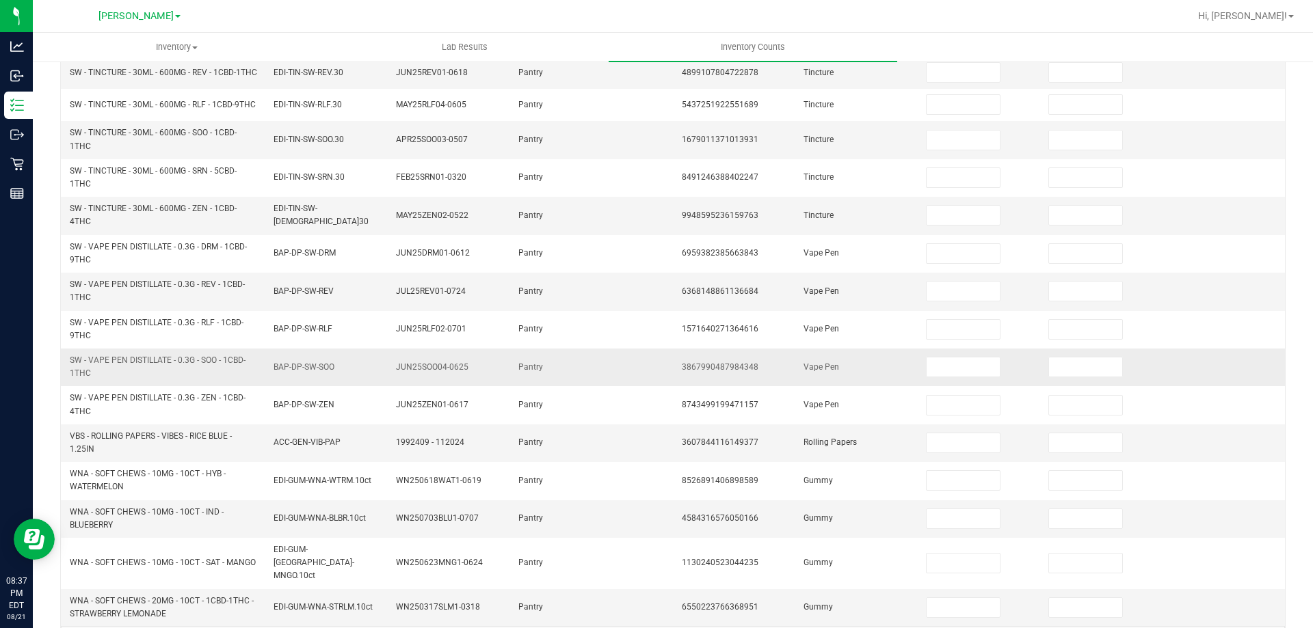
scroll to position [0, 0]
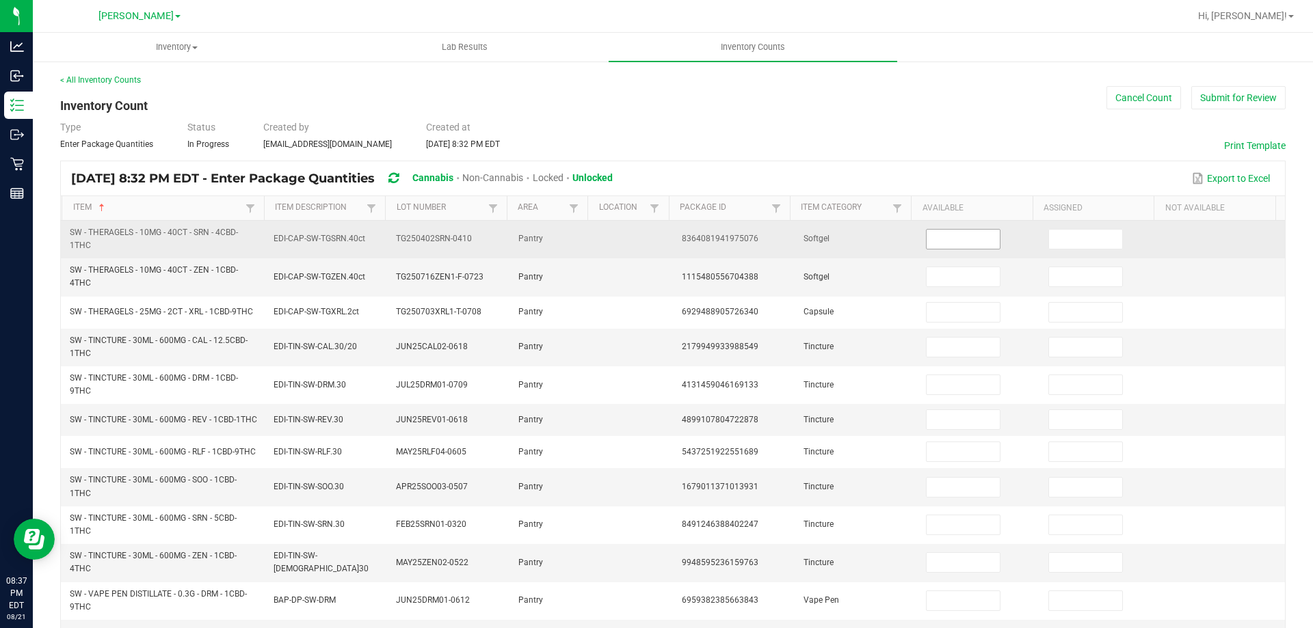
click at [928, 234] on input at bounding box center [962, 239] width 72 height 19
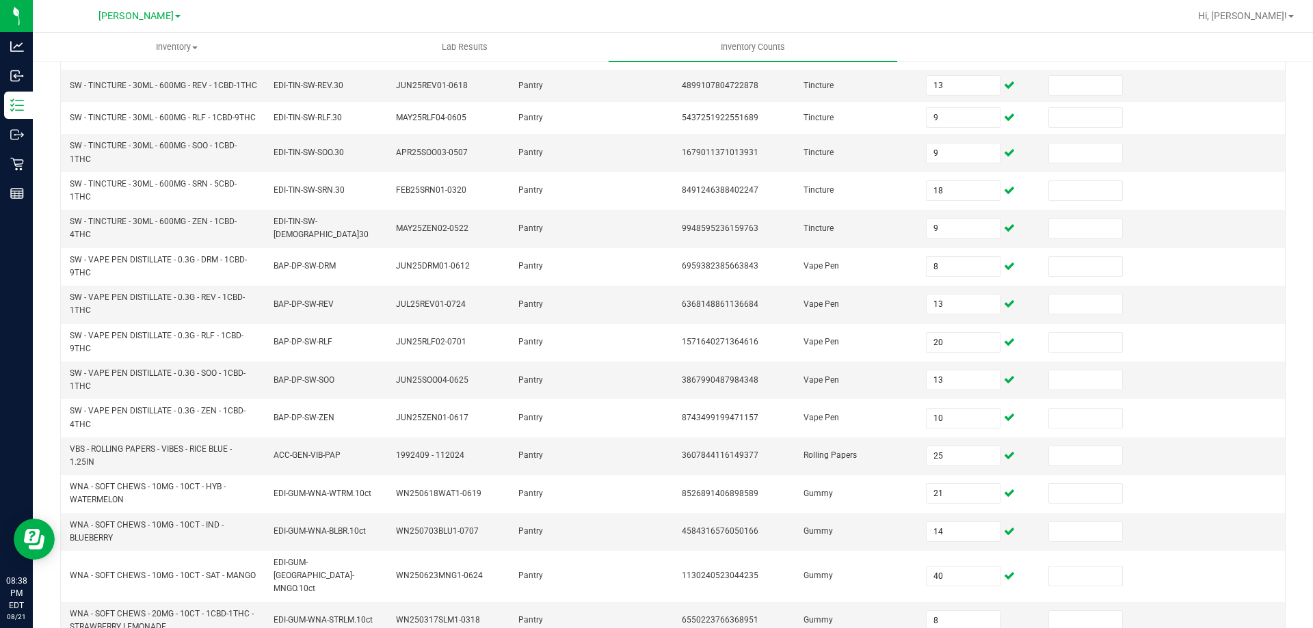
scroll to position [393, 0]
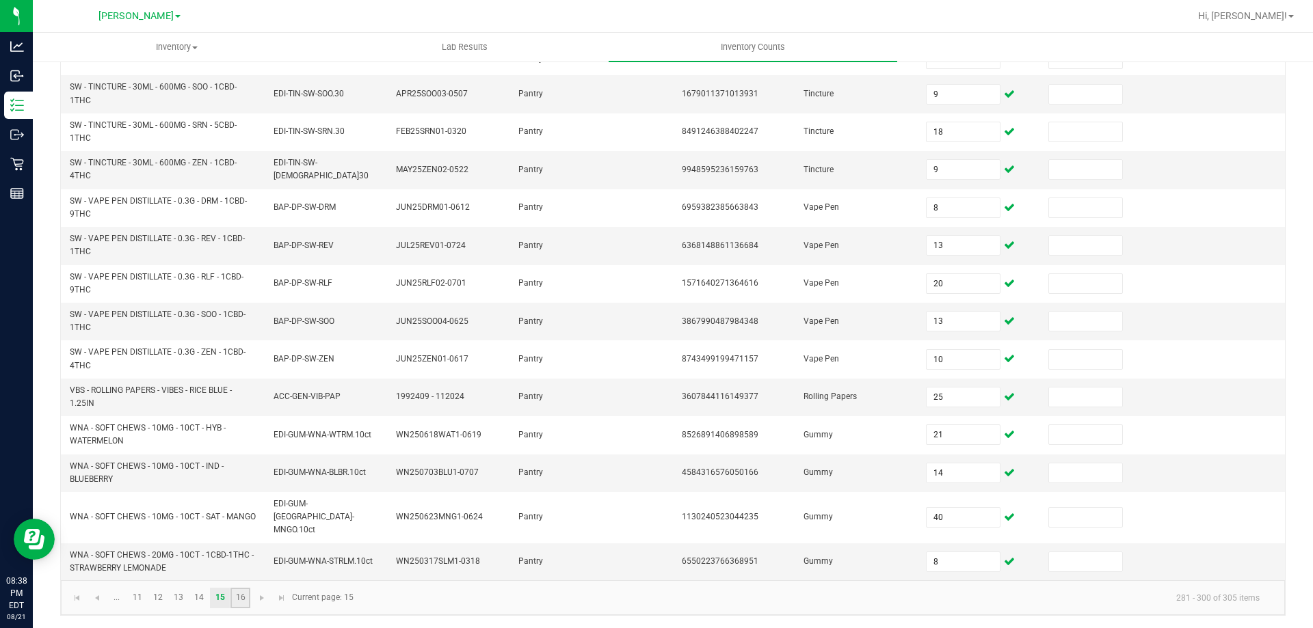
click at [244, 598] on link "16" at bounding box center [240, 598] width 20 height 21
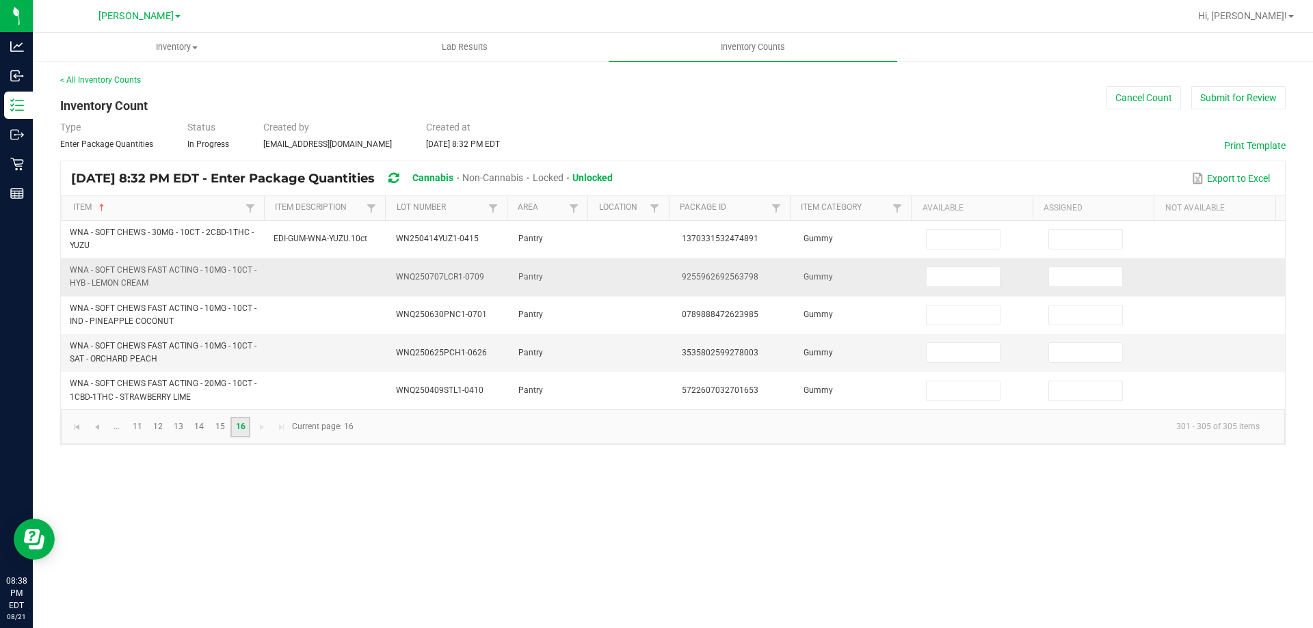
scroll to position [0, 0]
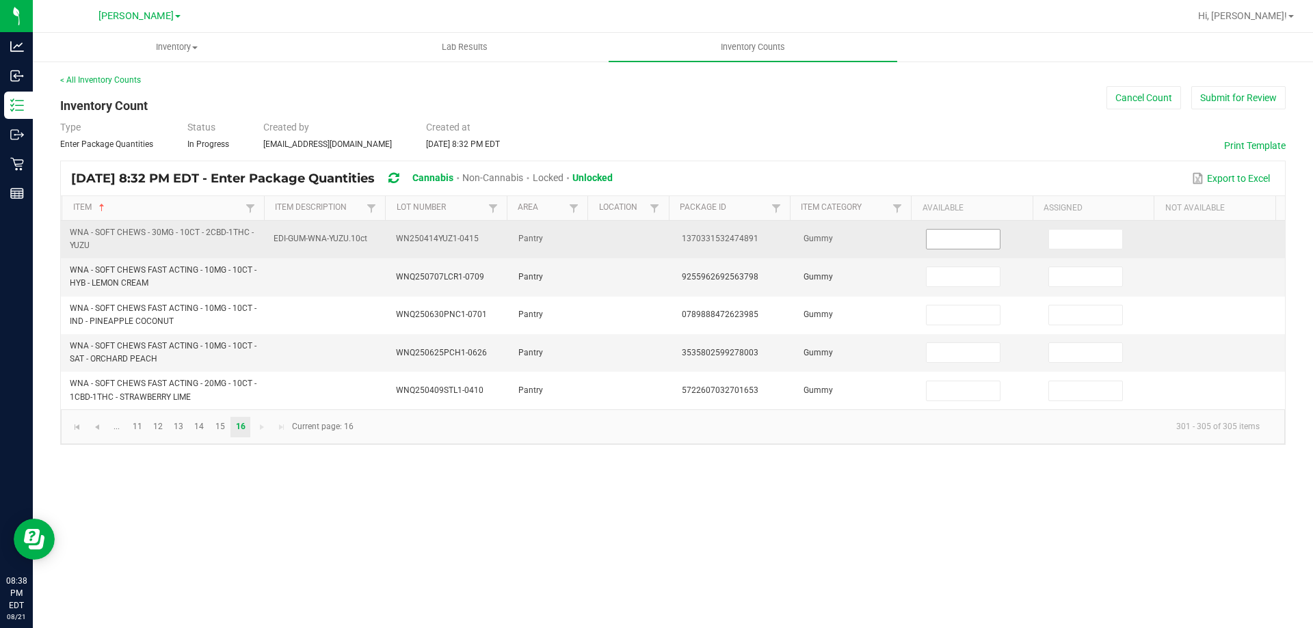
click at [966, 245] on input at bounding box center [962, 239] width 72 height 19
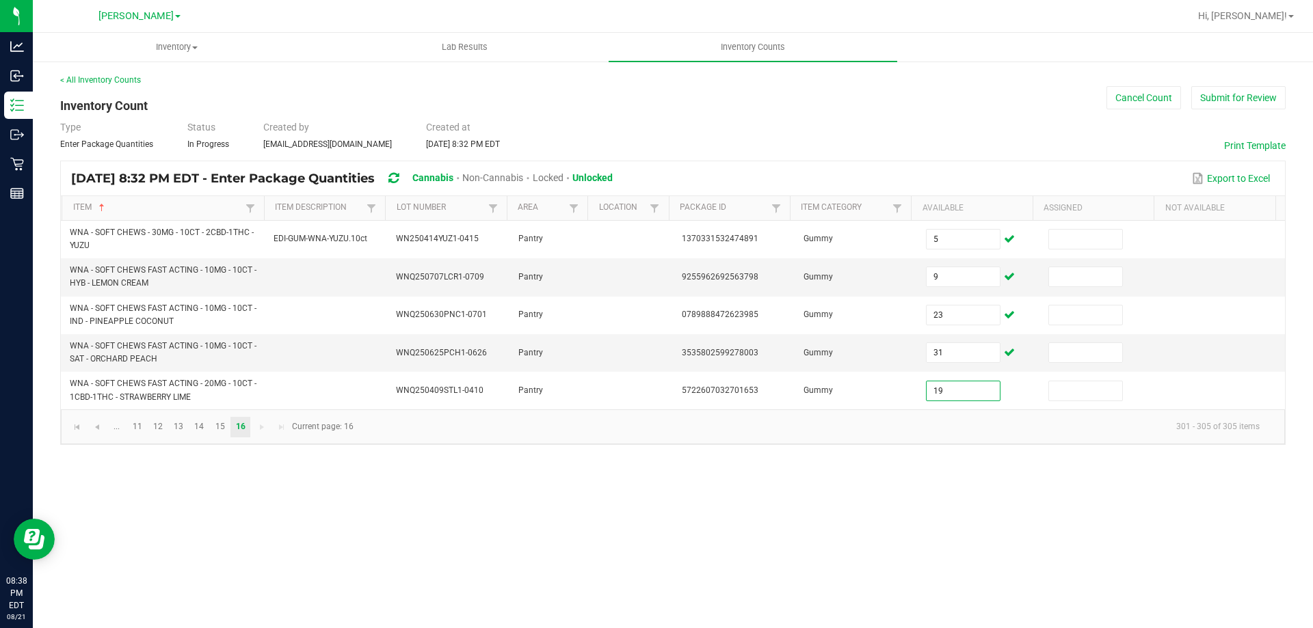
click at [899, 148] on div "Type Enter Package Quantities Status In Progress Created by [EMAIL_ADDRESS][DOM…" at bounding box center [672, 135] width 1225 height 30
click at [1263, 97] on button "Submit for Review" at bounding box center [1238, 97] width 94 height 23
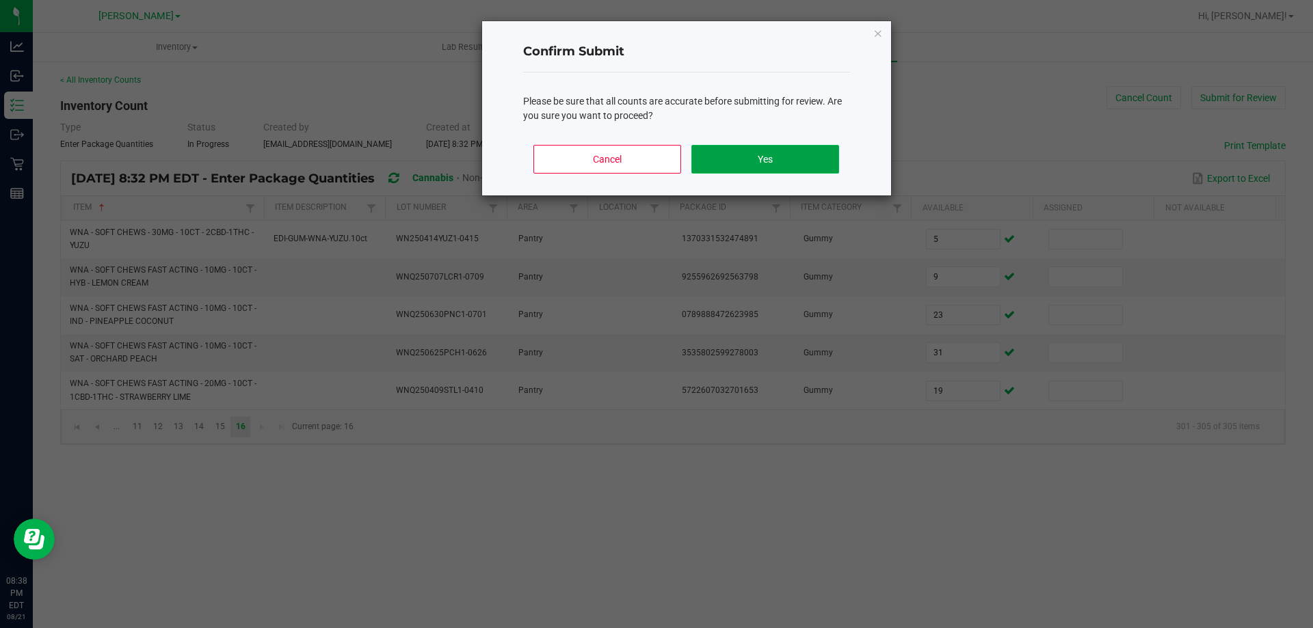
click at [777, 161] on button "Yes" at bounding box center [764, 159] width 147 height 29
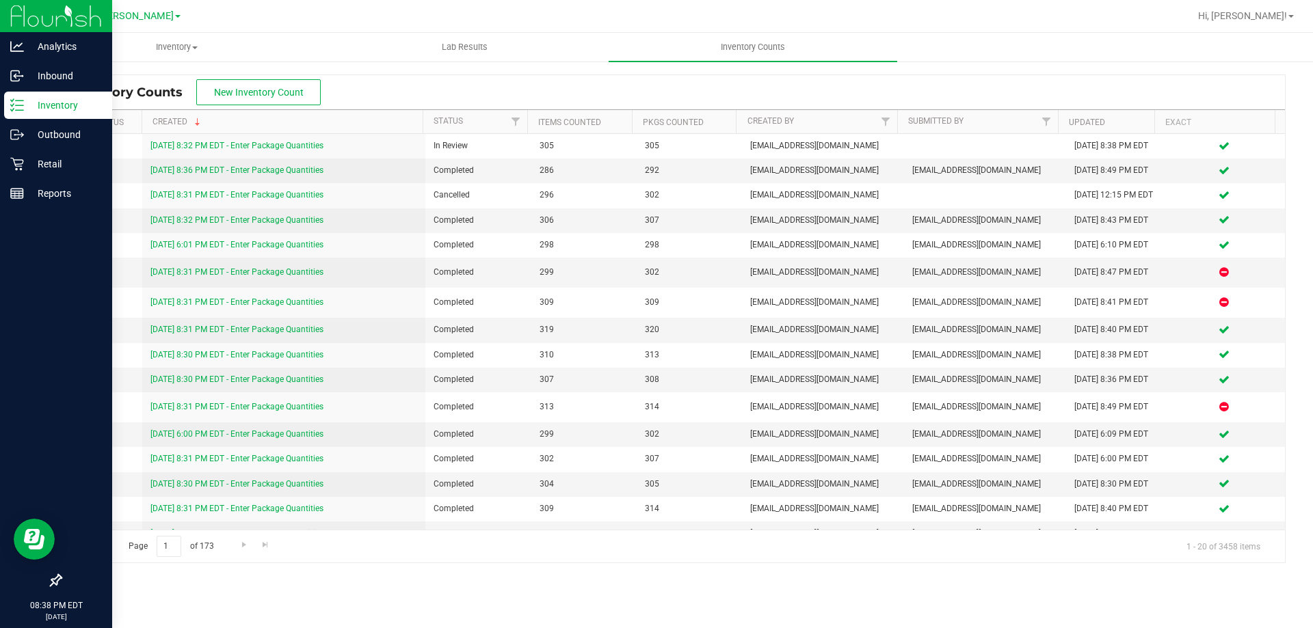
click at [34, 104] on p "Inventory" at bounding box center [65, 105] width 82 height 16
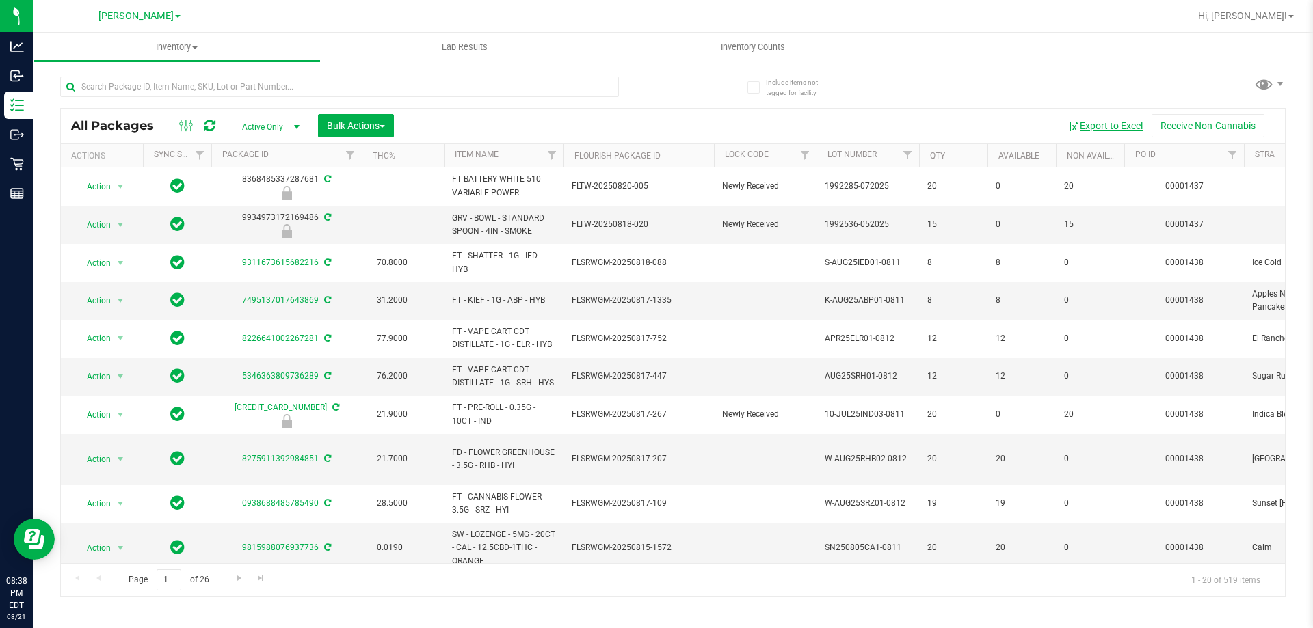
click at [1102, 127] on button "Export to Excel" at bounding box center [1106, 125] width 92 height 23
click at [683, 120] on div "Export to Excel Receive Non-Cannabis" at bounding box center [839, 125] width 870 height 23
click at [712, 118] on div "Export to Excel Receive Non-Cannabis" at bounding box center [839, 125] width 870 height 23
click at [1257, 13] on span "Hi, [PERSON_NAME]!" at bounding box center [1242, 15] width 89 height 11
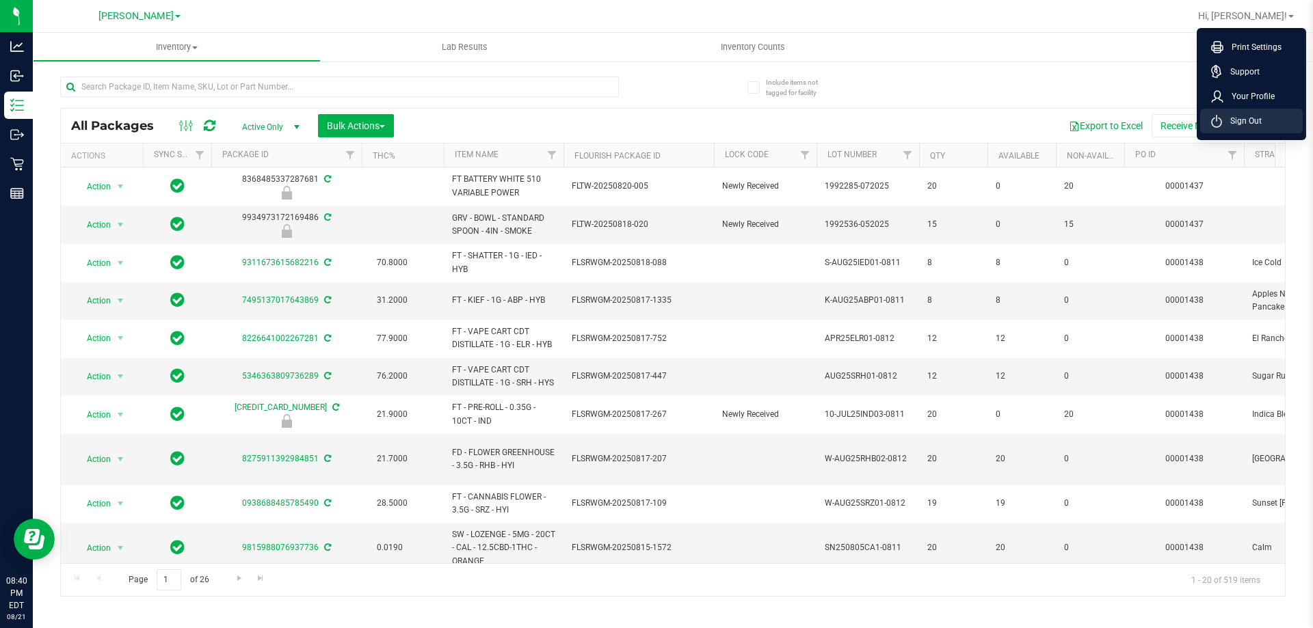
click at [1244, 117] on span "Sign Out" at bounding box center [1242, 121] width 40 height 14
